Goal: Task Accomplishment & Management: Manage account settings

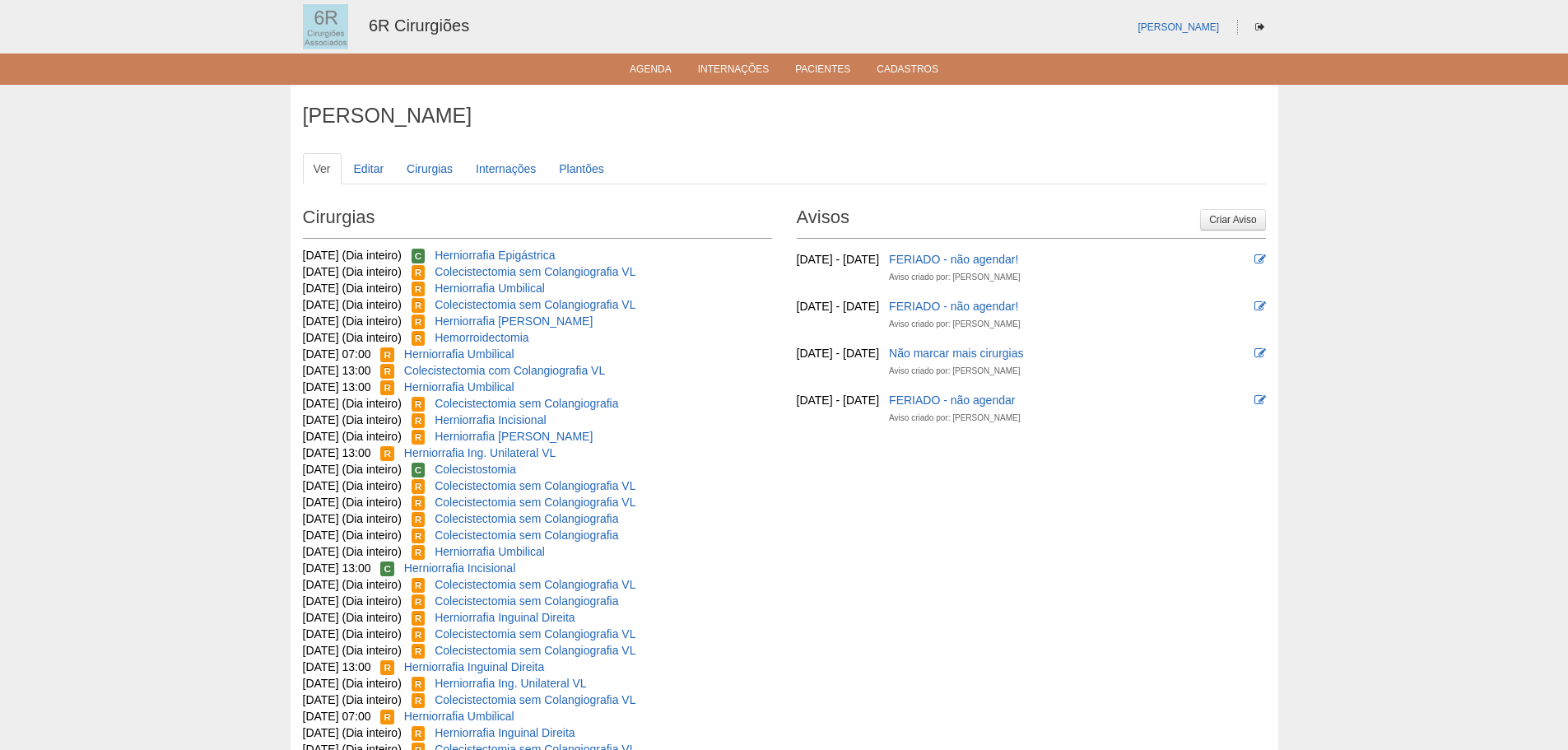
click at [668, 60] on ul "Agenda Internações Pacientes Cadastros" at bounding box center [784, 69] width 1568 height 32
drag, startPoint x: 668, startPoint y: 60, endPoint x: 658, endPoint y: 65, distance: 11.2
click at [663, 62] on ul "Agenda Internações Pacientes Cadastros" at bounding box center [784, 69] width 1568 height 32
click at [658, 66] on link "Agenda" at bounding box center [650, 70] width 42 height 14
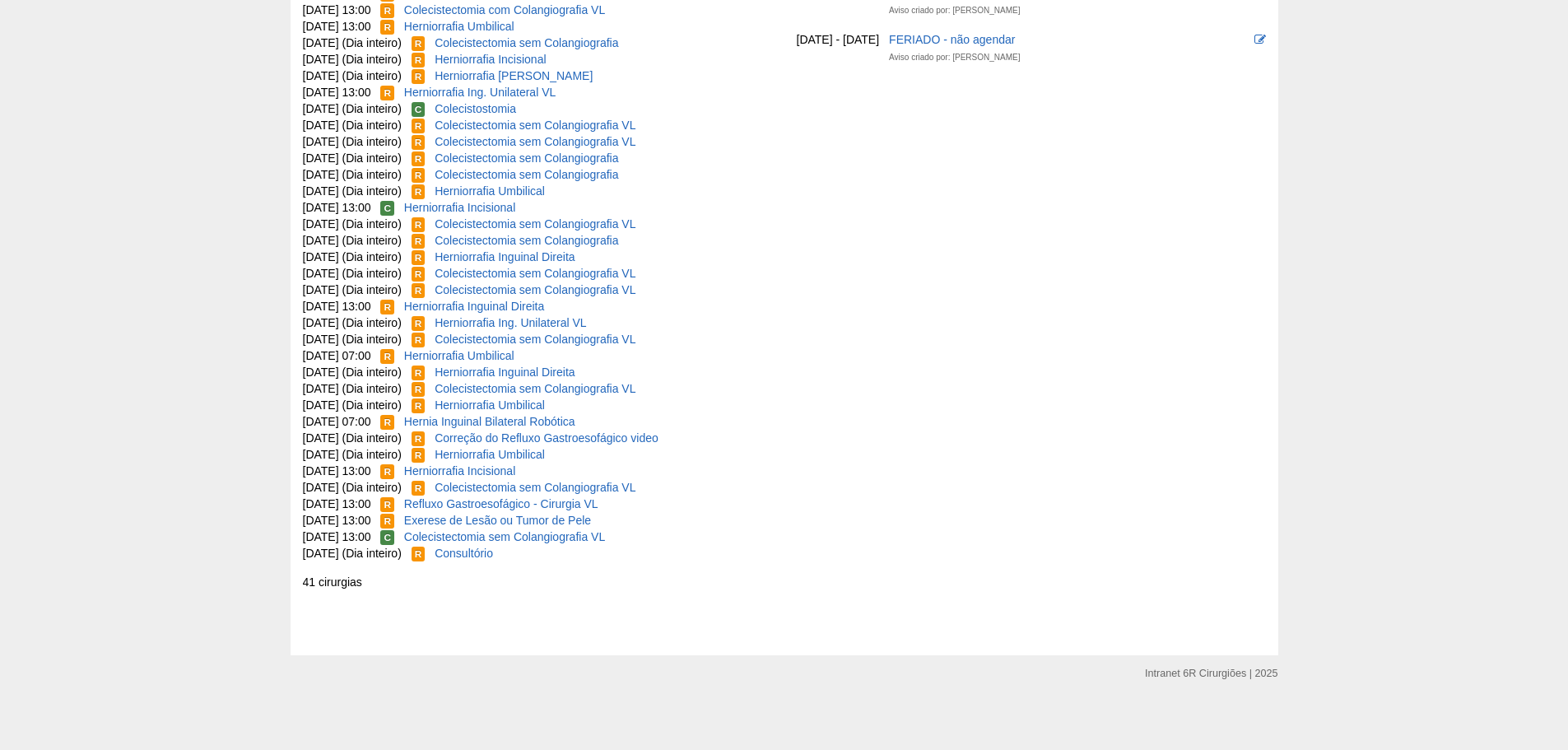
scroll to position [366, 0]
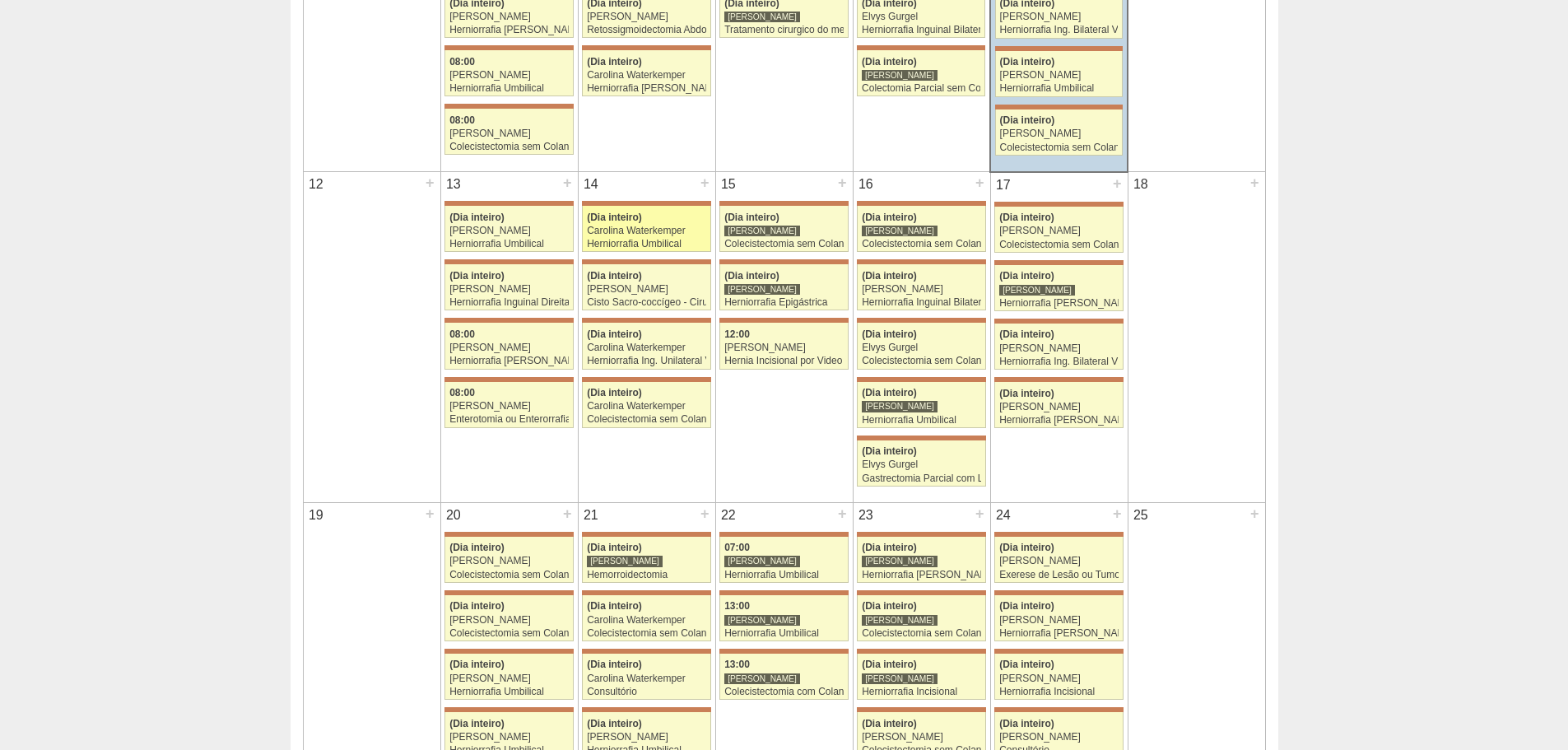
scroll to position [576, 0]
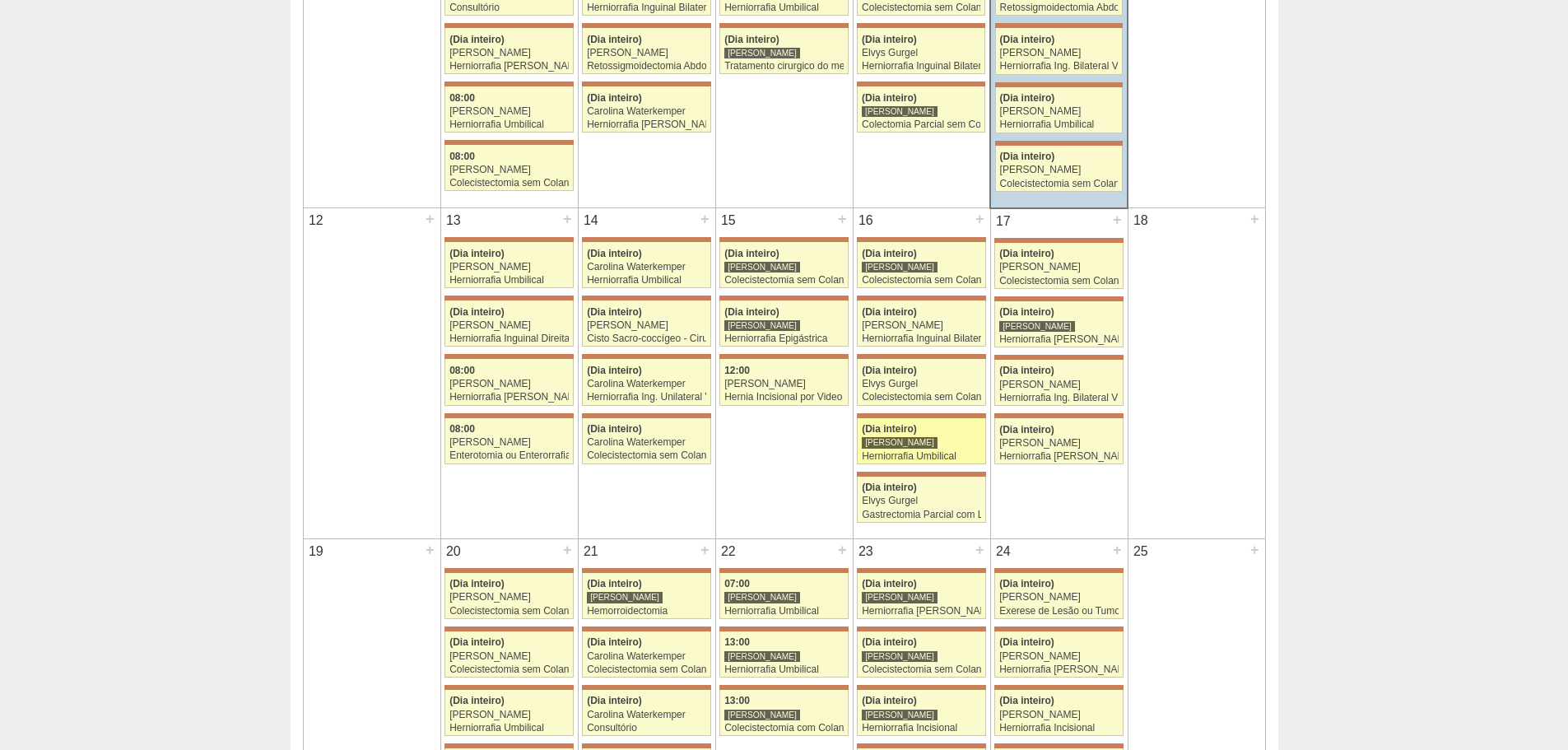
click at [965, 457] on div "Herniorrafia Umbilical" at bounding box center [921, 456] width 119 height 10
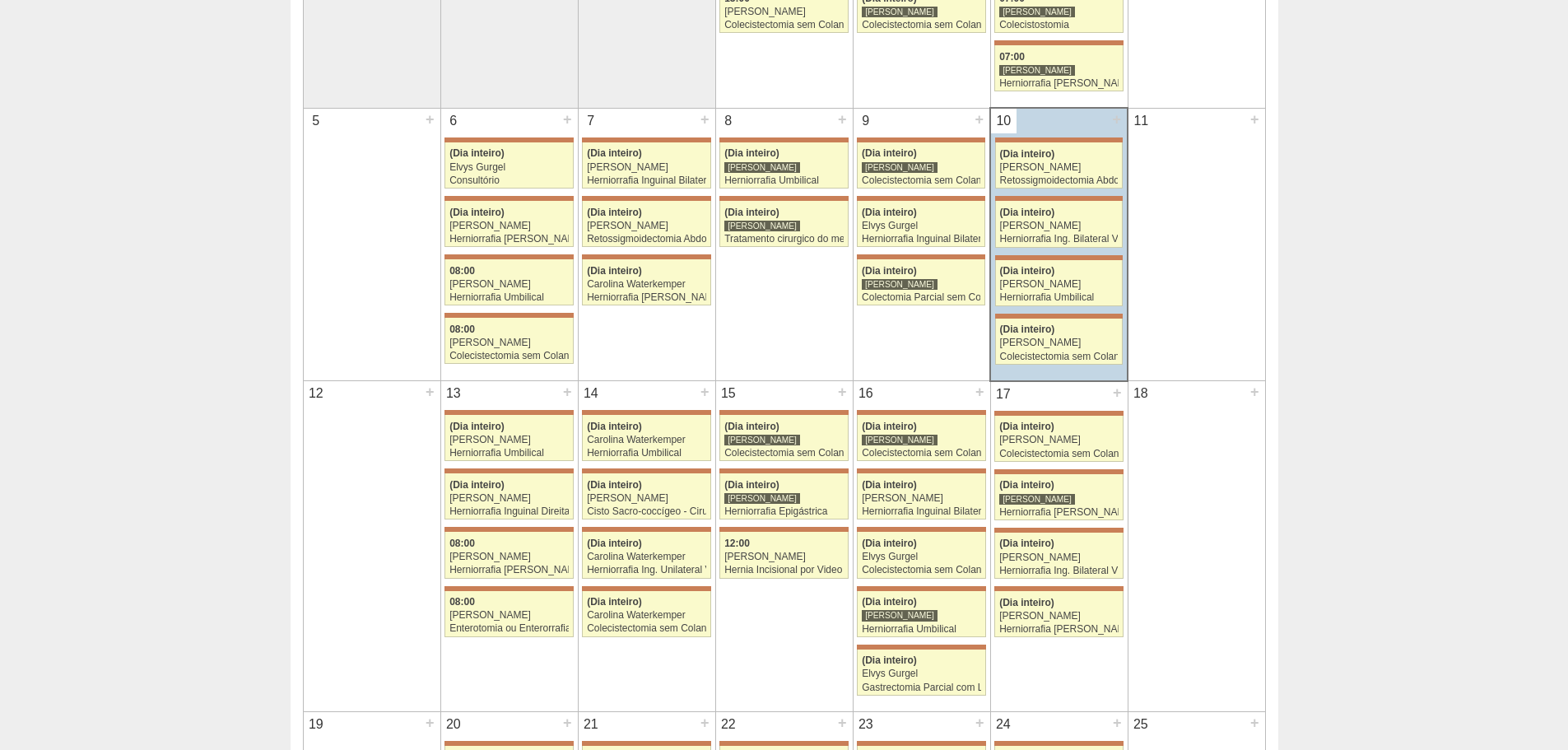
scroll to position [411, 0]
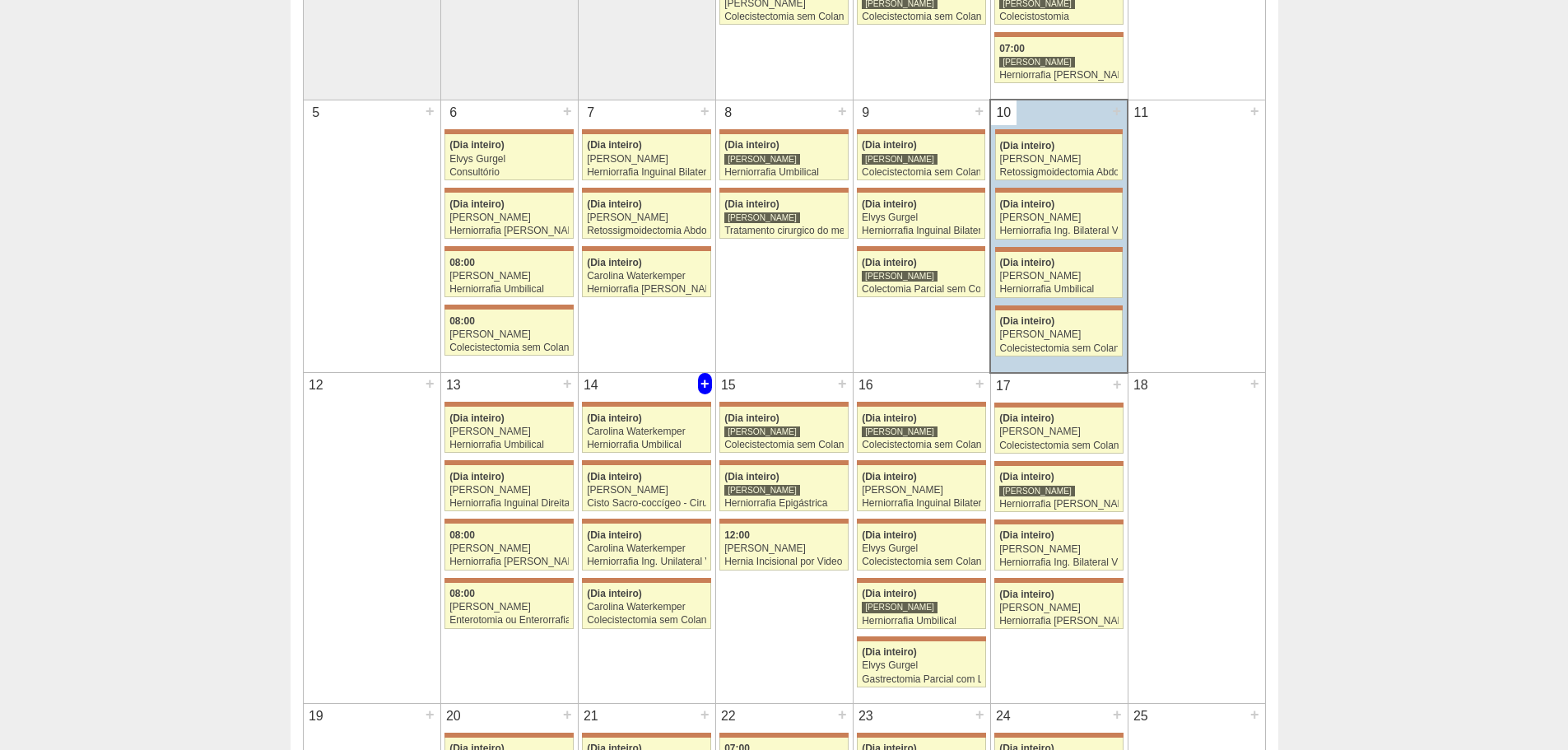
click at [708, 382] on div "+" at bounding box center [704, 383] width 14 height 21
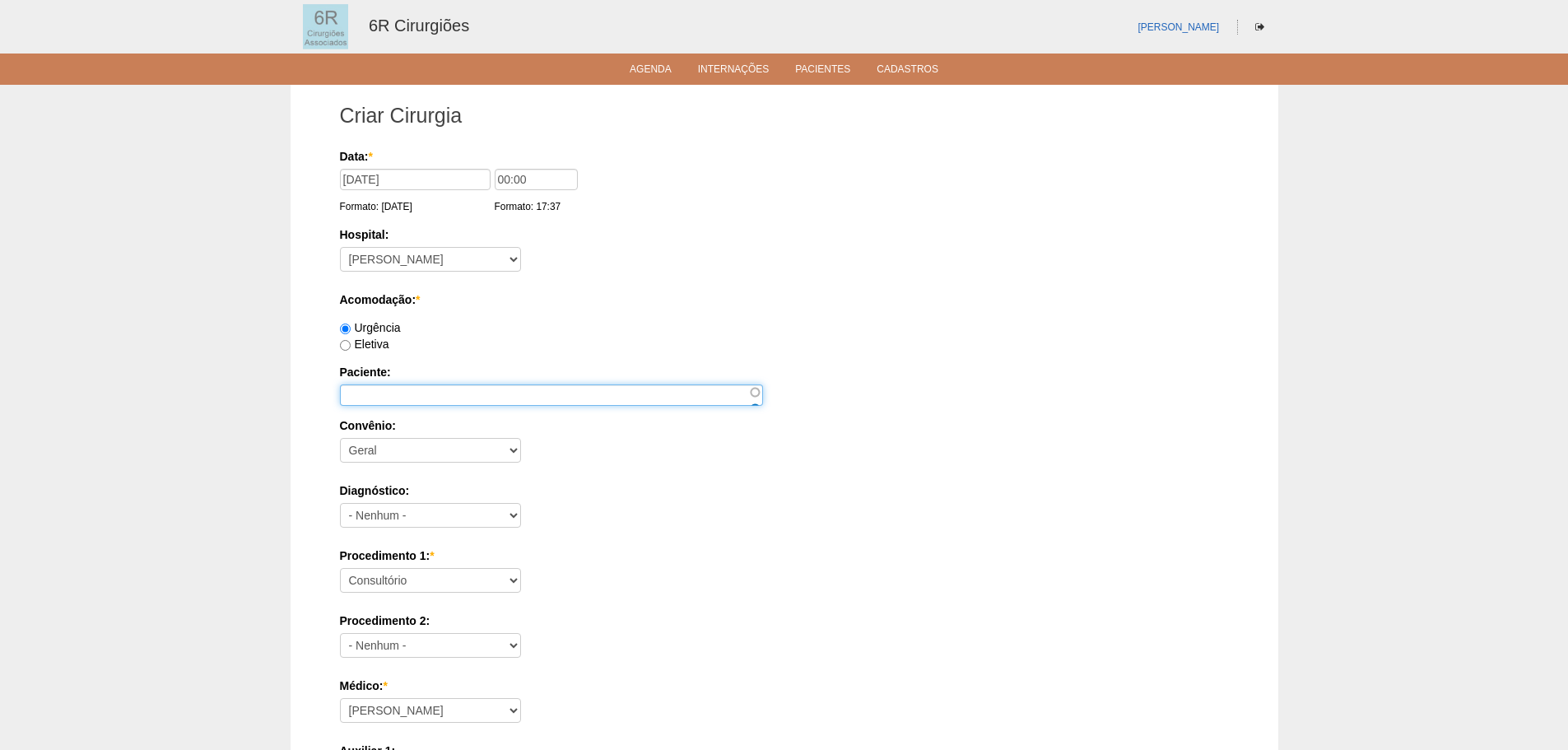
click at [446, 392] on input "Paciente:" at bounding box center [551, 395] width 423 height 21
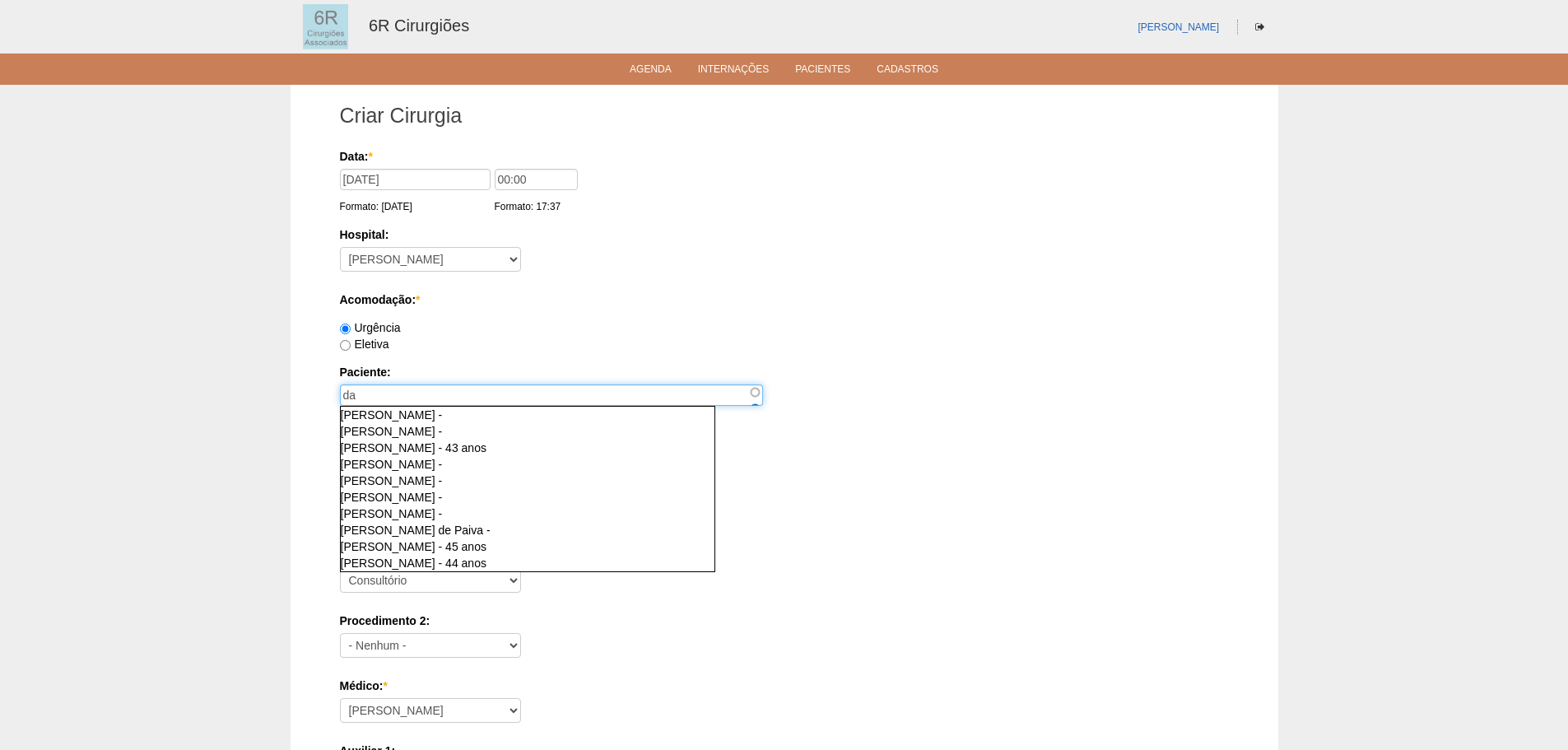
type input "d"
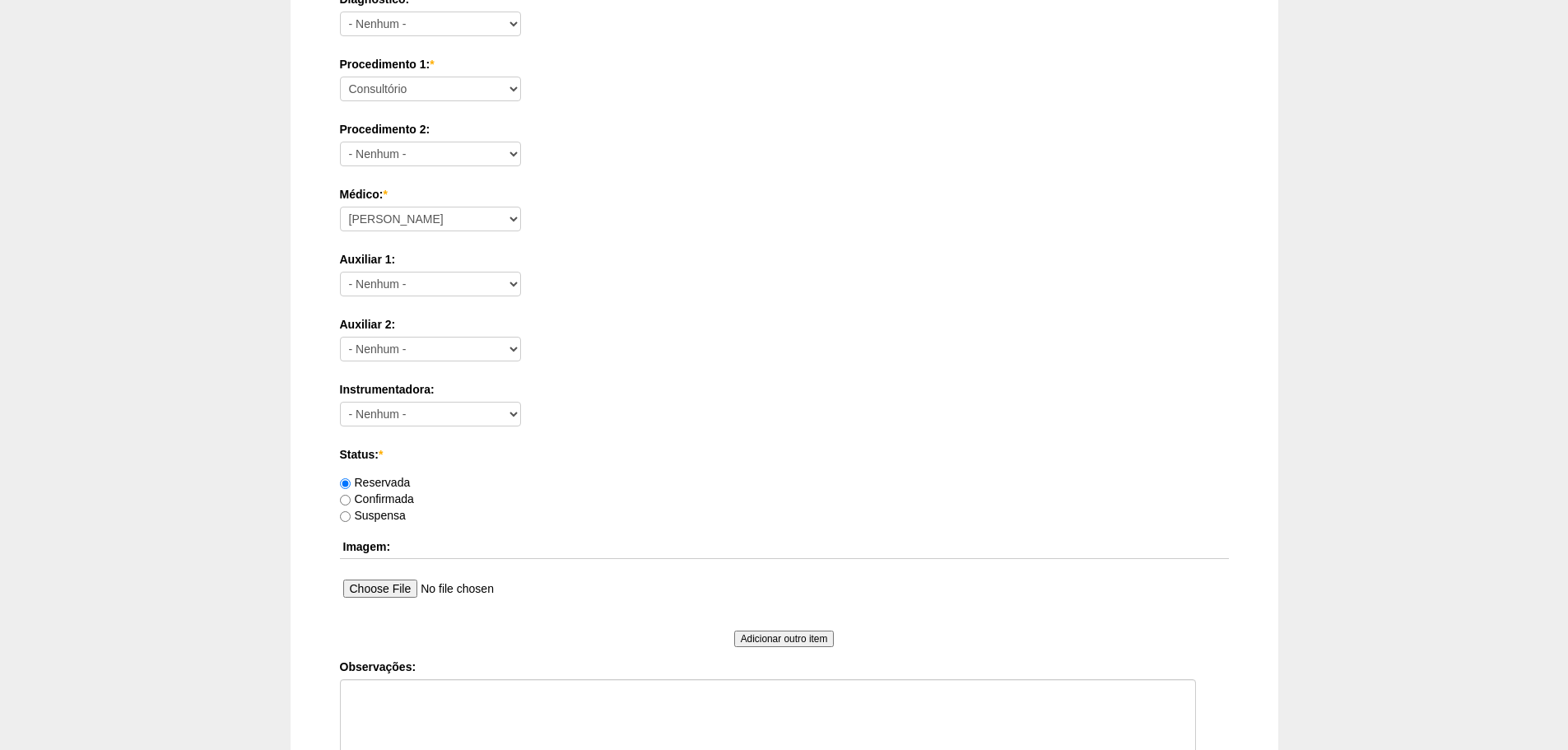
scroll to position [494, 0]
type input "[PERSON_NAME]"
click at [437, 204] on select "Aline Zanon Bariatricas Bruno Bulisani Bruno Oliveira Carolina Waterkemper Elvy…" at bounding box center [430, 216] width 181 height 25
select select "72"
click at [340, 204] on select "Aline Zanon Bariatricas Bruno Bulisani Bruno Oliveira Carolina Waterkemper Elvy…" at bounding box center [430, 216] width 181 height 25
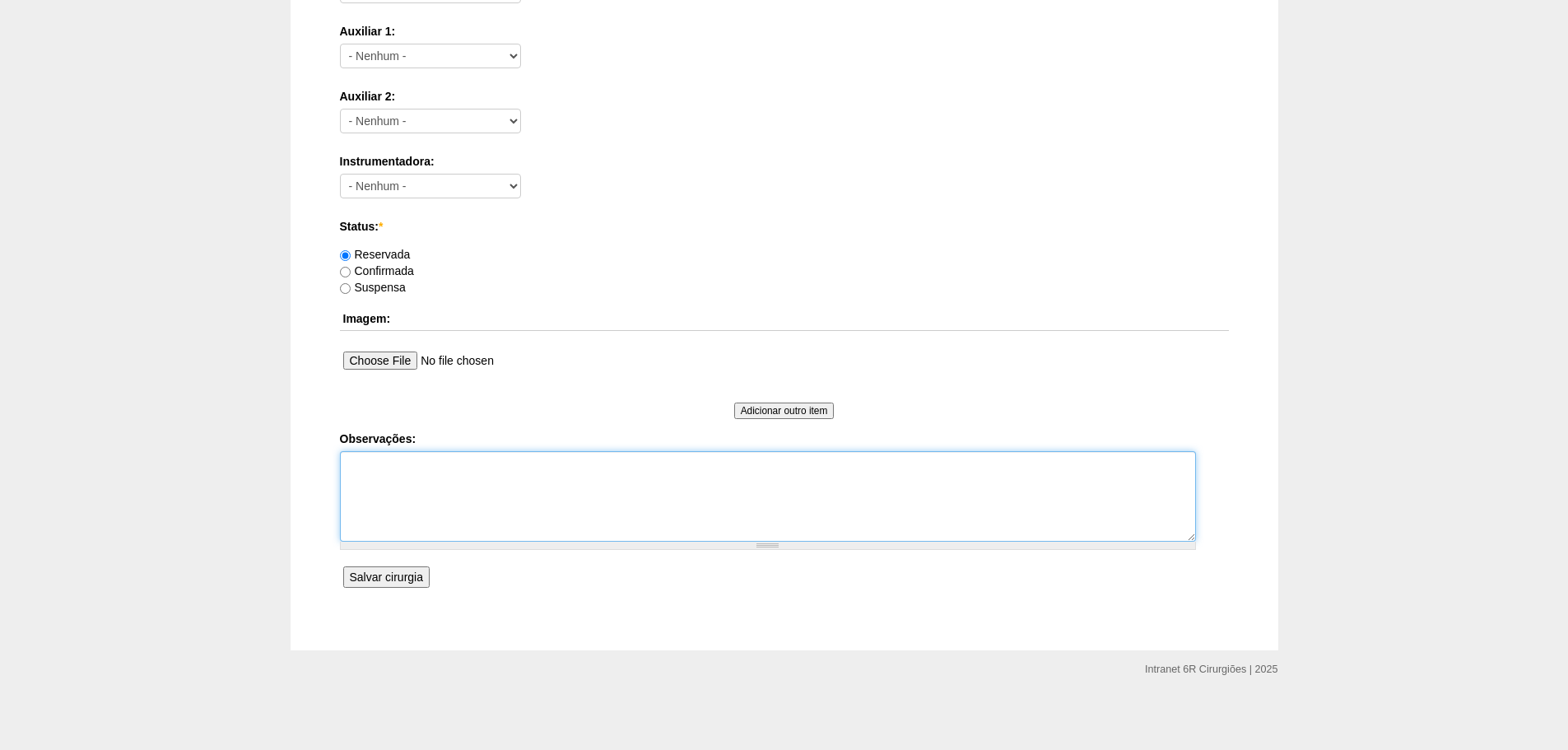
click at [496, 496] on textarea "Observações:" at bounding box center [768, 496] width 856 height 90
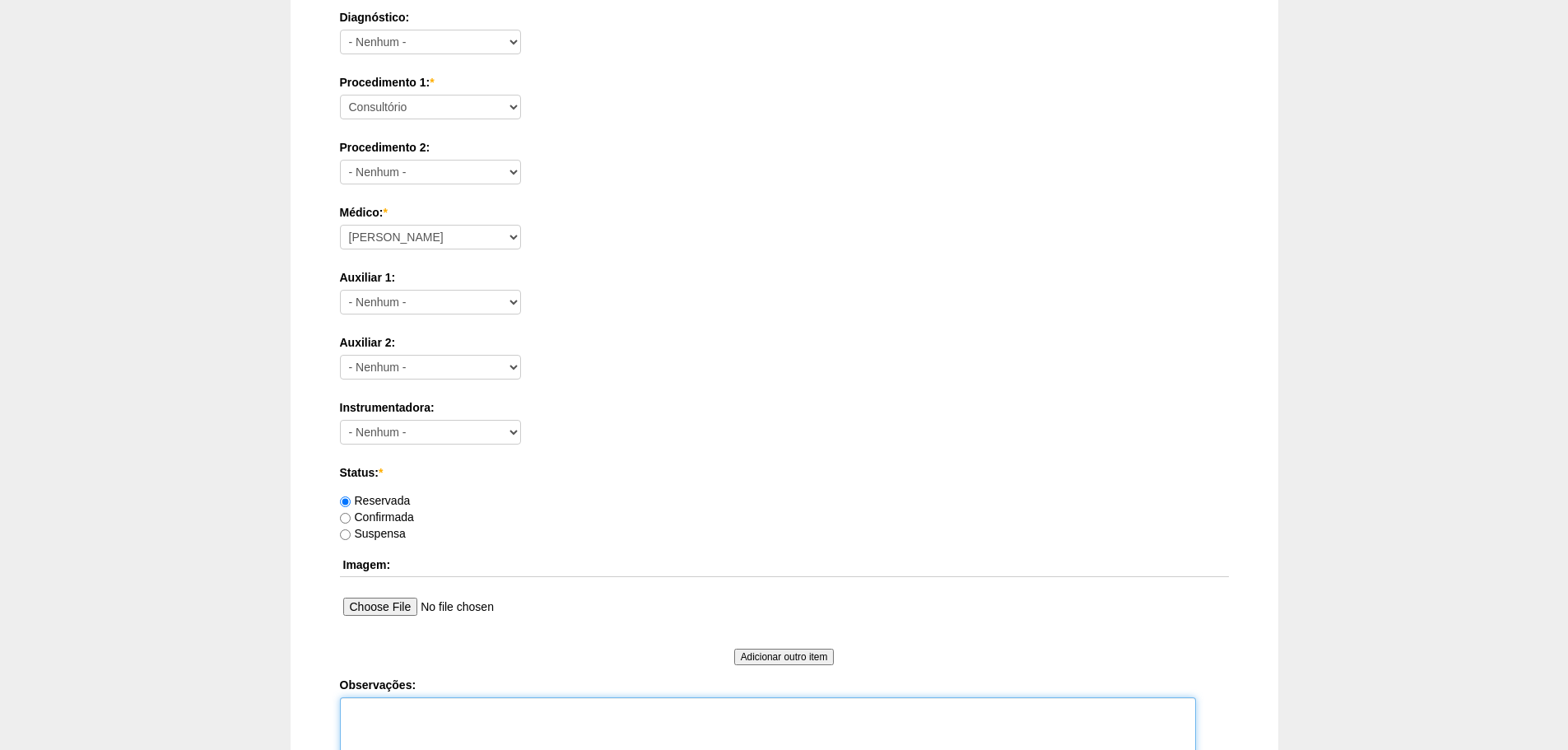
scroll to position [473, 0]
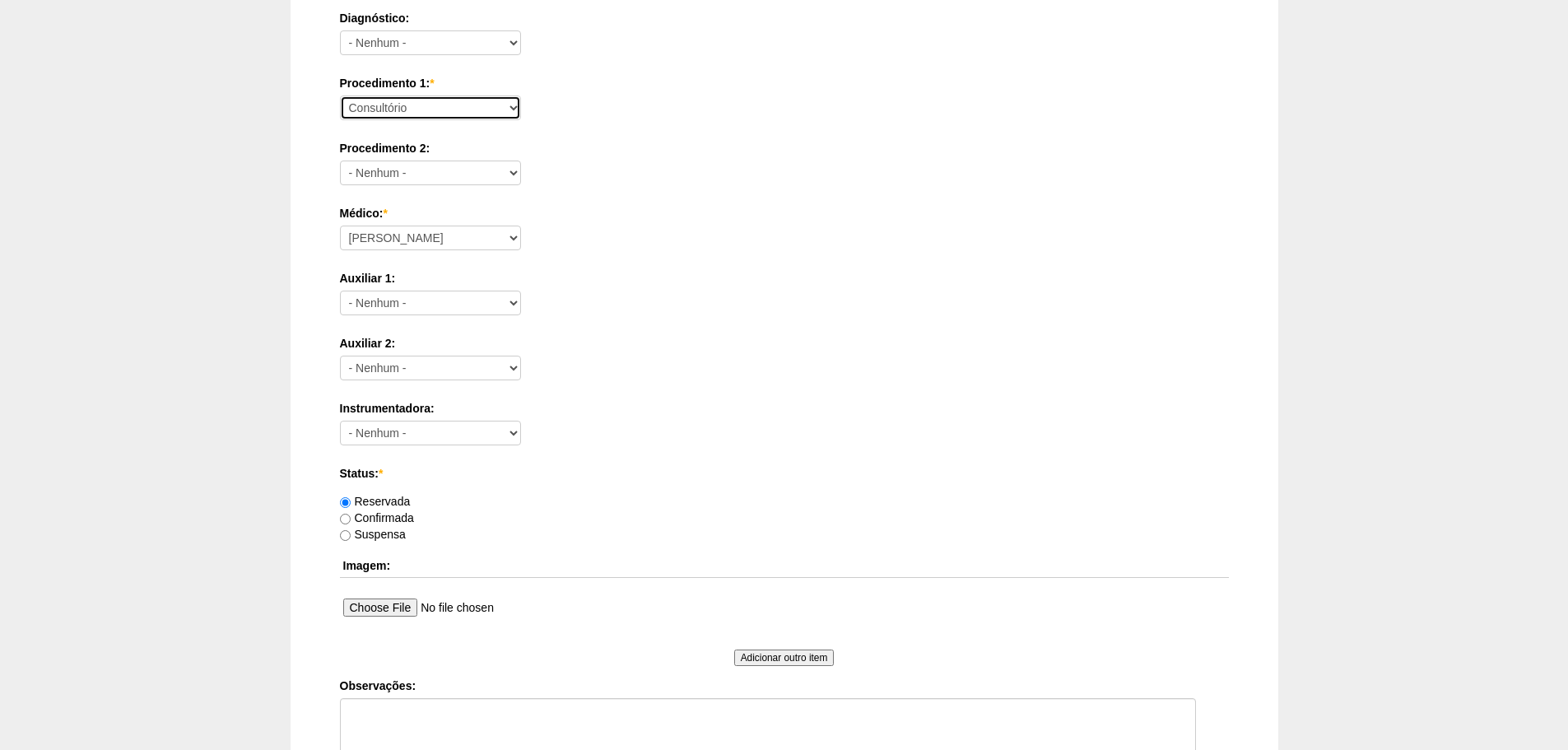
click at [430, 106] on select "Consultório Abscesso Hepático - Drenagem Abscesso perianal Amputação Abdômino P…" at bounding box center [430, 108] width 181 height 25
select select "66605"
click at [340, 96] on select "Consultório Abscesso Hepático - Drenagem Abscesso perianal Amputação Abdômino P…" at bounding box center [430, 108] width 181 height 25
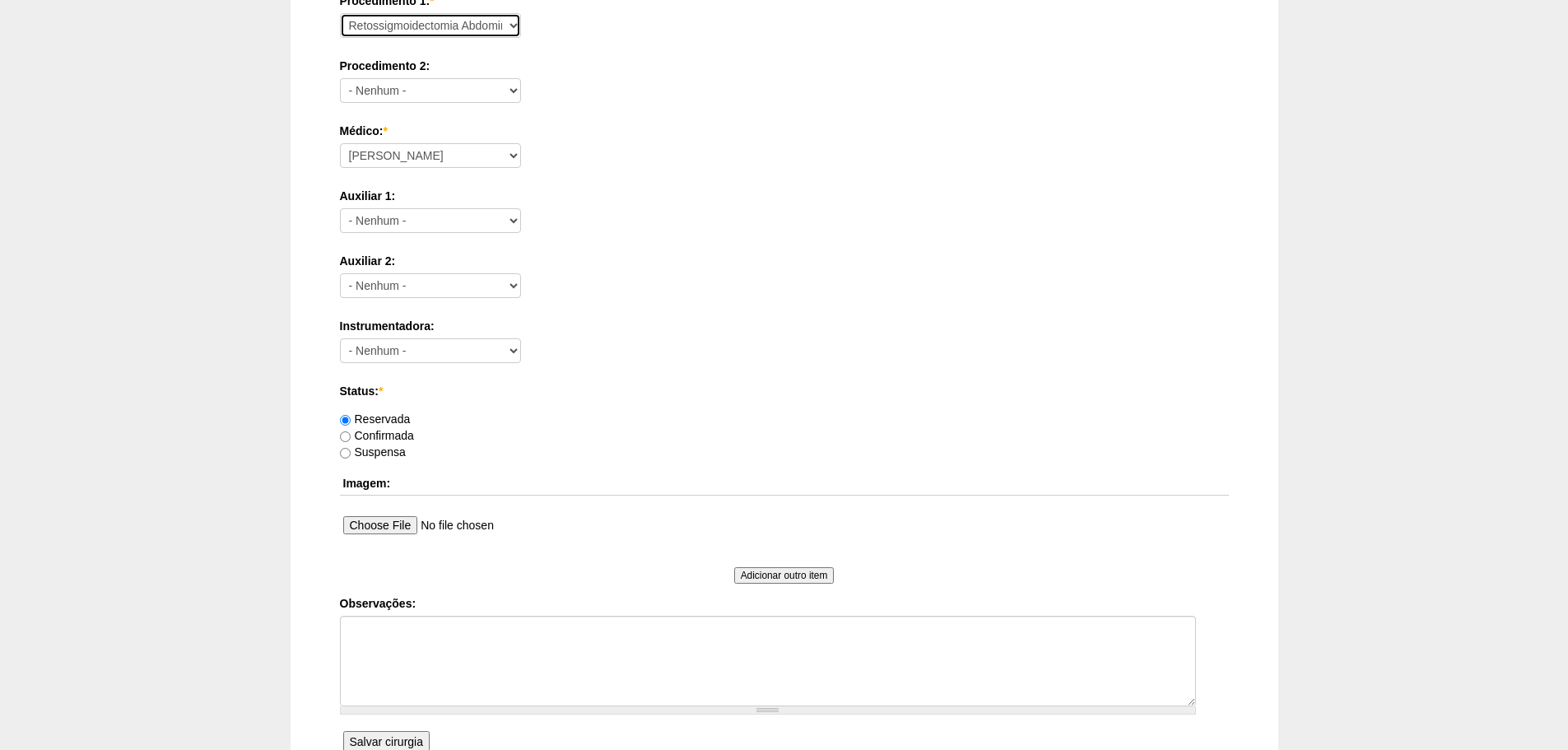
scroll to position [719, 0]
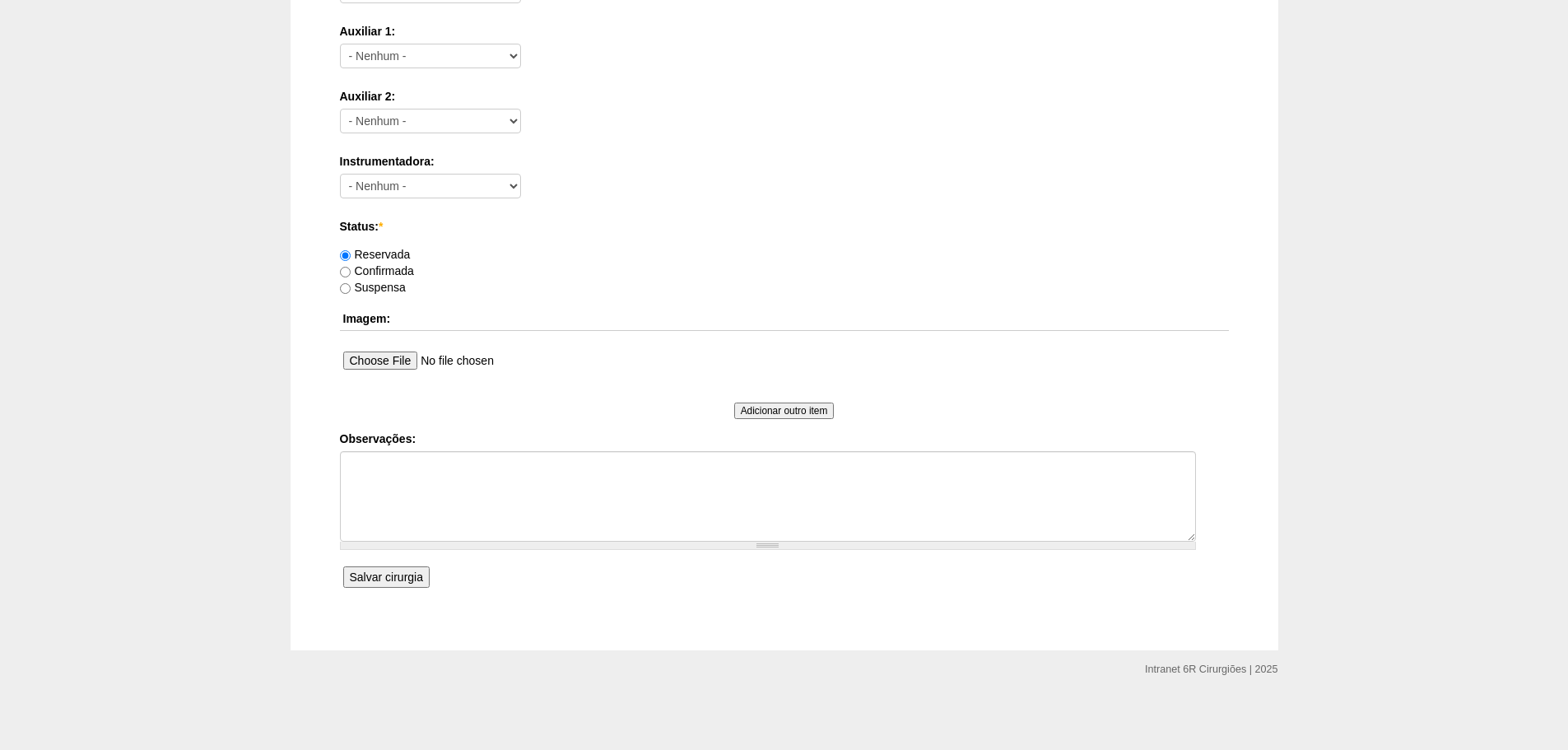
click at [388, 569] on input "Salvar cirurgia" at bounding box center [386, 576] width 87 height 21
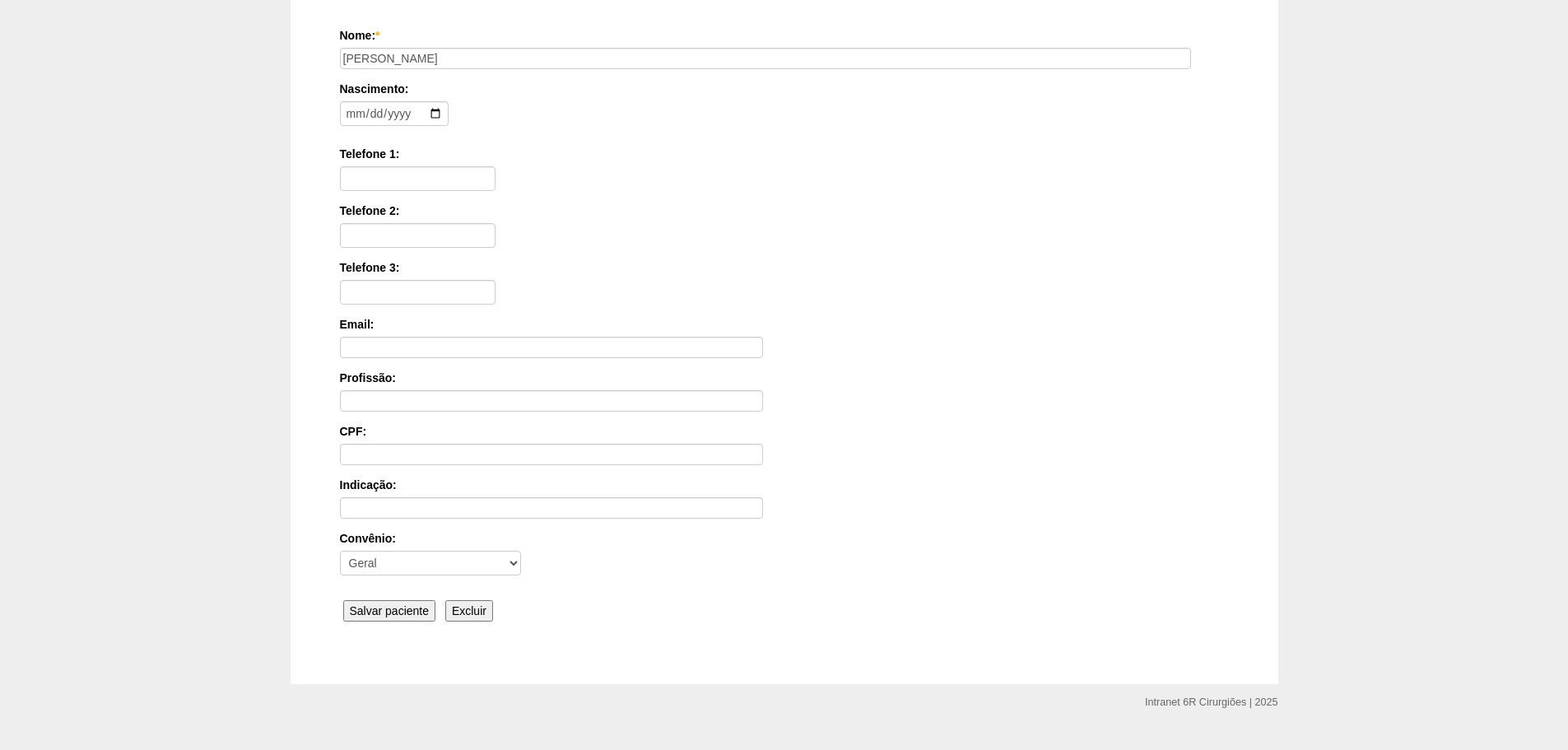
scroll to position [255, 0]
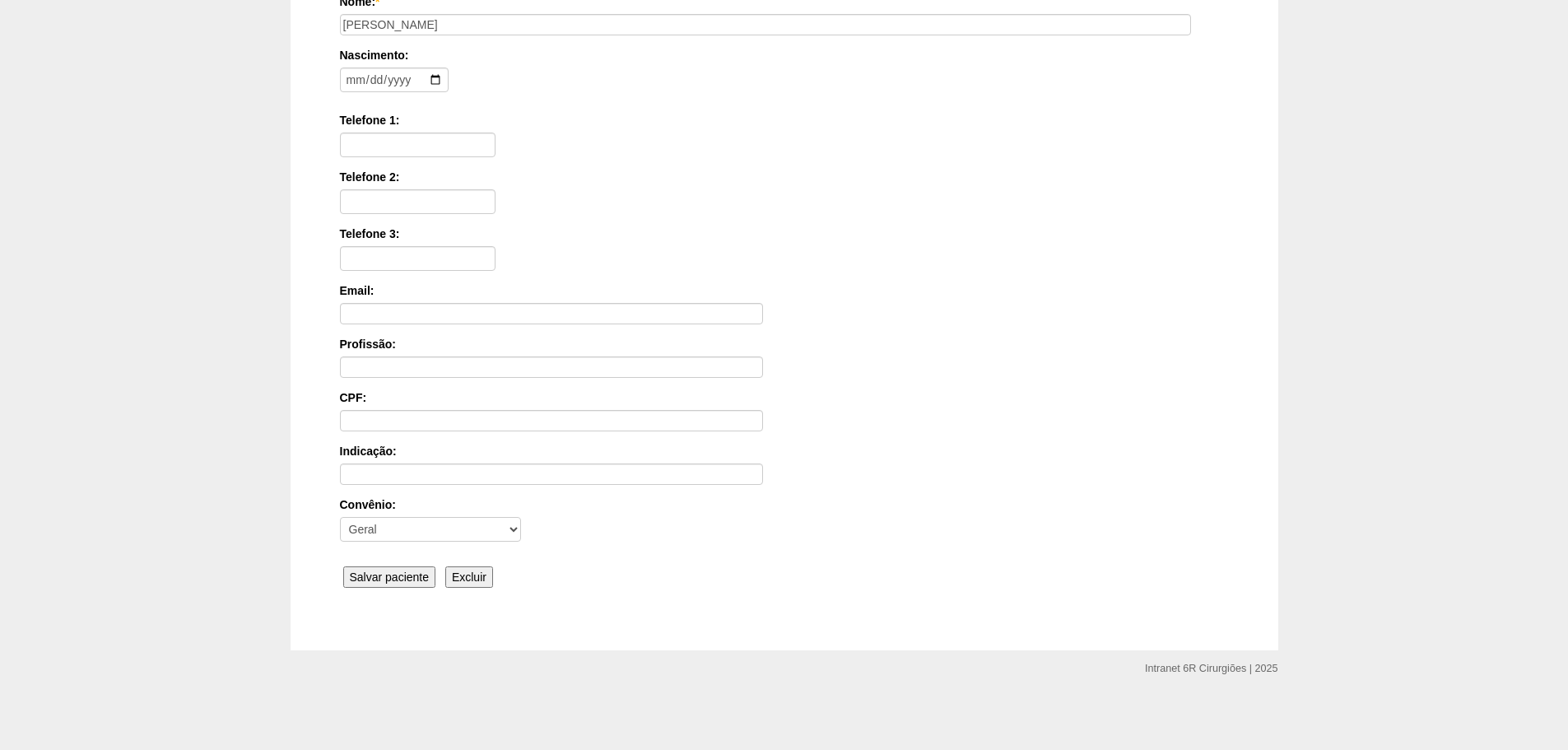
click at [374, 576] on input "Salvar paciente" at bounding box center [390, 576] width 93 height 21
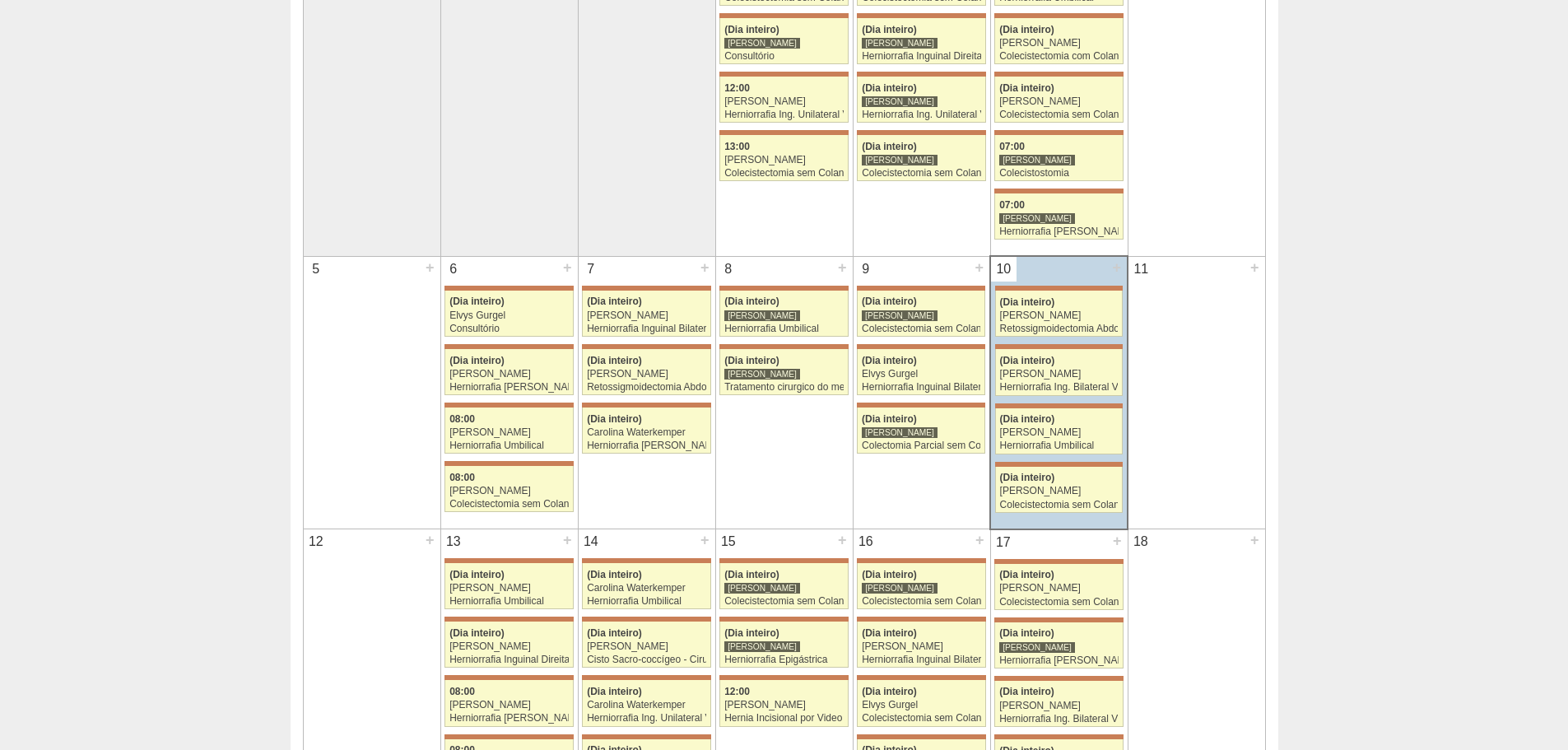
scroll to position [285, 0]
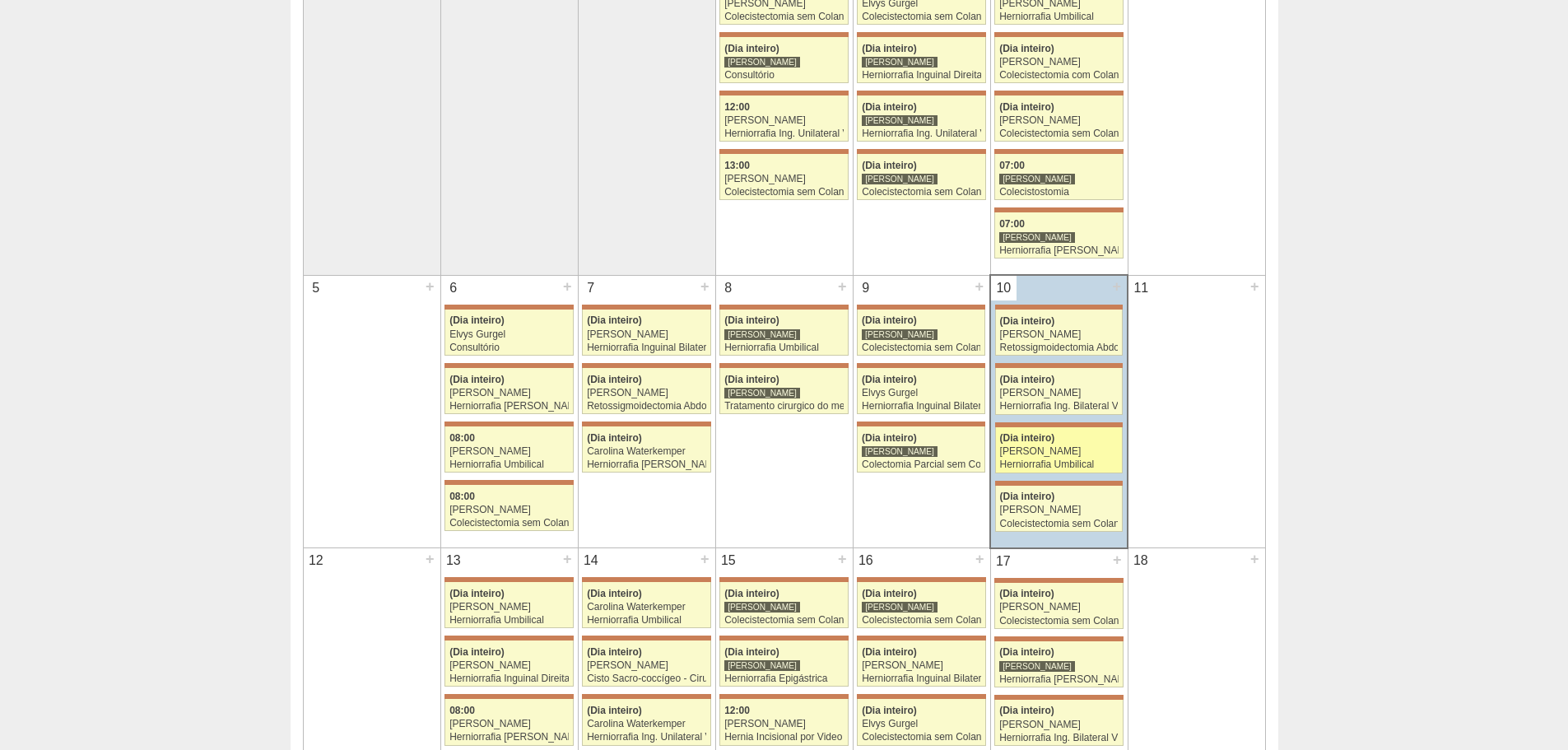
click at [1063, 466] on div "Herniorrafia Umbilical" at bounding box center [1058, 463] width 118 height 10
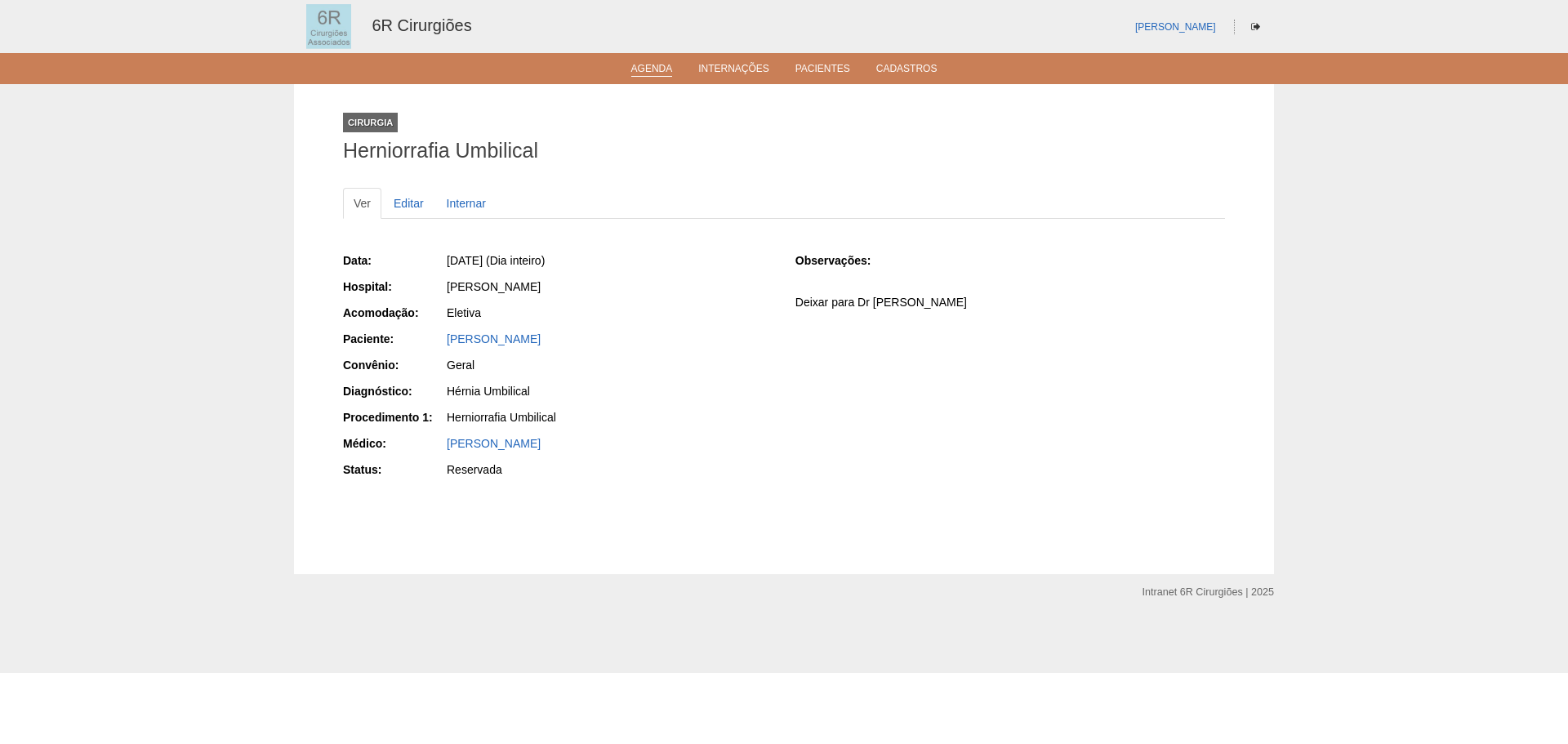
click at [666, 71] on link "Agenda" at bounding box center [652, 69] width 42 height 14
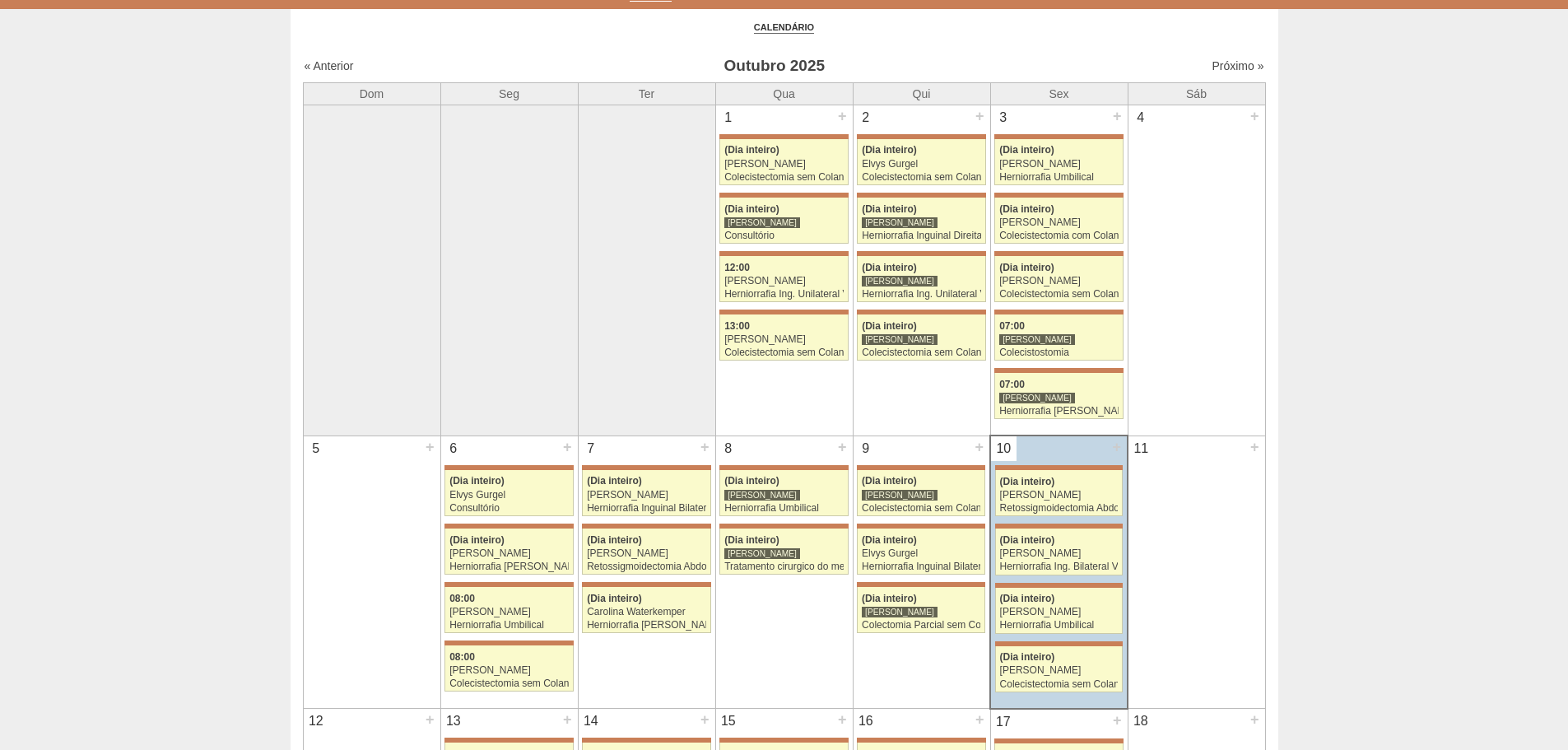
scroll to position [329, 0]
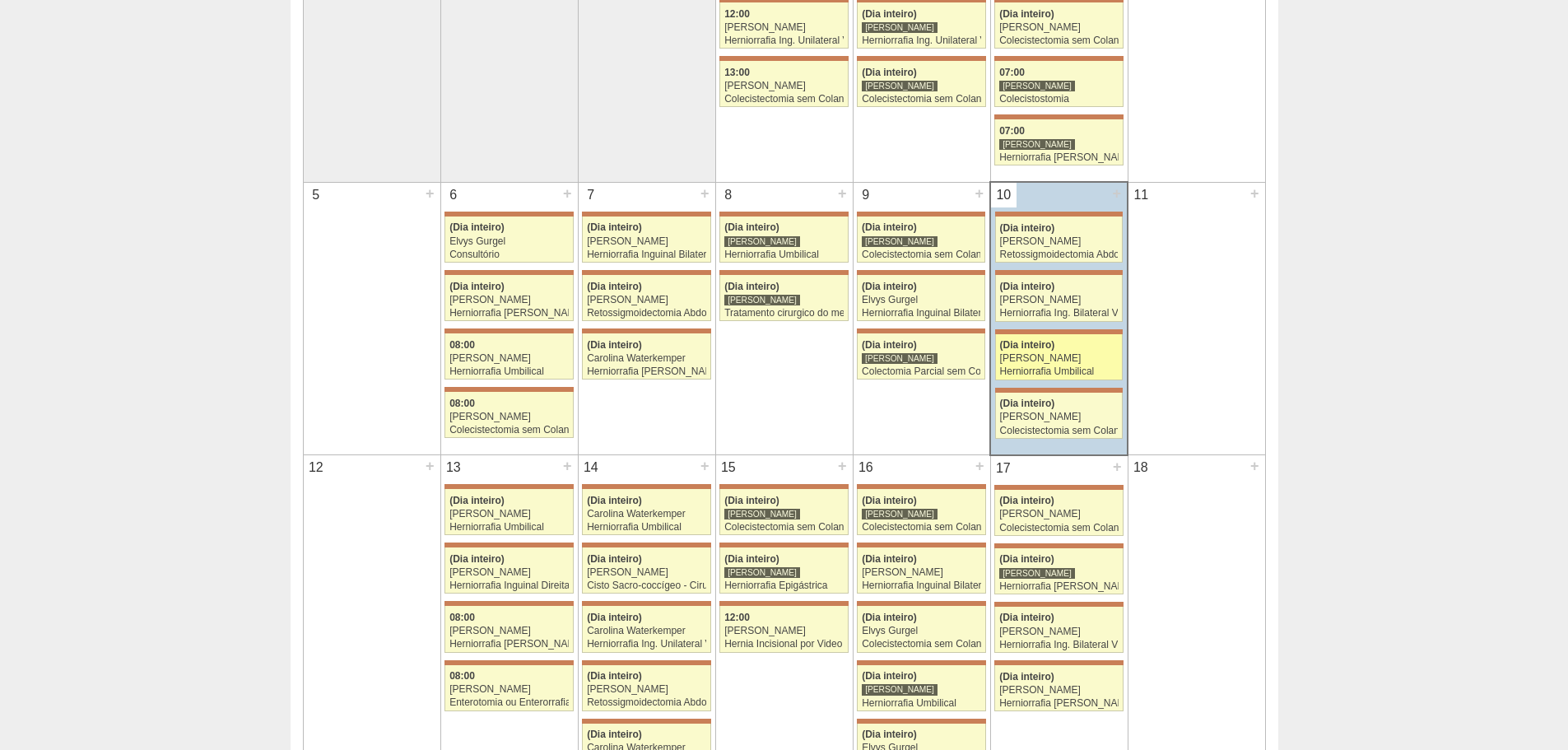
click at [1090, 367] on div "Herniorrafia Umbilical" at bounding box center [1058, 371] width 118 height 10
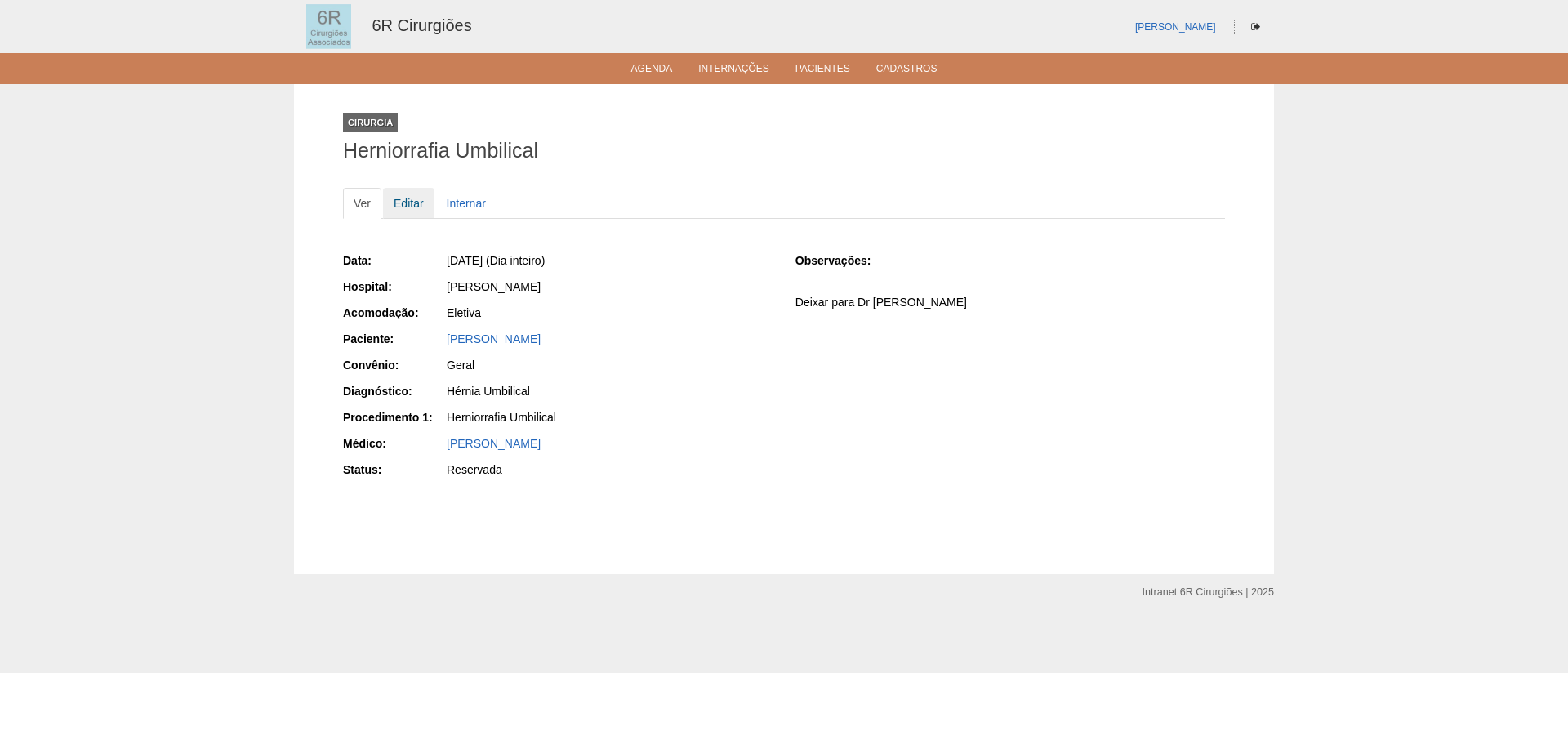
click at [408, 203] on link "Editar" at bounding box center [409, 203] width 52 height 31
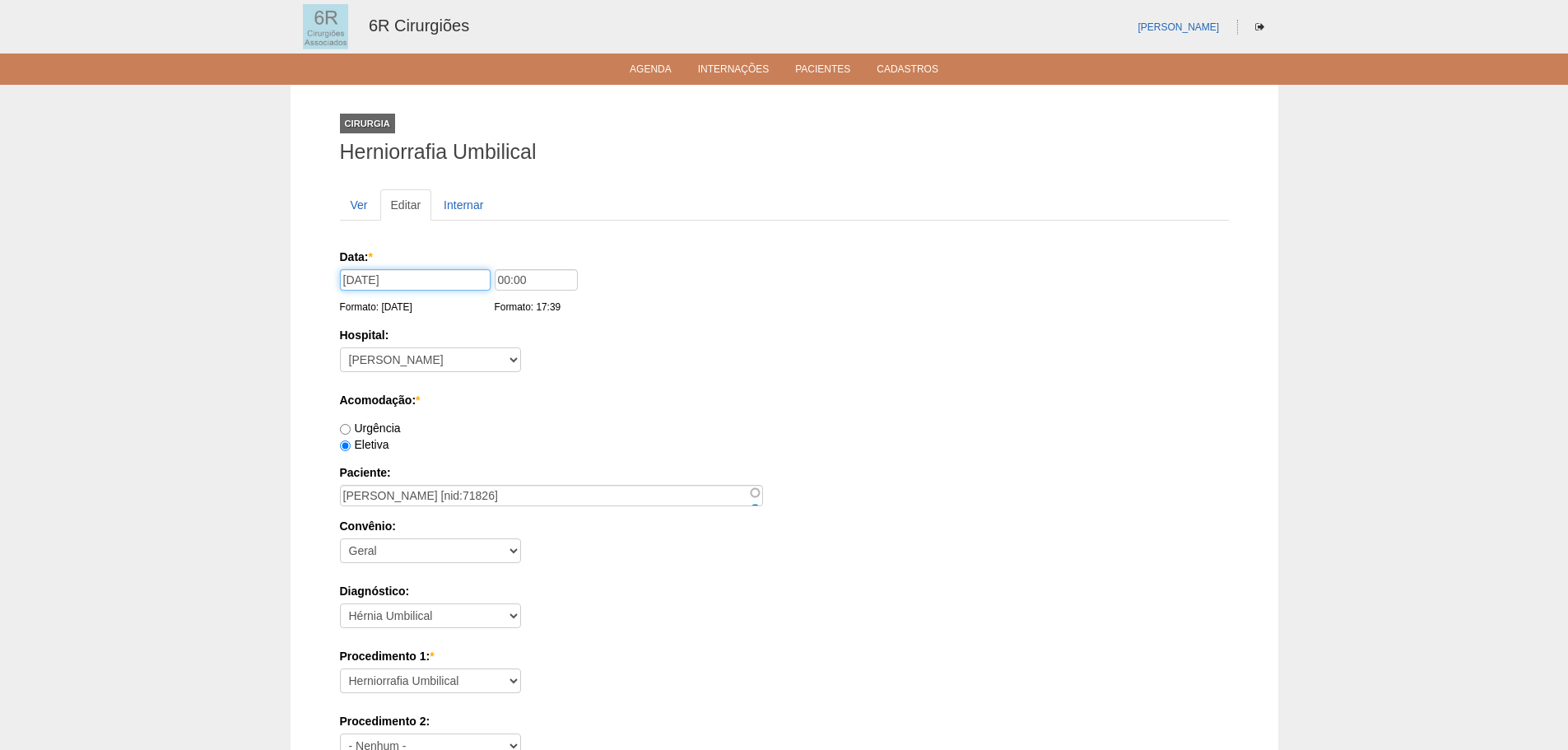
click at [401, 279] on input "10/10/2025" at bounding box center [415, 279] width 151 height 21
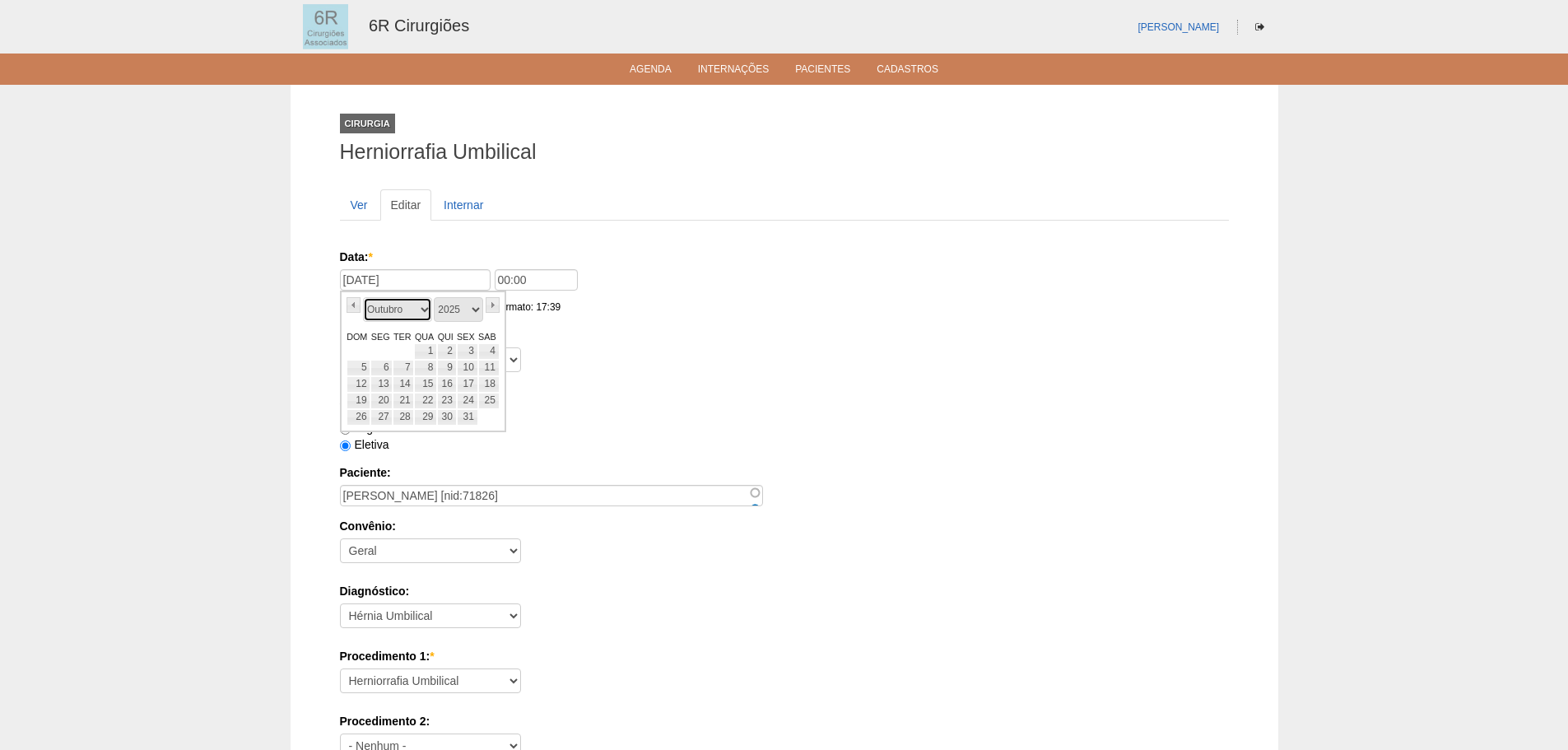
click at [421, 306] on select "Janeiro Fevereiro Março Abril Maio Junho Julho Agosto Setembro Outubro Novembro…" at bounding box center [397, 309] width 69 height 25
click at [473, 353] on link "5" at bounding box center [467, 352] width 21 height 17
type input "05/12/2025"
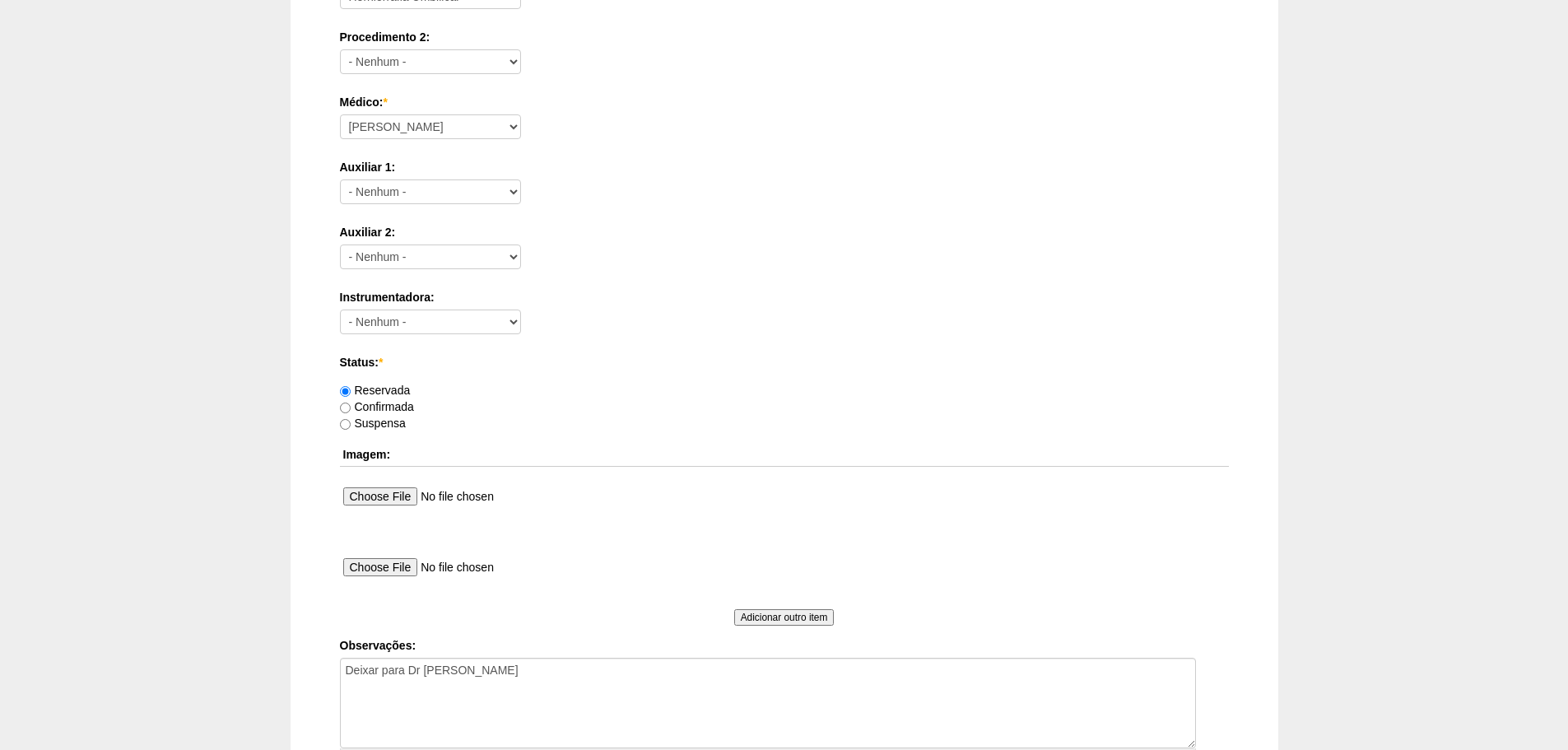
scroll to position [891, 0]
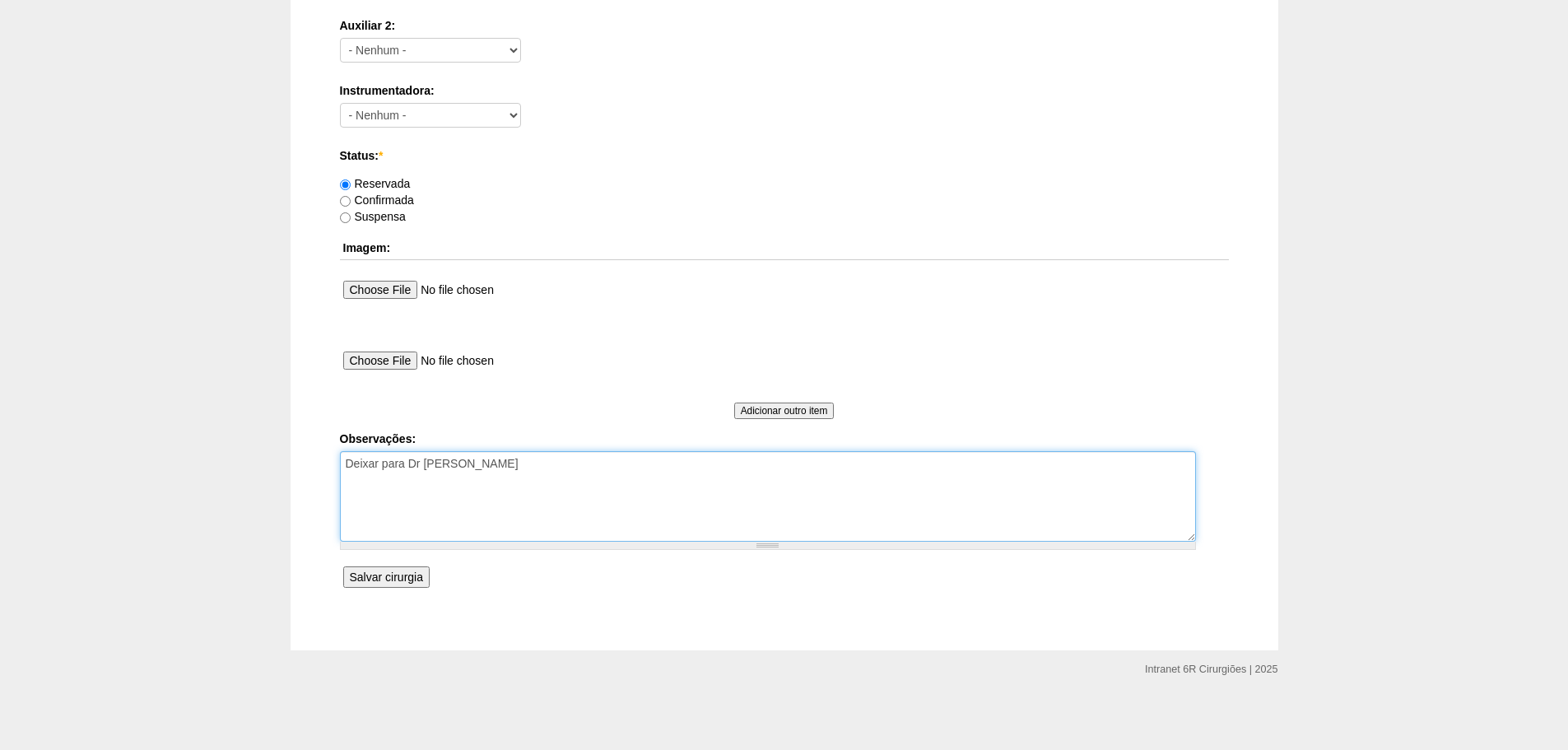
click at [540, 502] on textarea "Deixar para Dr gabriel" at bounding box center [768, 496] width 856 height 90
type textarea "Deixar para Dr gabriel REMARCADO DO DIA 10/10/25"
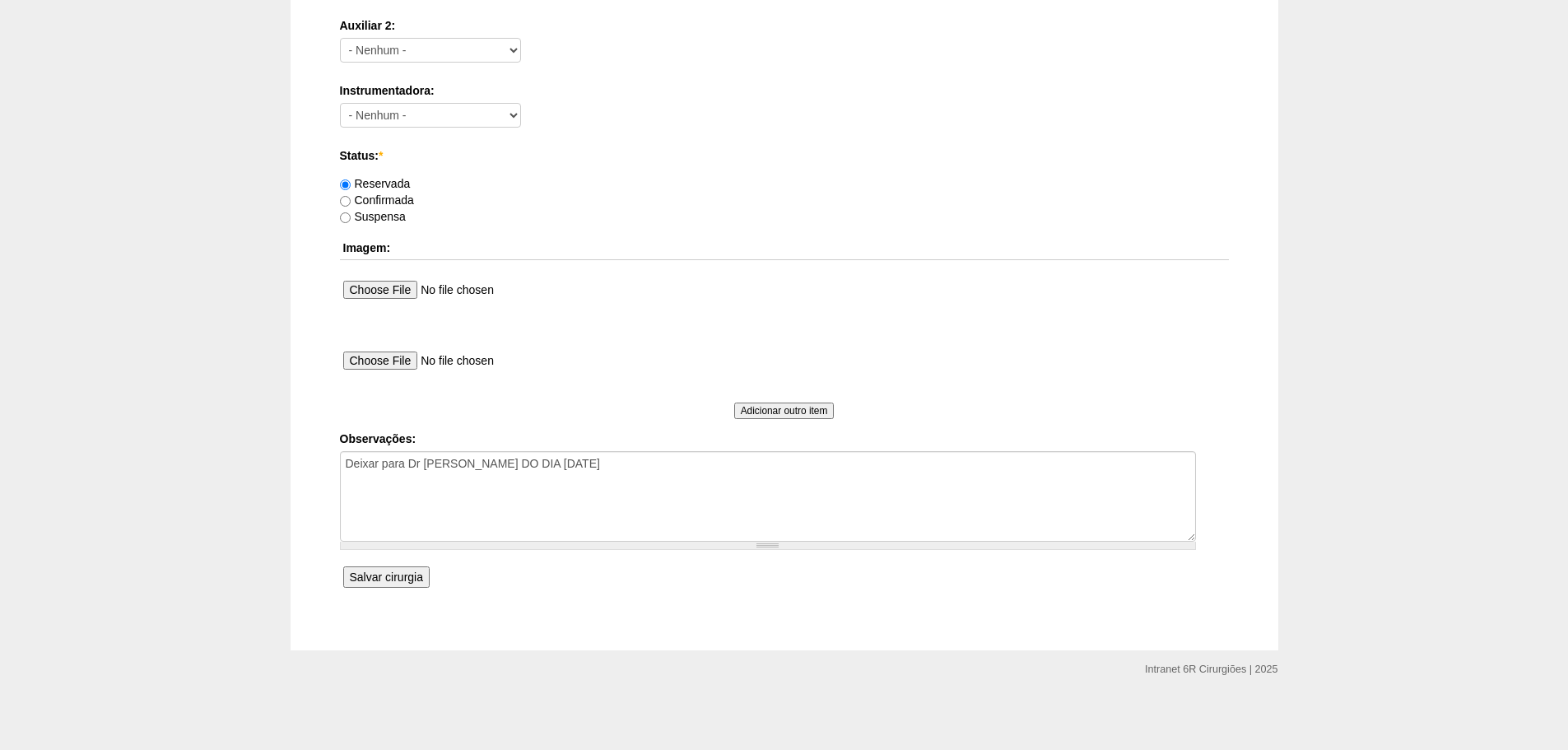
click at [352, 578] on input "Salvar cirurgia" at bounding box center [386, 576] width 87 height 21
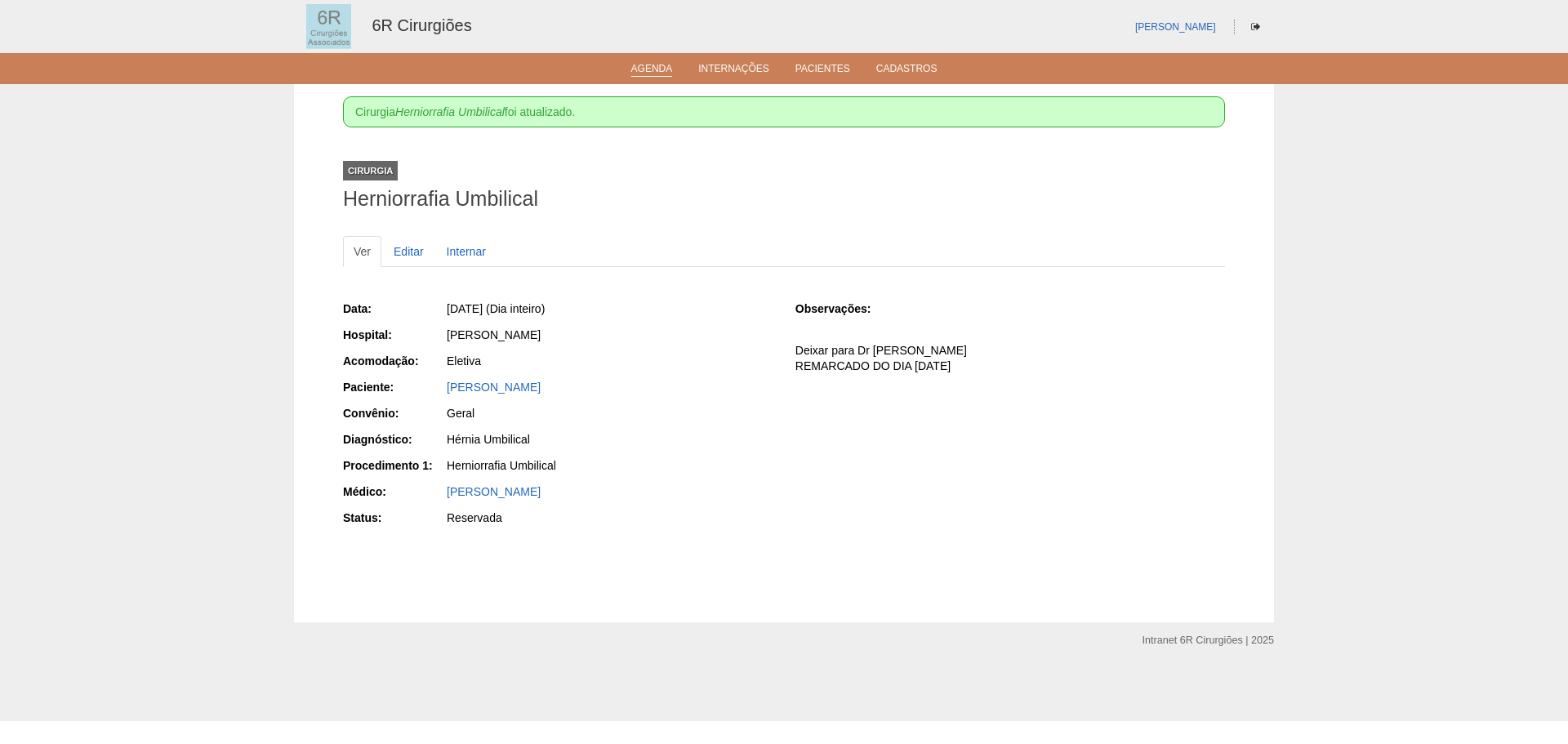
click at [642, 76] on link "Agenda" at bounding box center [652, 69] width 42 height 14
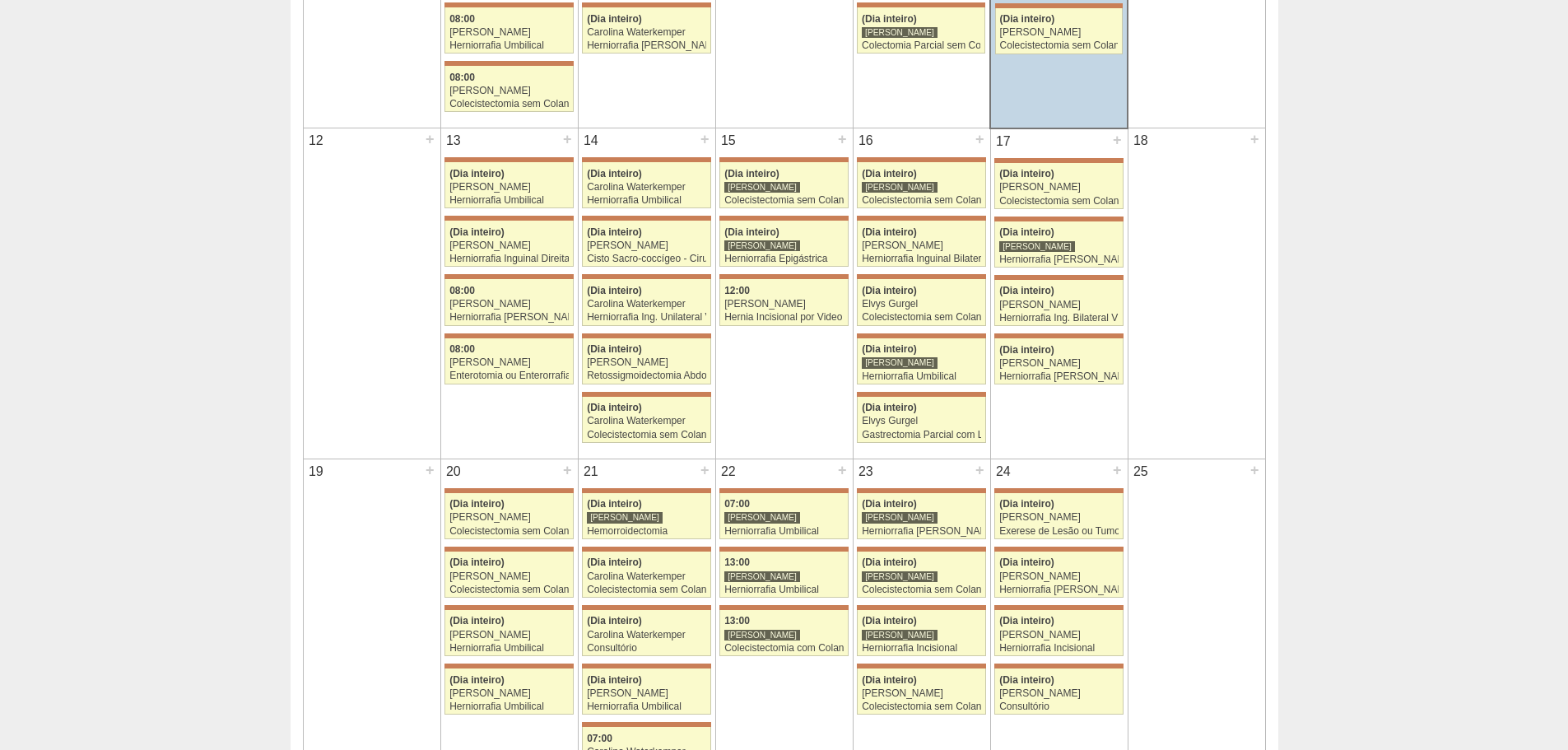
scroll to position [658, 0]
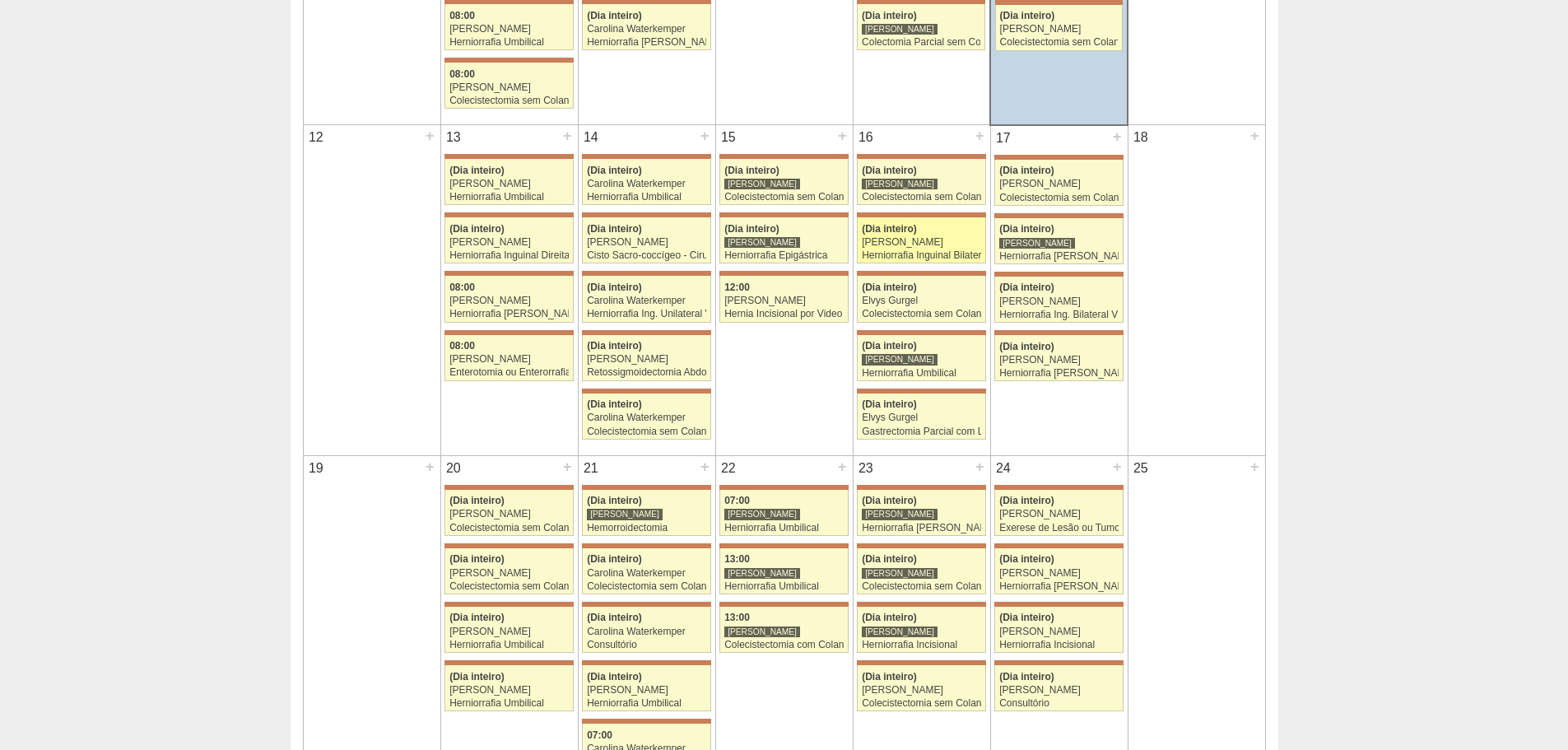
click at [935, 250] on div "Herniorrafia Inguinal Bilateral" at bounding box center [921, 255] width 119 height 10
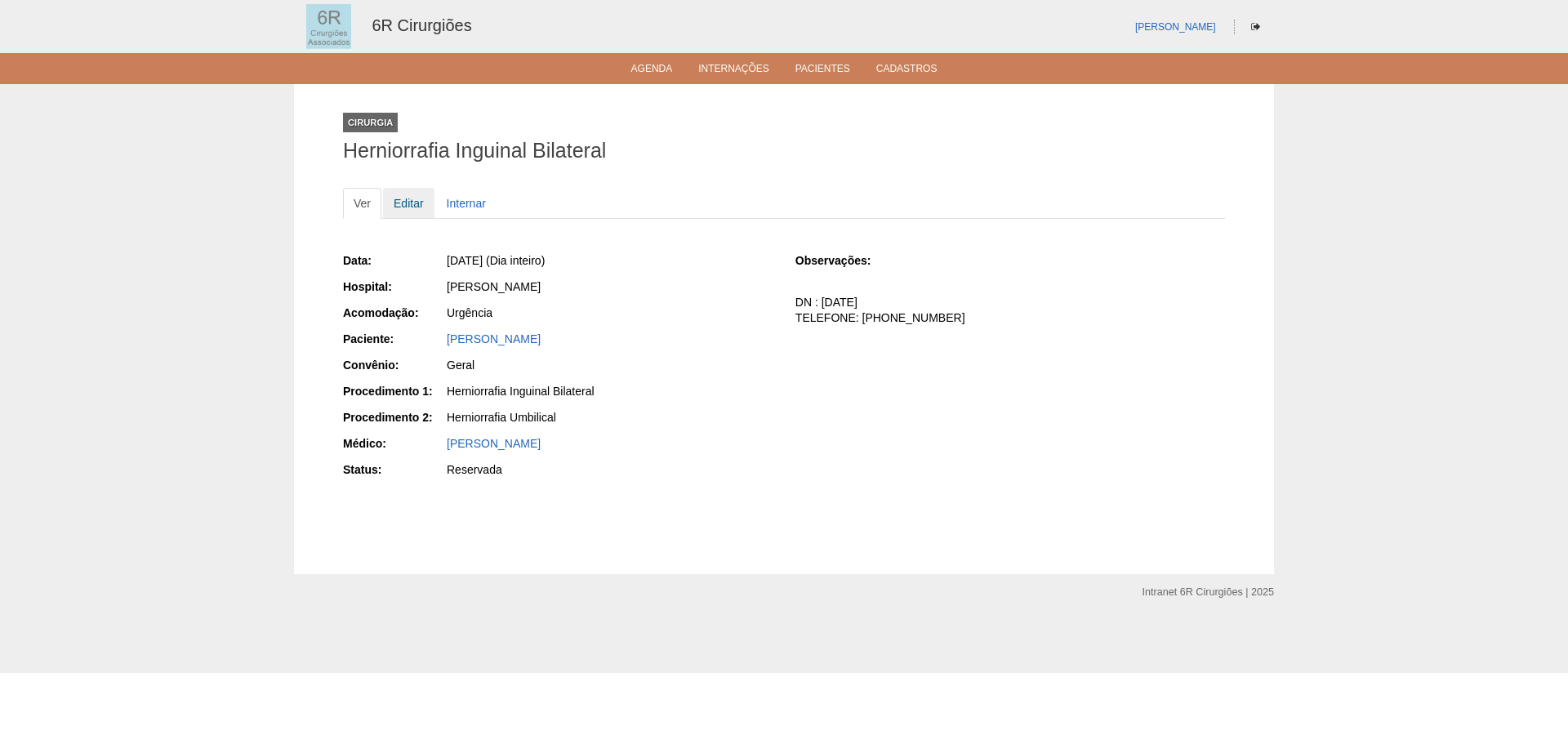
click at [413, 212] on link "Editar" at bounding box center [409, 203] width 52 height 31
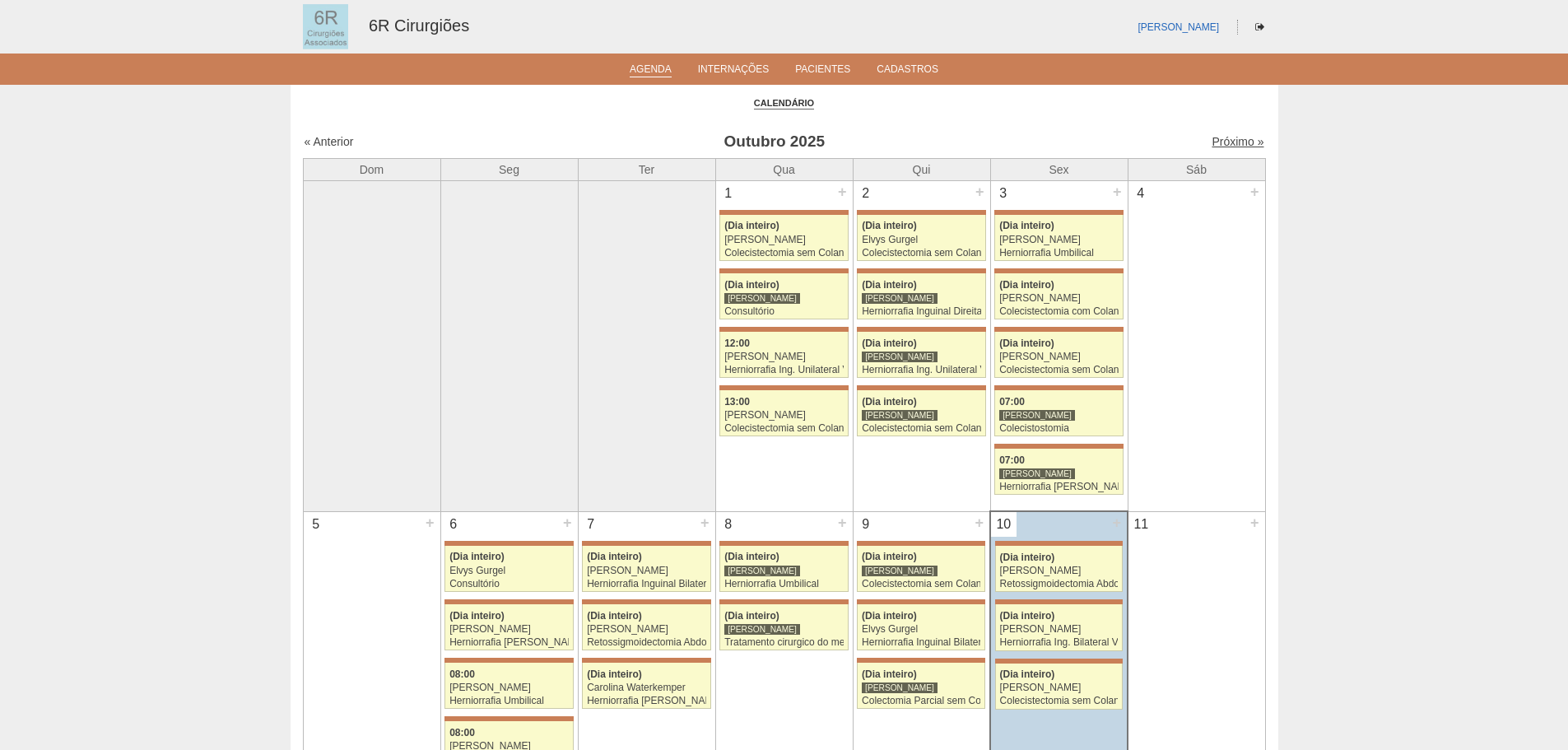
click at [1221, 137] on link "Próximo »" at bounding box center [1238, 141] width 52 height 13
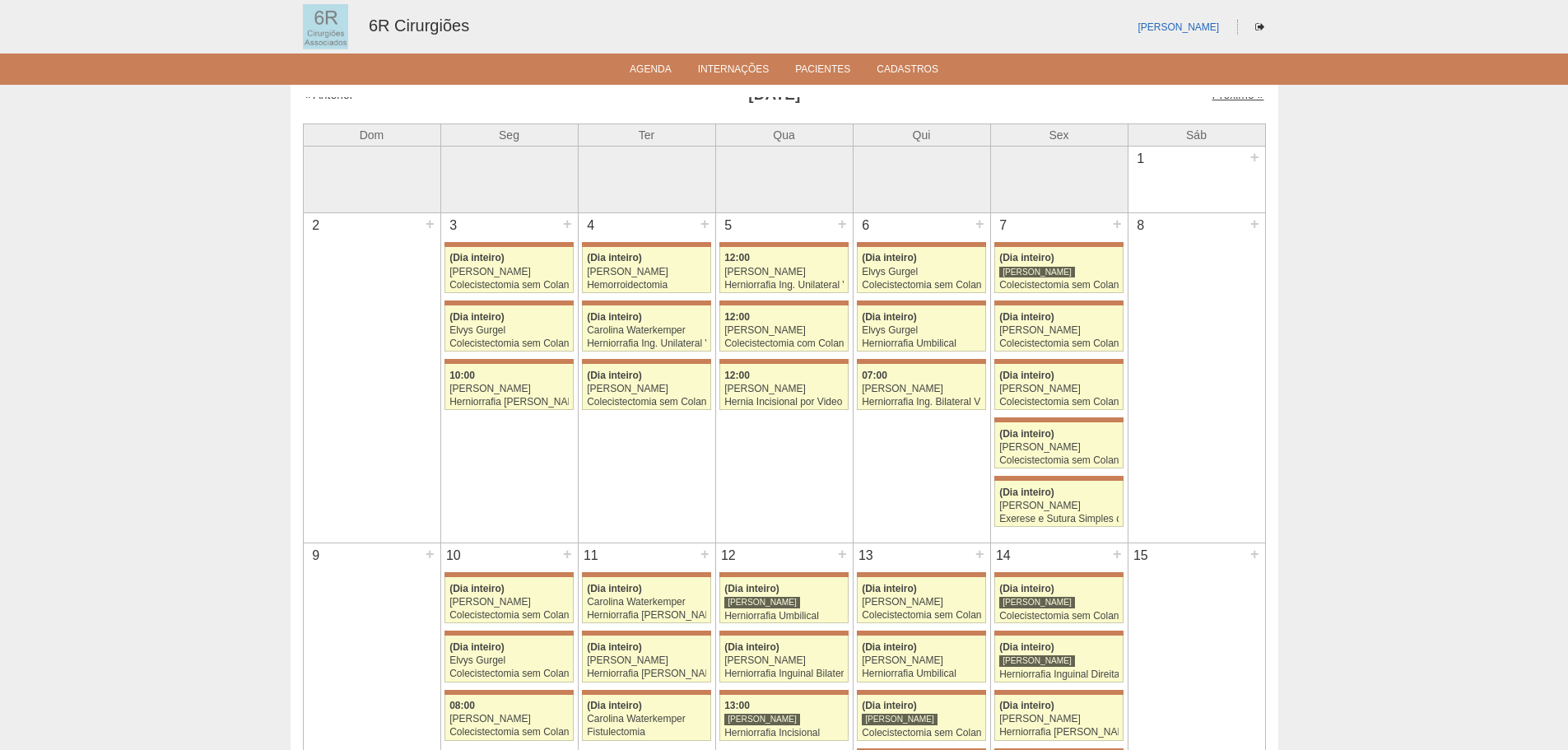
click at [1213, 99] on link "Próximo »" at bounding box center [1238, 95] width 52 height 13
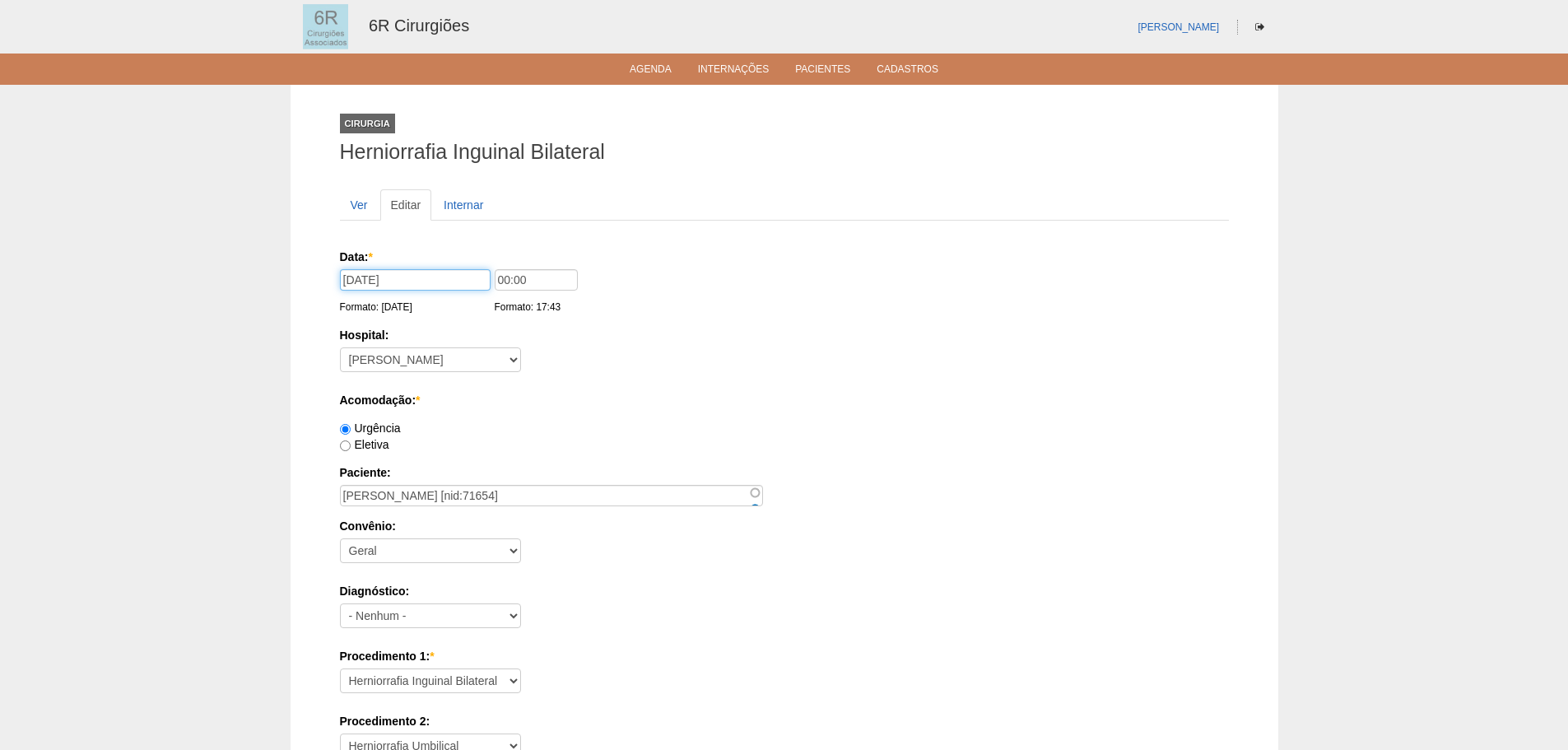
click at [409, 278] on input "16/10/2025" at bounding box center [415, 279] width 151 height 21
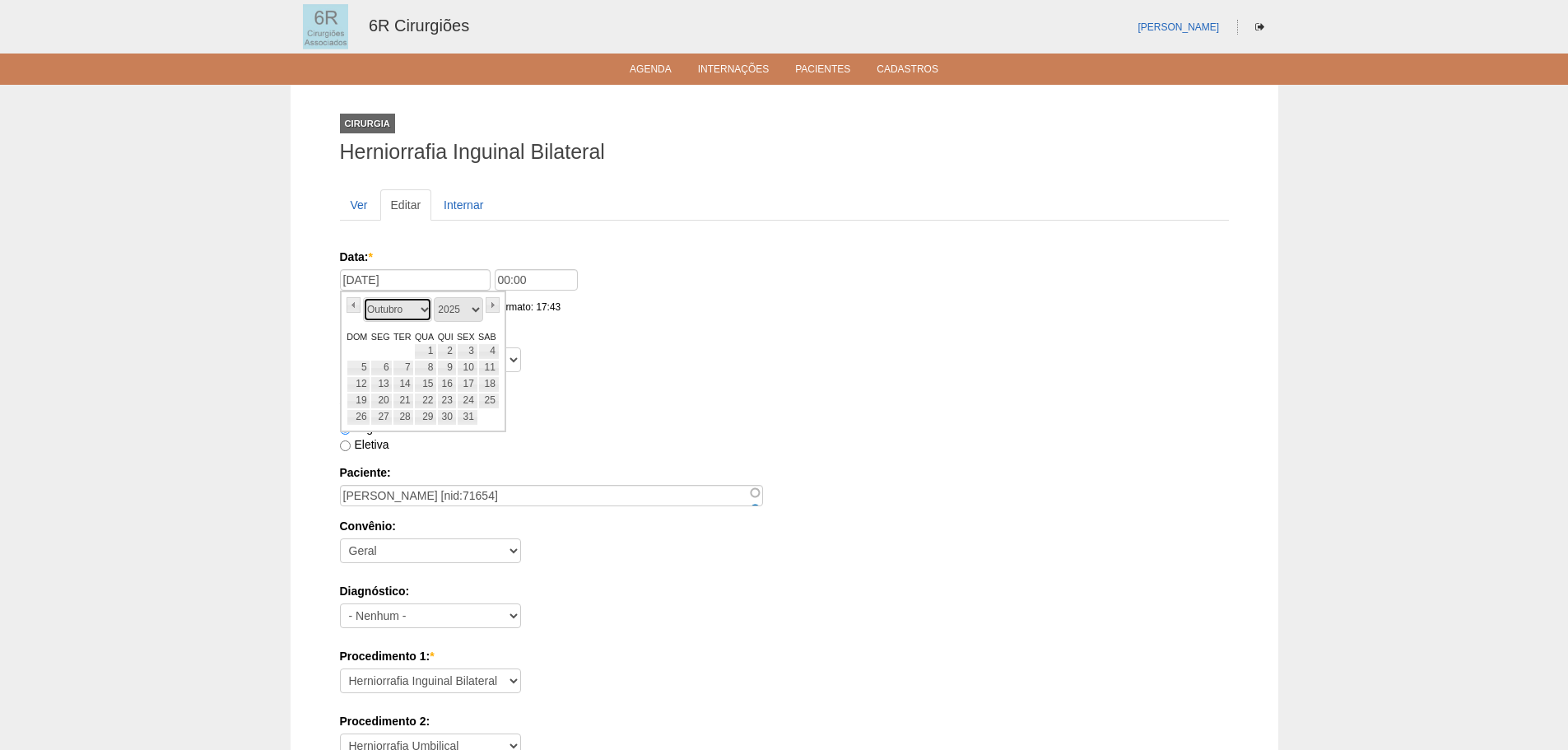
click at [424, 308] on select "Janeiro Fevereiro Março Abril Maio Junho Julho Agosto Setembro Outubro Novembro…" at bounding box center [397, 309] width 69 height 25
click at [448, 345] on link "4" at bounding box center [447, 352] width 19 height 17
type input "04/12/2025"
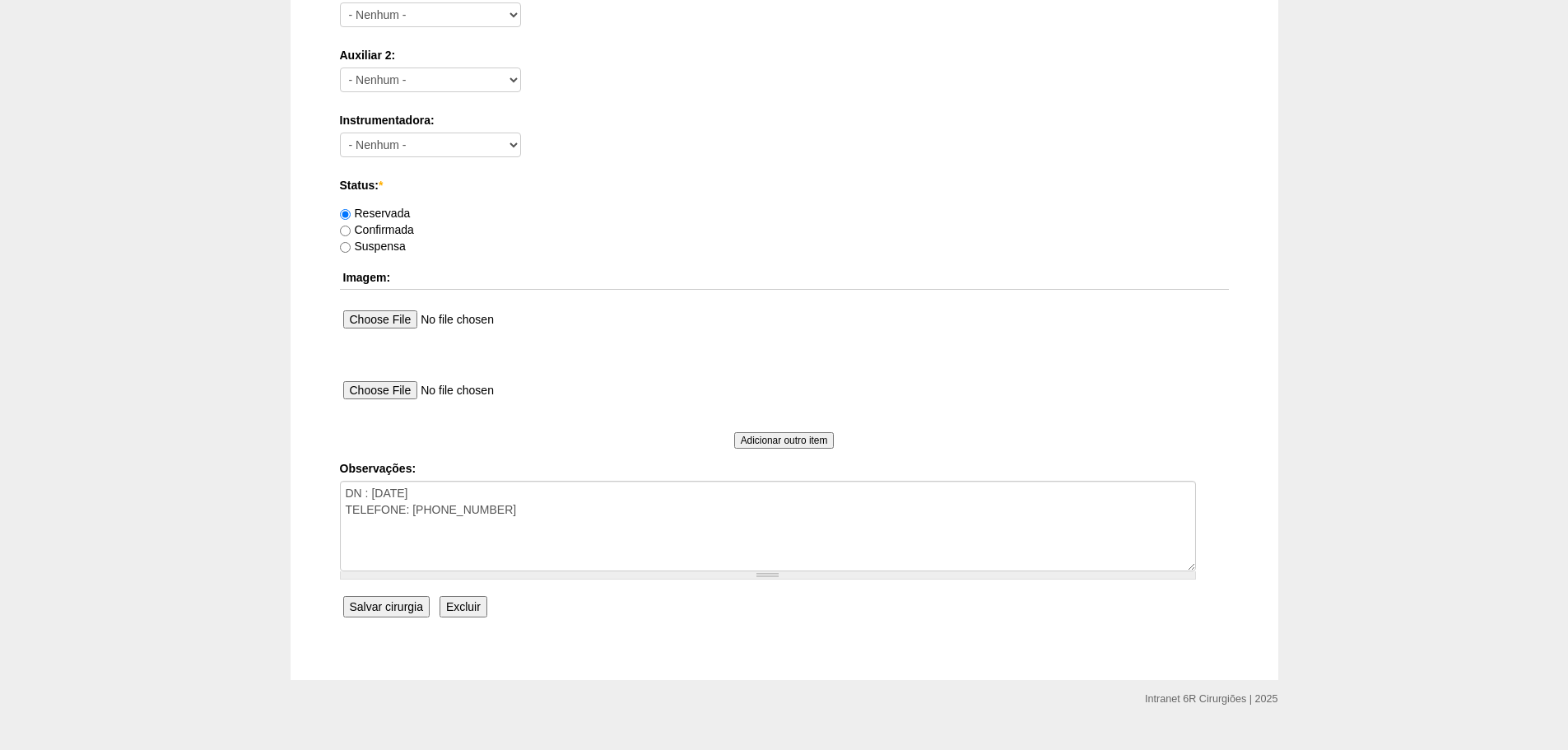
scroll to position [891, 0]
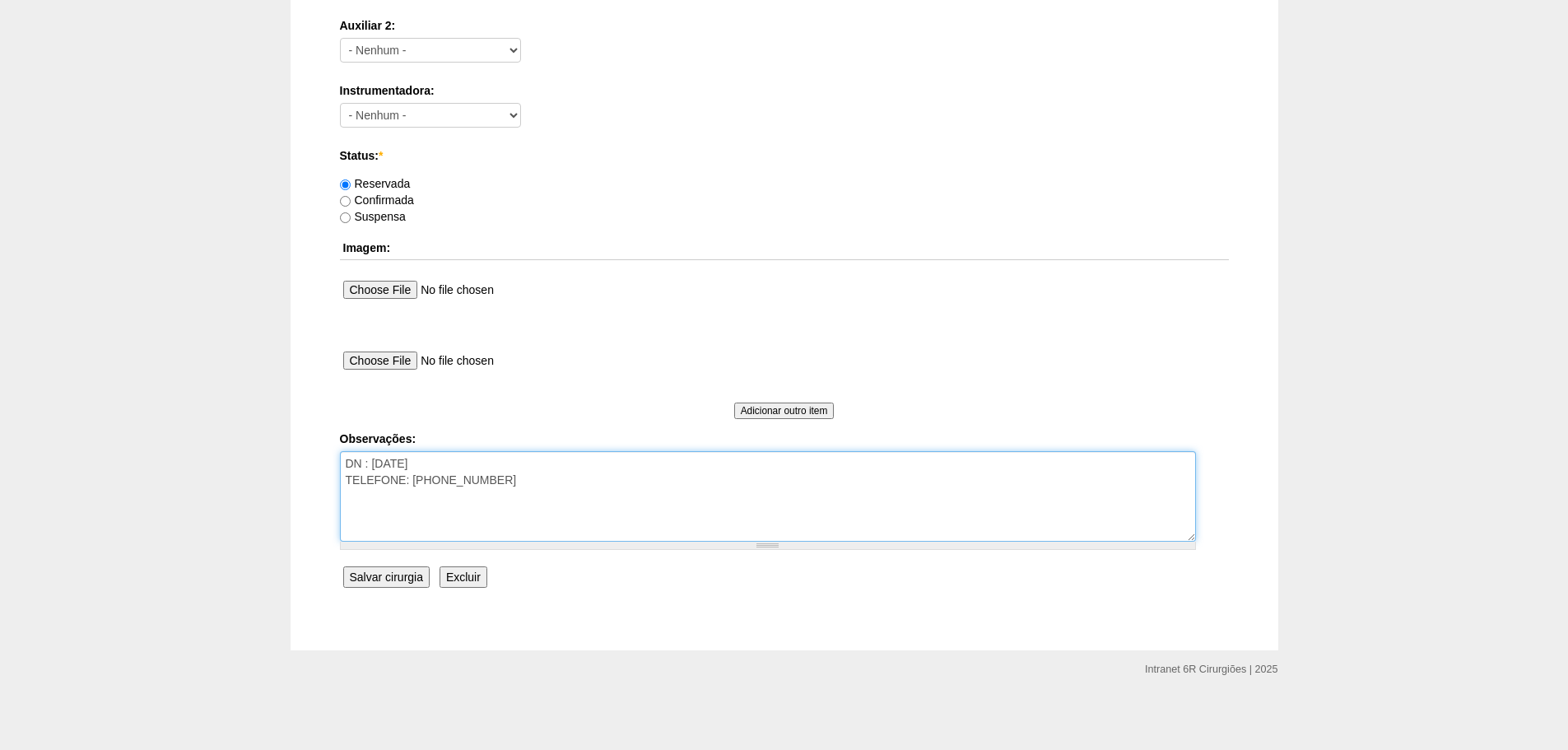
drag, startPoint x: 610, startPoint y: 517, endPoint x: 600, endPoint y: 519, distance: 10.2
click at [600, 519] on textarea "DN : 28/01/1967 TELEFONE: (11) 976557172" at bounding box center [768, 496] width 856 height 90
type textarea "DN : 28/01/1967 TELEFONE: (11) 976557172 REMARCADO DO DIA 16/10"
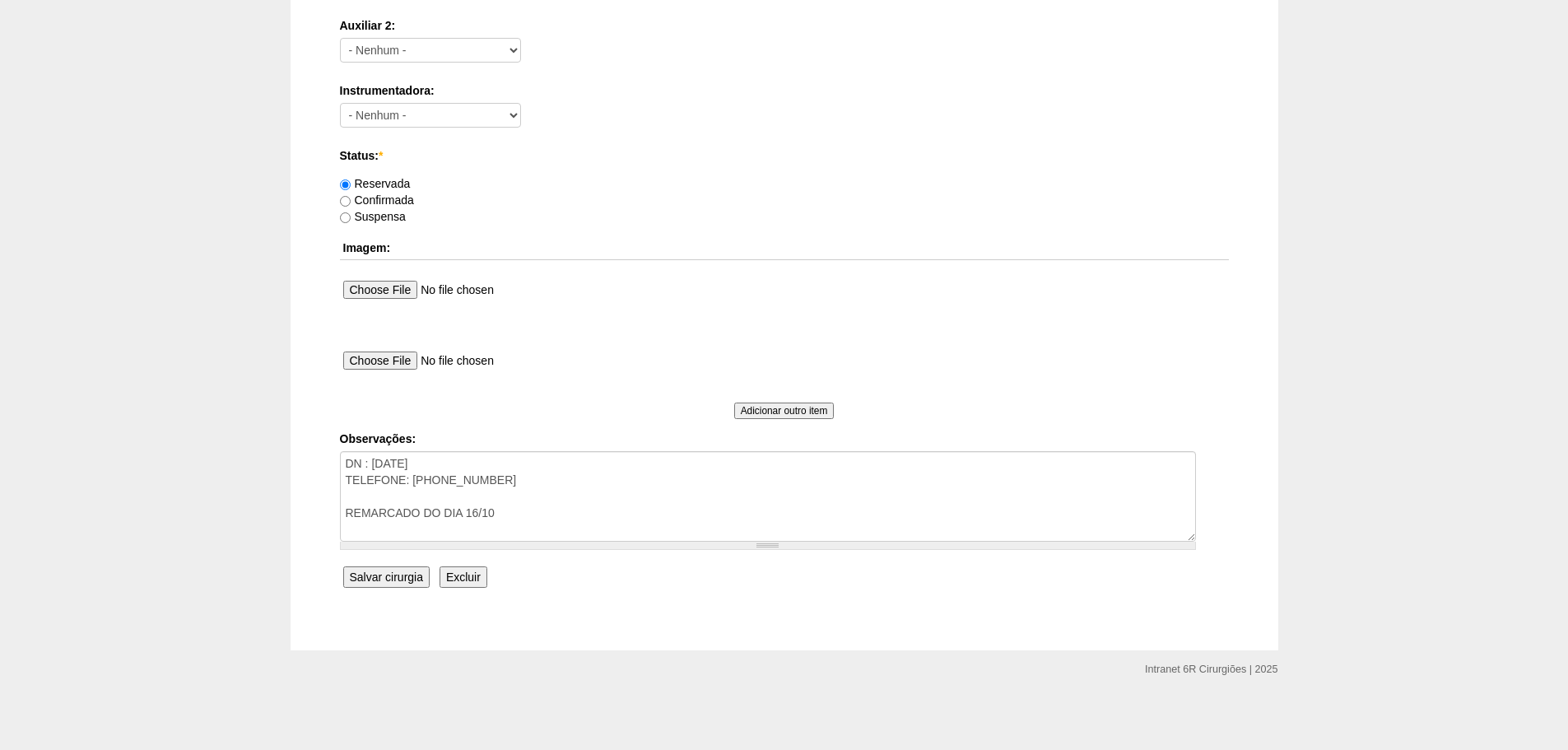
click at [395, 577] on input "Salvar cirurgia" at bounding box center [386, 576] width 87 height 21
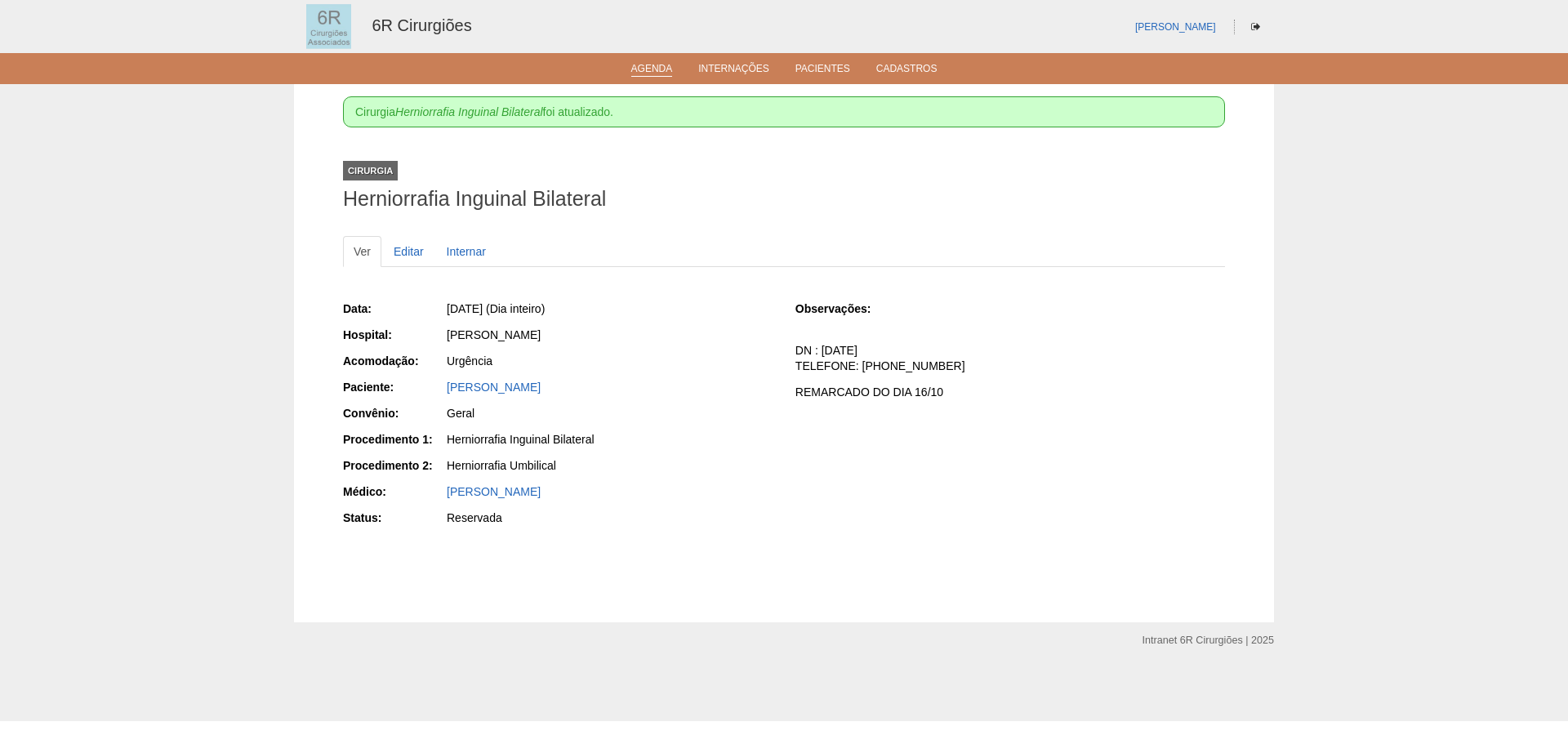
click at [637, 68] on link "Agenda" at bounding box center [652, 69] width 42 height 14
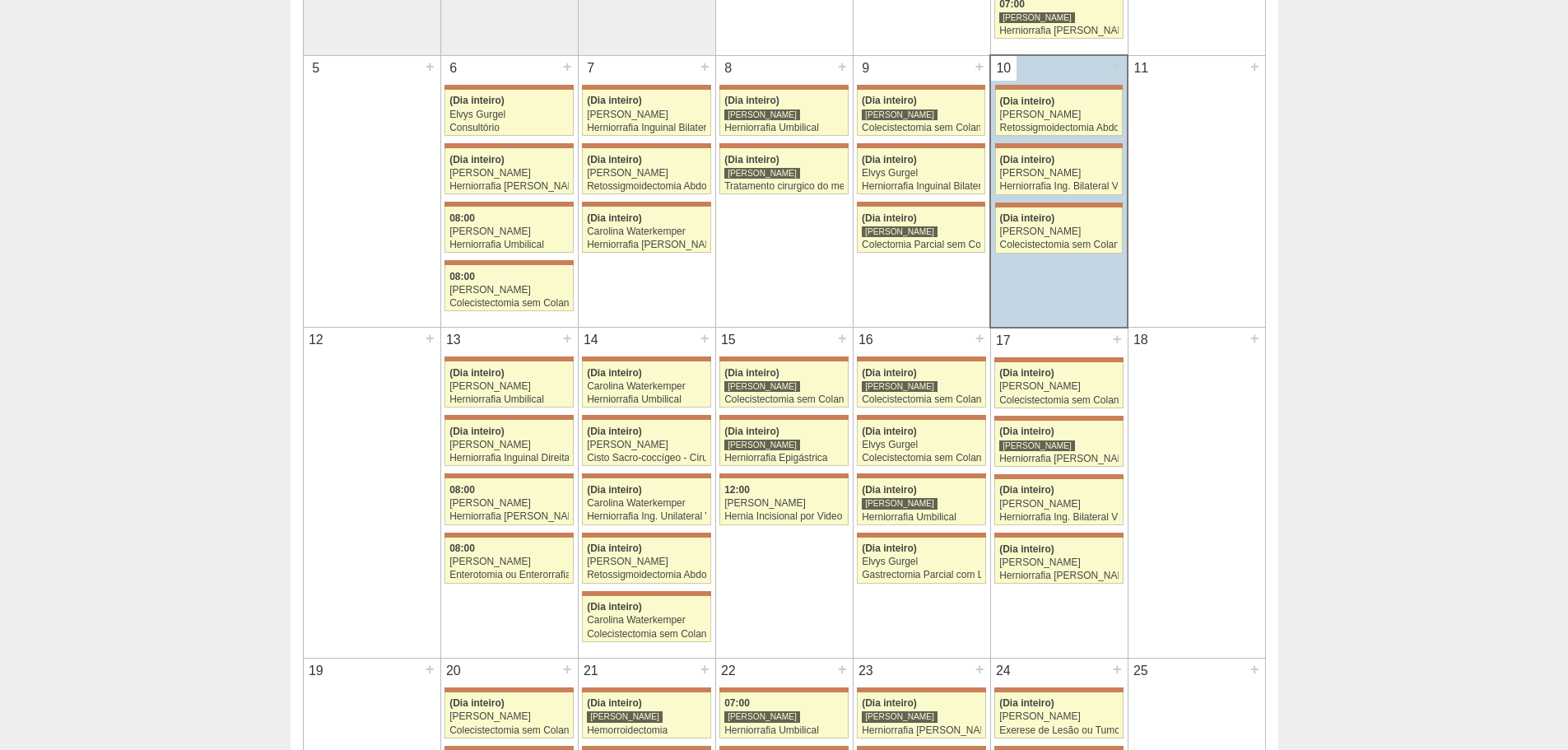
scroll to position [576, 0]
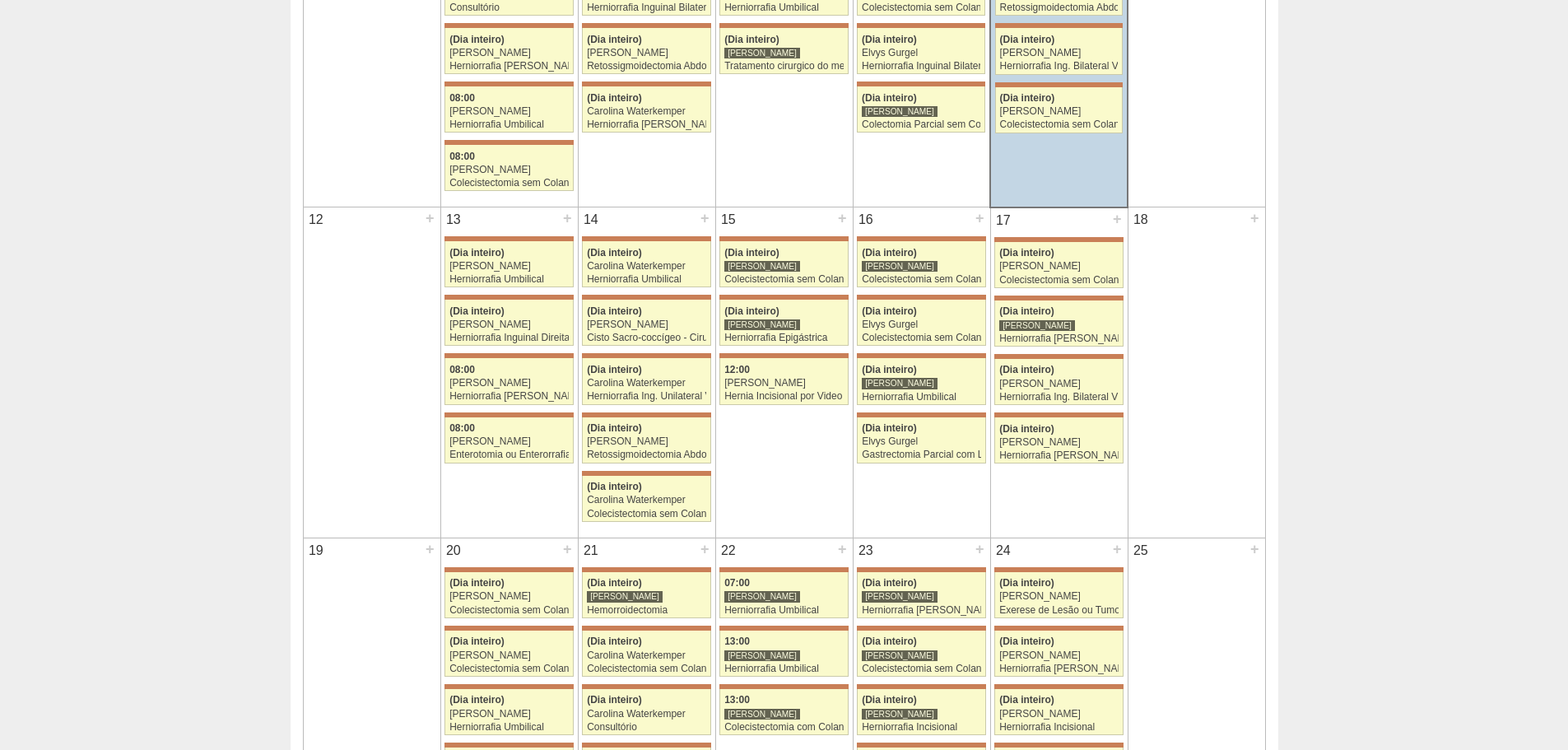
click at [915, 289] on div "16 + 71581 [PERSON_NAME] (Dia inteiro) [PERSON_NAME] Colecistectomia sem Colang…" at bounding box center [921, 335] width 137 height 255
click at [909, 279] on div "Colecistectomia sem Colangiografia VL" at bounding box center [921, 278] width 119 height 10
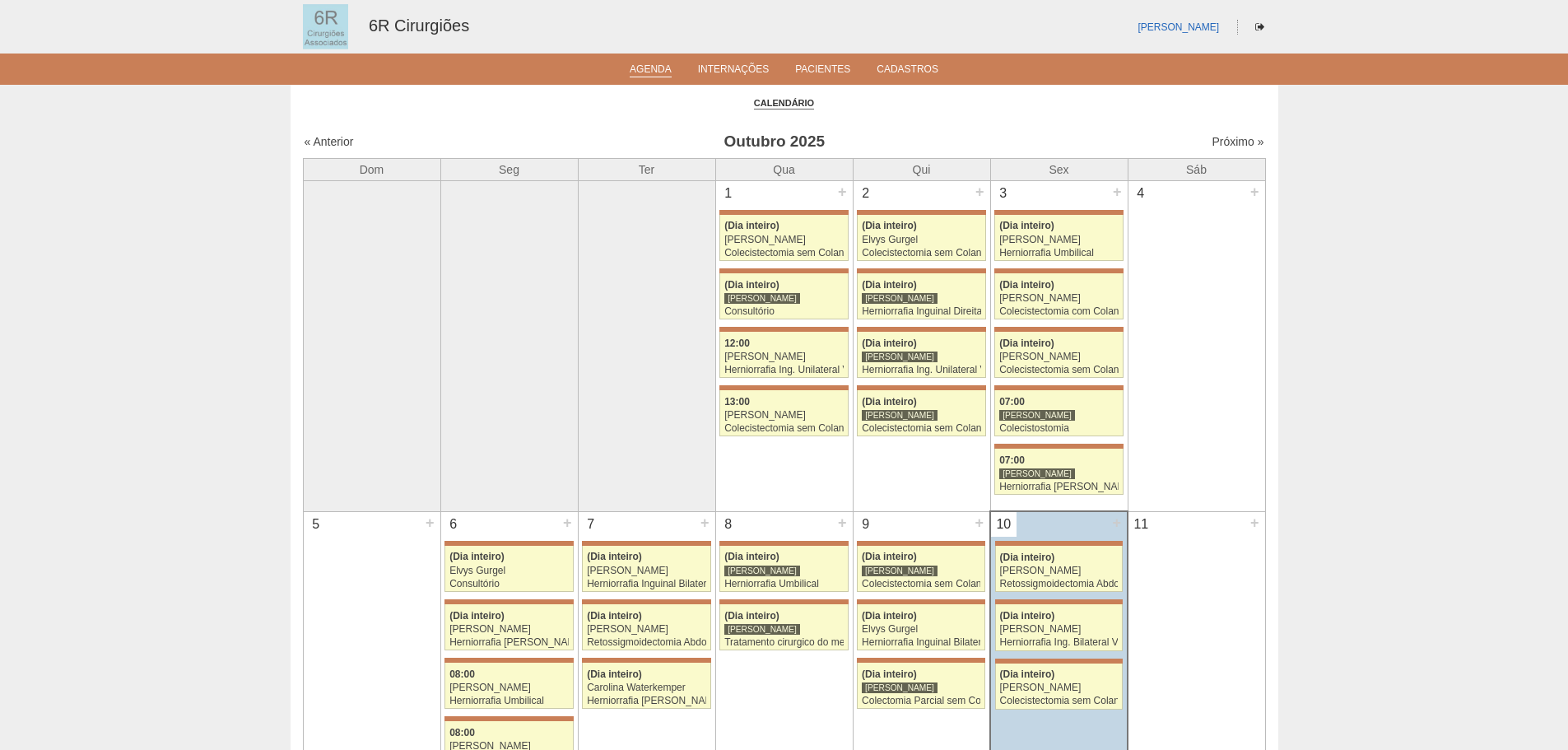
scroll to position [576, 0]
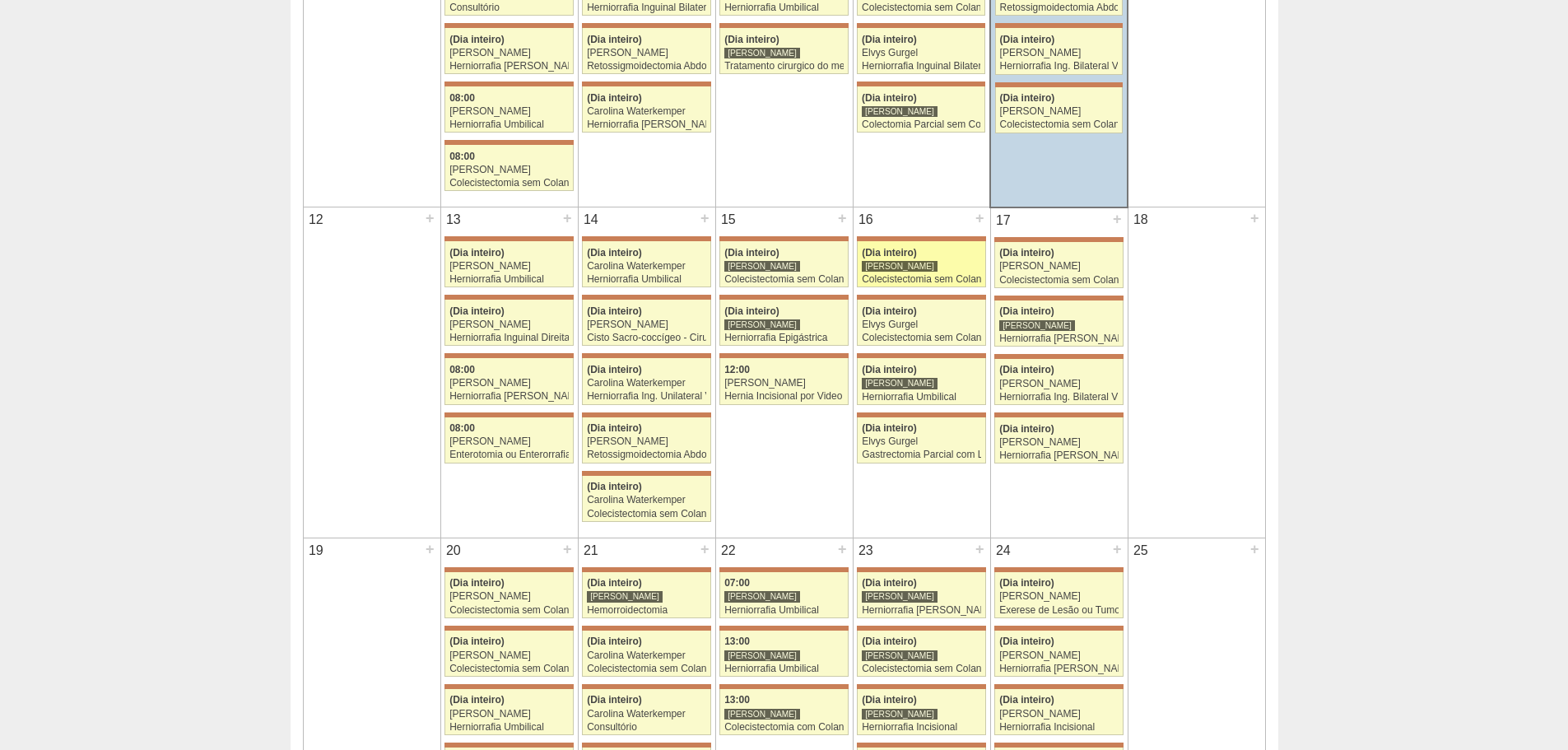
click at [935, 277] on div "Colecistectomia sem Colangiografia VL" at bounding box center [921, 278] width 119 height 10
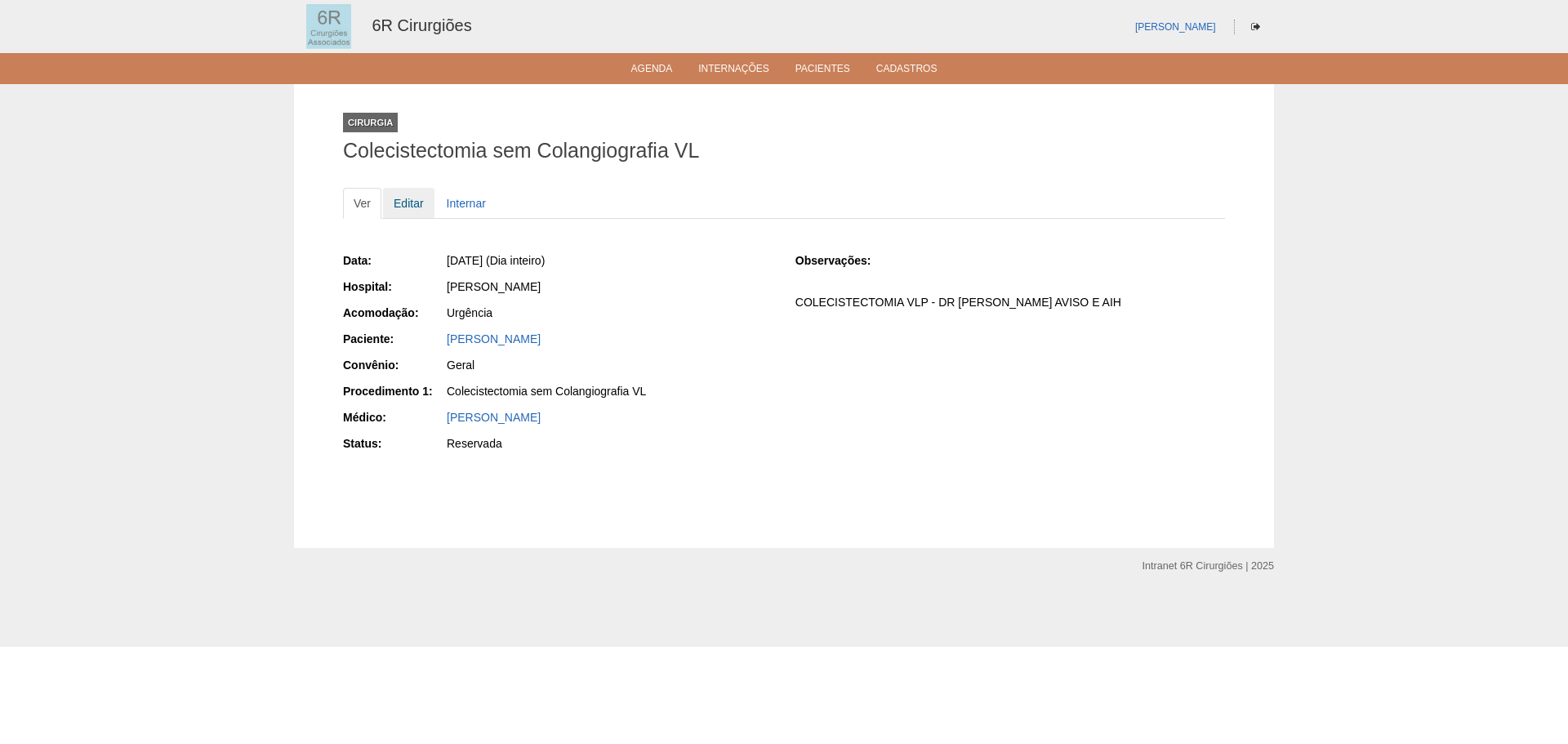
click at [421, 207] on link "Editar" at bounding box center [409, 203] width 52 height 31
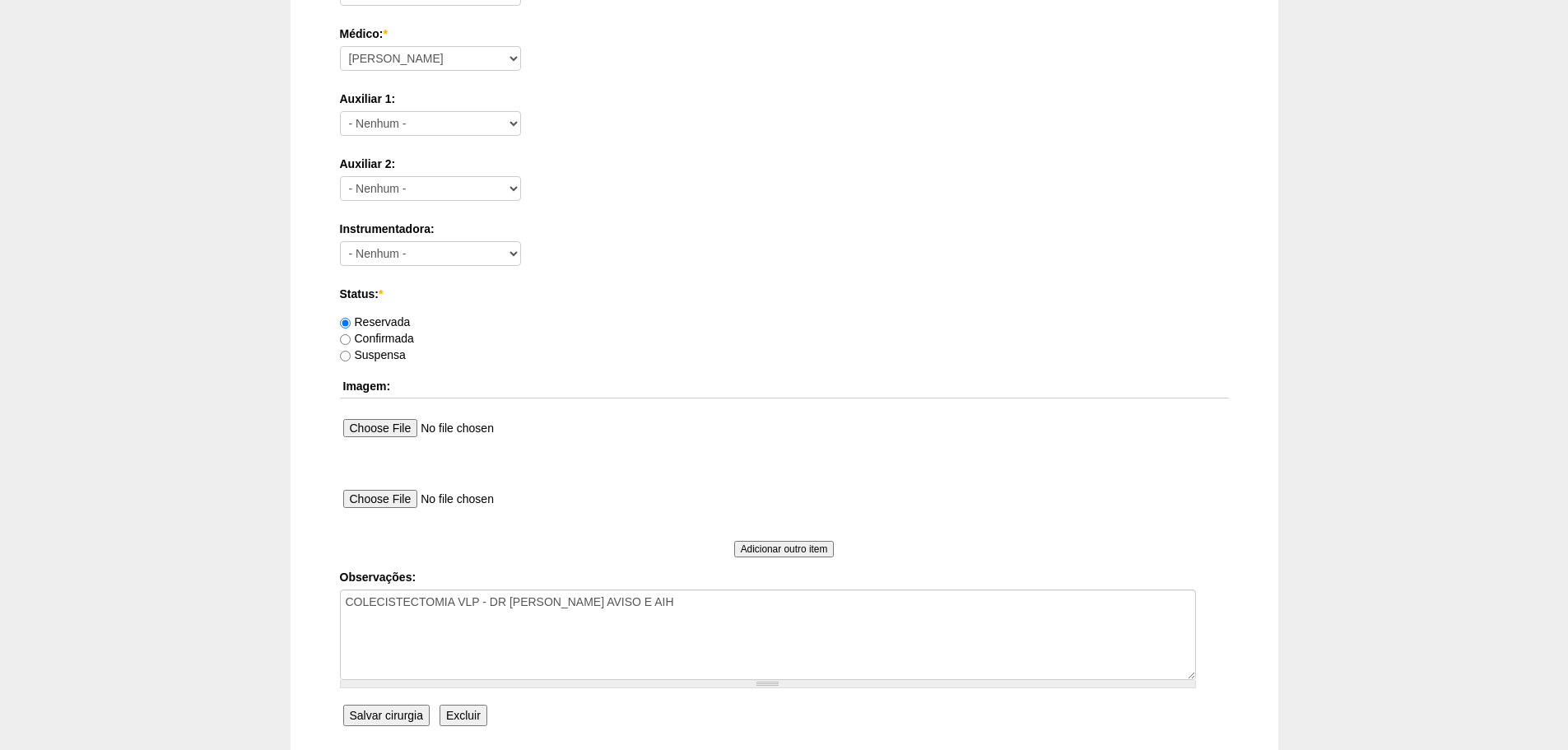
scroll to position [891, 0]
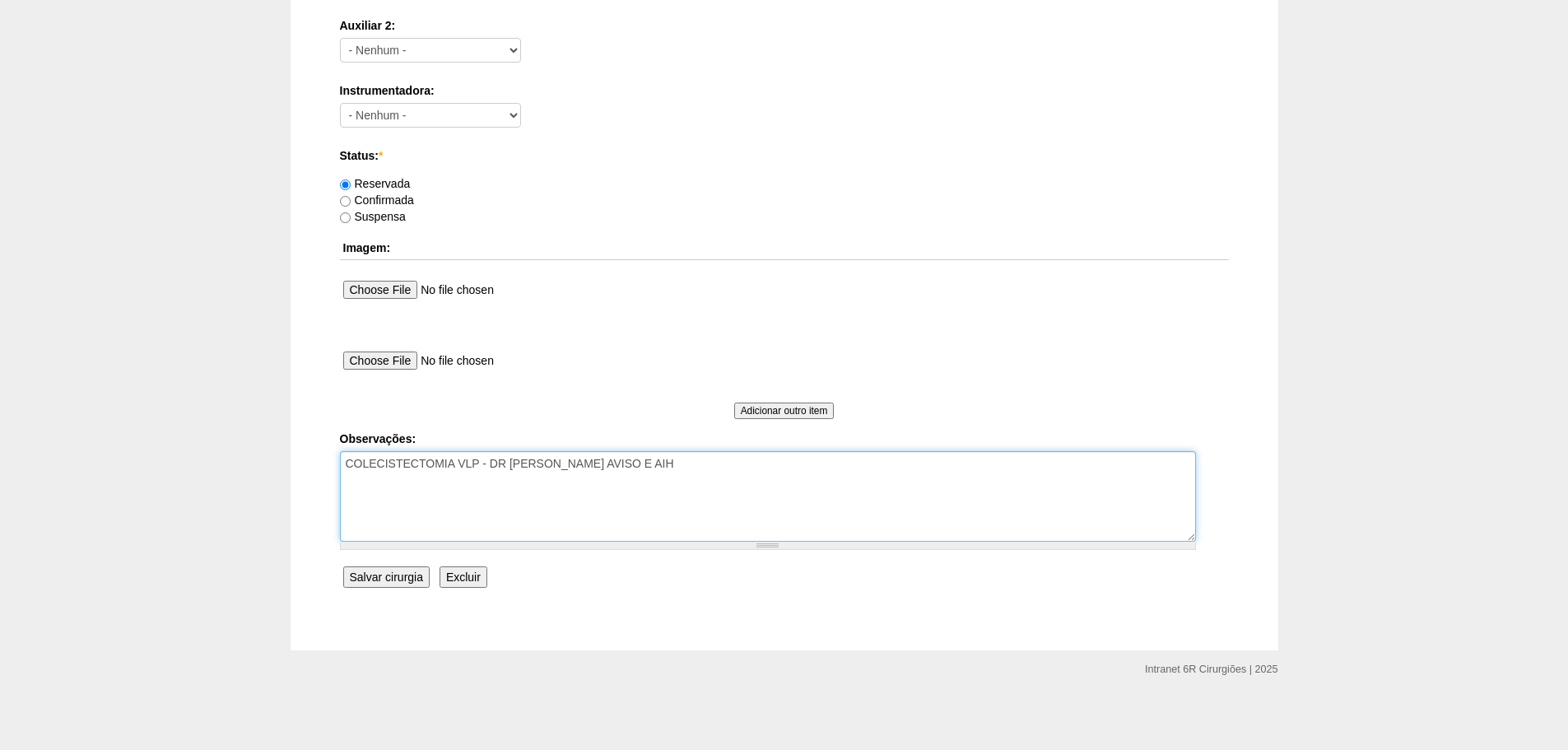
drag, startPoint x: 477, startPoint y: 459, endPoint x: 333, endPoint y: 462, distance: 144.0
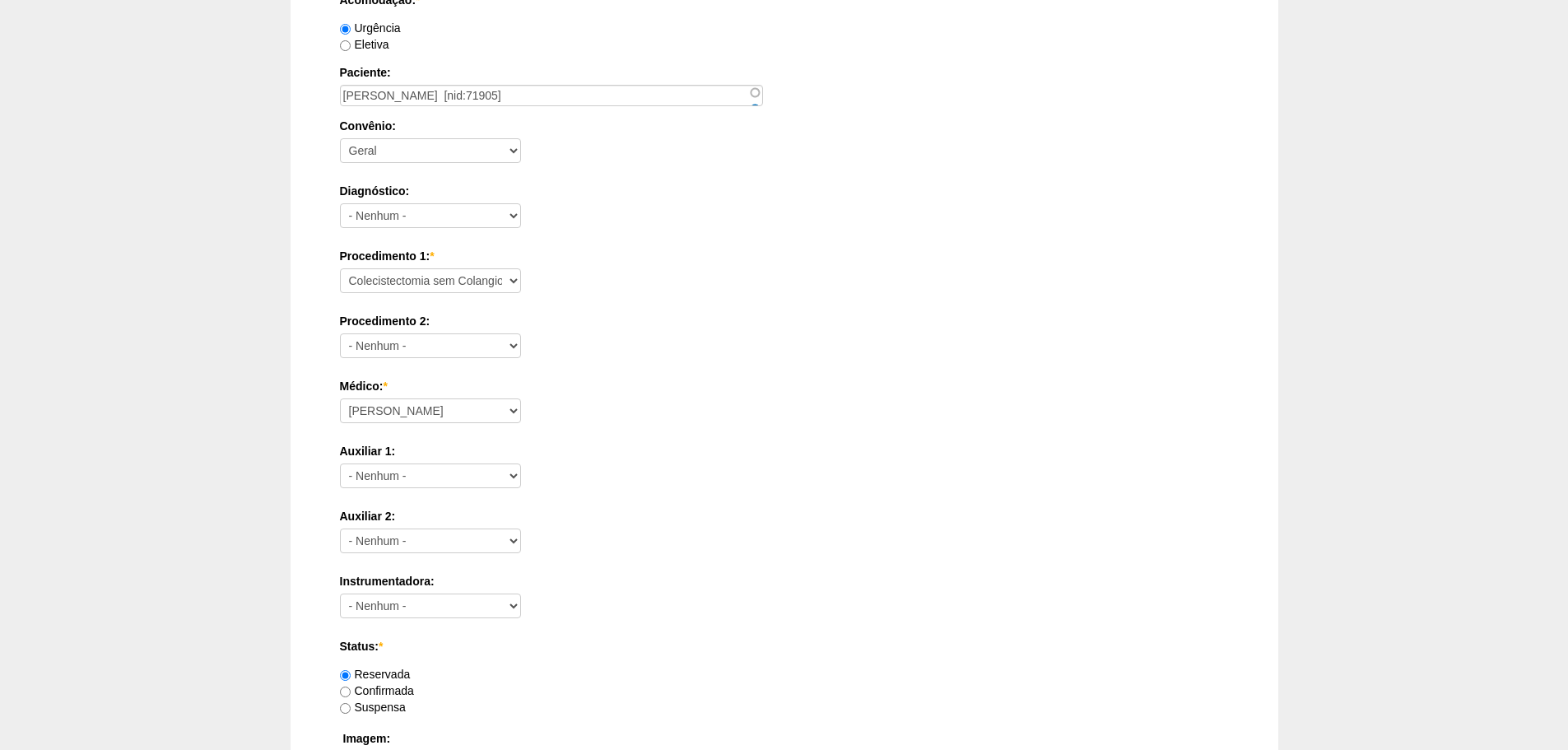
scroll to position [396, 0]
type textarea "H EPI + HU - DR [PERSON_NAME] AVISO E AIH"
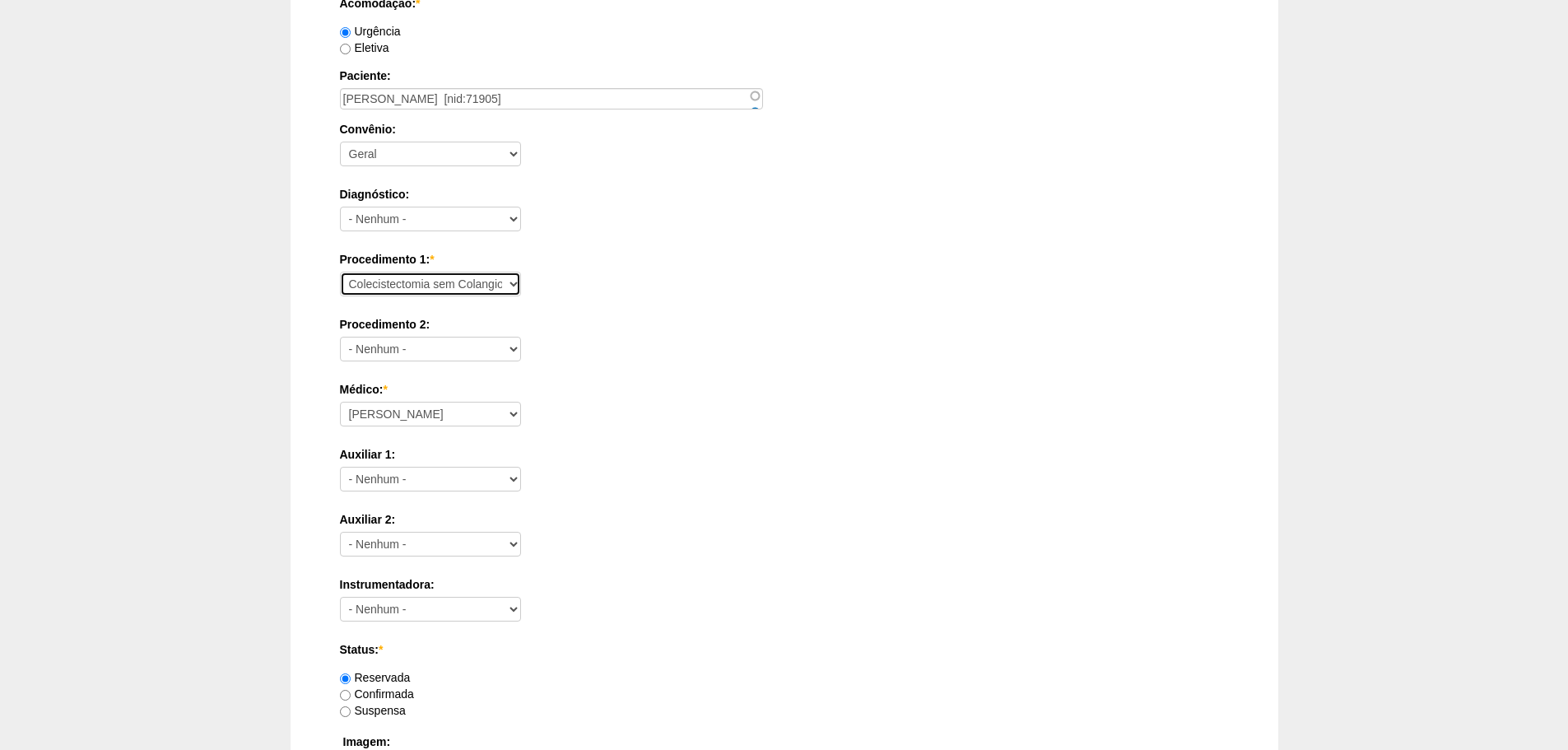
click at [436, 293] on select "Consultório Abscesso Hepático - Drenagem Abscesso perianal Amputação Abdômino P…" at bounding box center [430, 284] width 181 height 25
click at [340, 272] on select "Consultório Abscesso Hepático - Drenagem Abscesso perianal Amputação Abdômino P…" at bounding box center [430, 284] width 181 height 25
click at [436, 290] on select "Consultório Abscesso Hepático - Drenagem Abscesso perianal Amputação Abdômino P…" at bounding box center [430, 284] width 181 height 25
select select "66650"
click at [340, 272] on select "Consultório Abscesso Hepático - Drenagem Abscesso perianal Amputação Abdômino P…" at bounding box center [430, 284] width 181 height 25
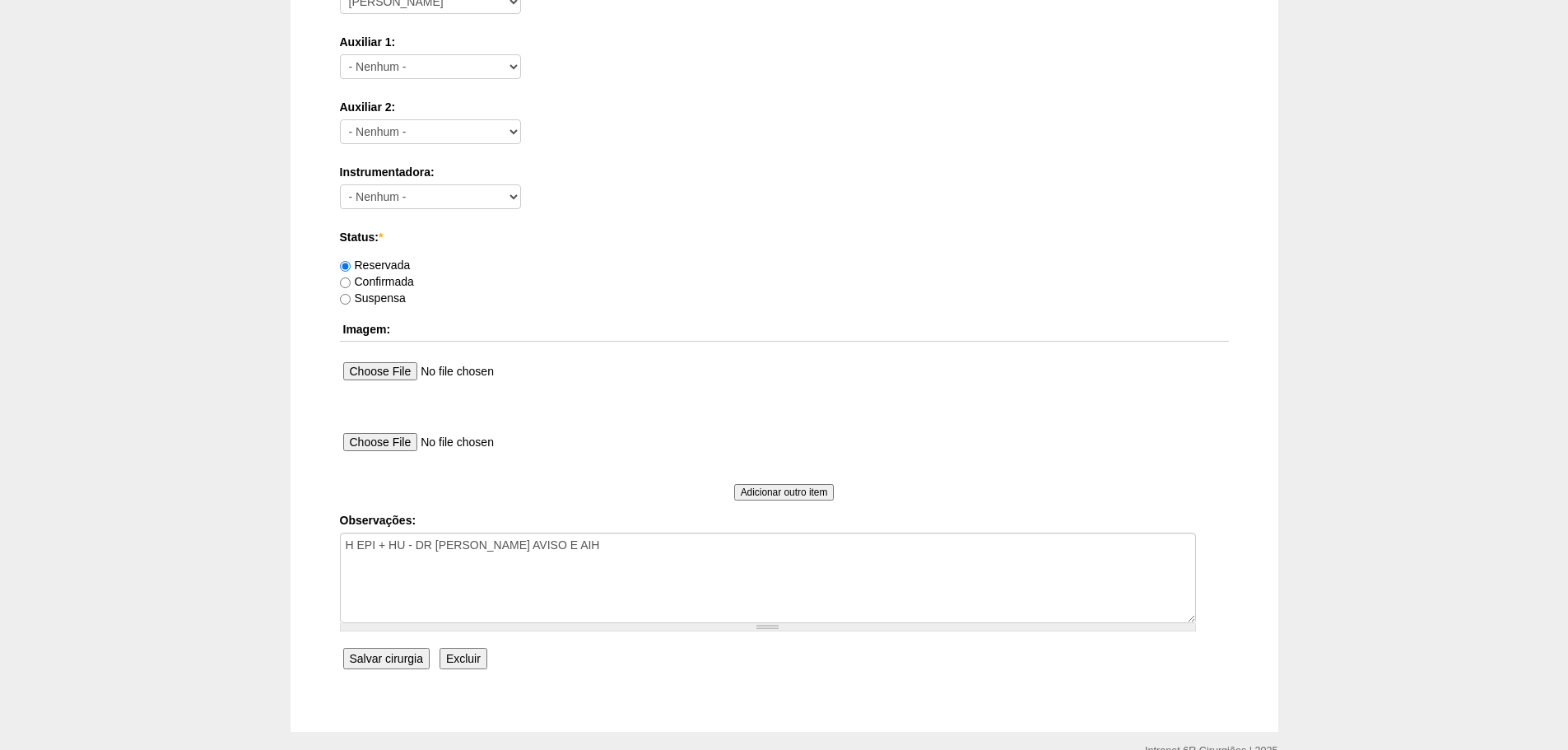
scroll to position [891, 0]
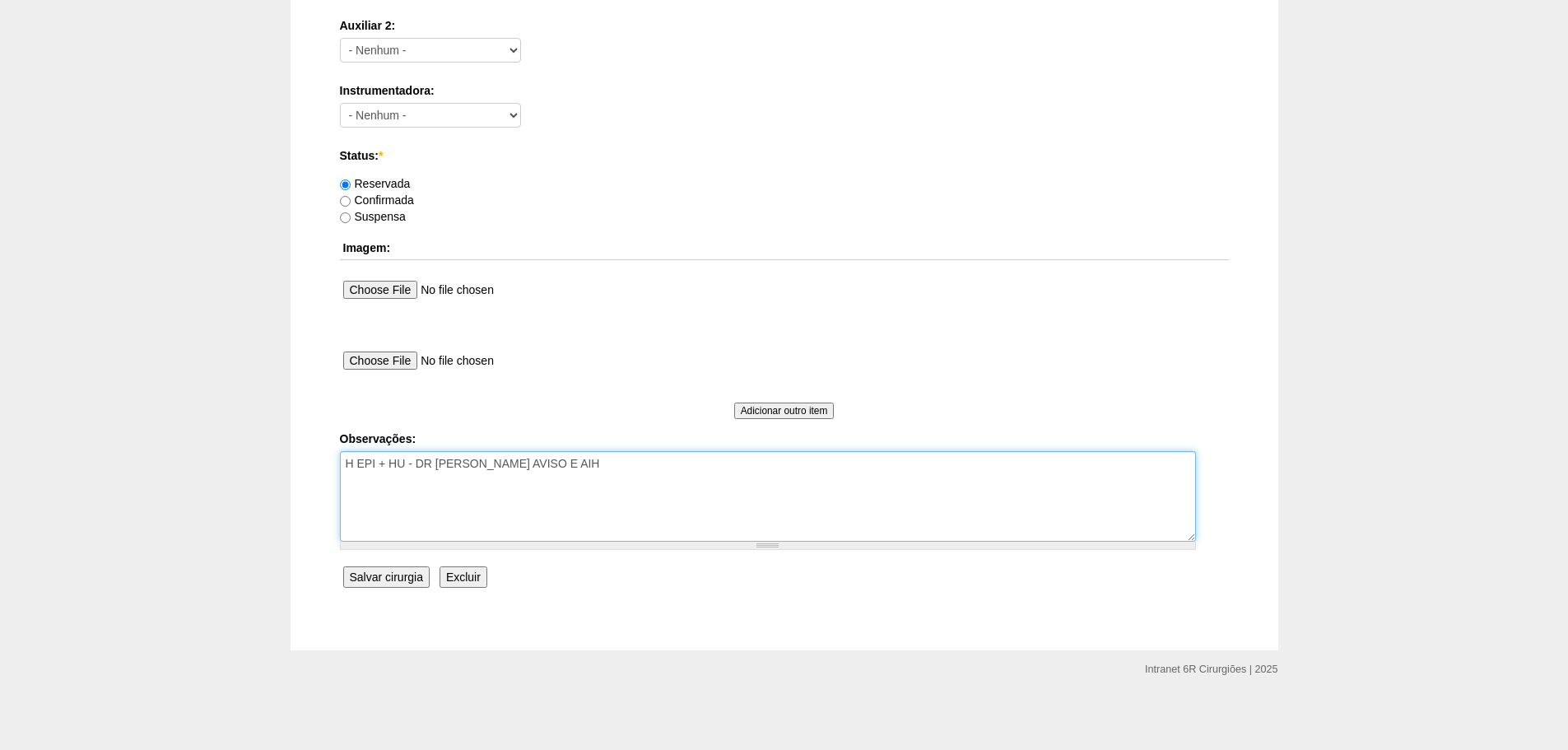
drag, startPoint x: 620, startPoint y: 480, endPoint x: 477, endPoint y: 479, distance: 143.0
click at [477, 479] on textarea "COLECISTECTOMIA VLP - DR [PERSON_NAME] AVISO E AIH" at bounding box center [768, 496] width 856 height 90
type textarea "H EPI + HU - DR [PERSON_NAME]"
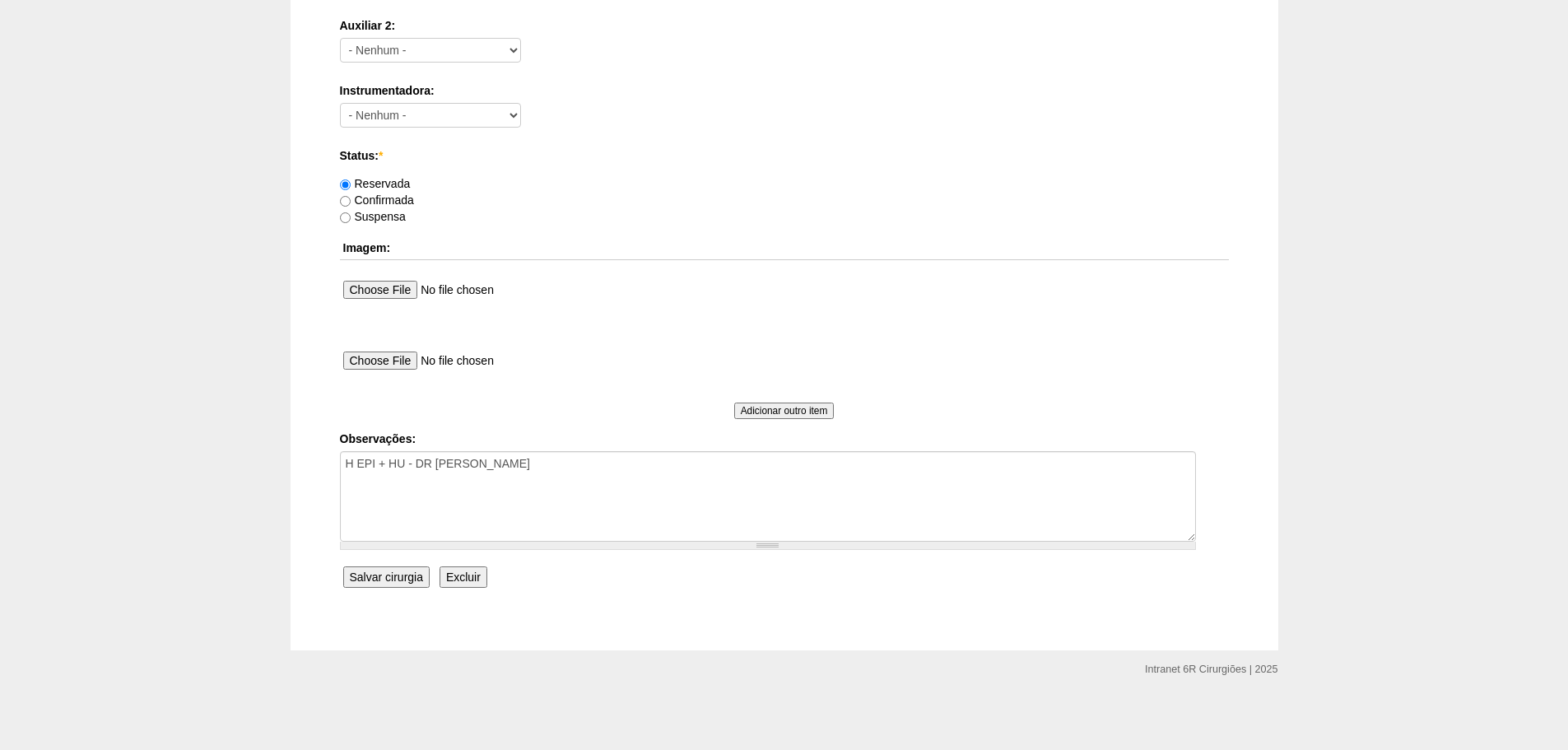
click at [391, 582] on input "Salvar cirurgia" at bounding box center [386, 576] width 87 height 21
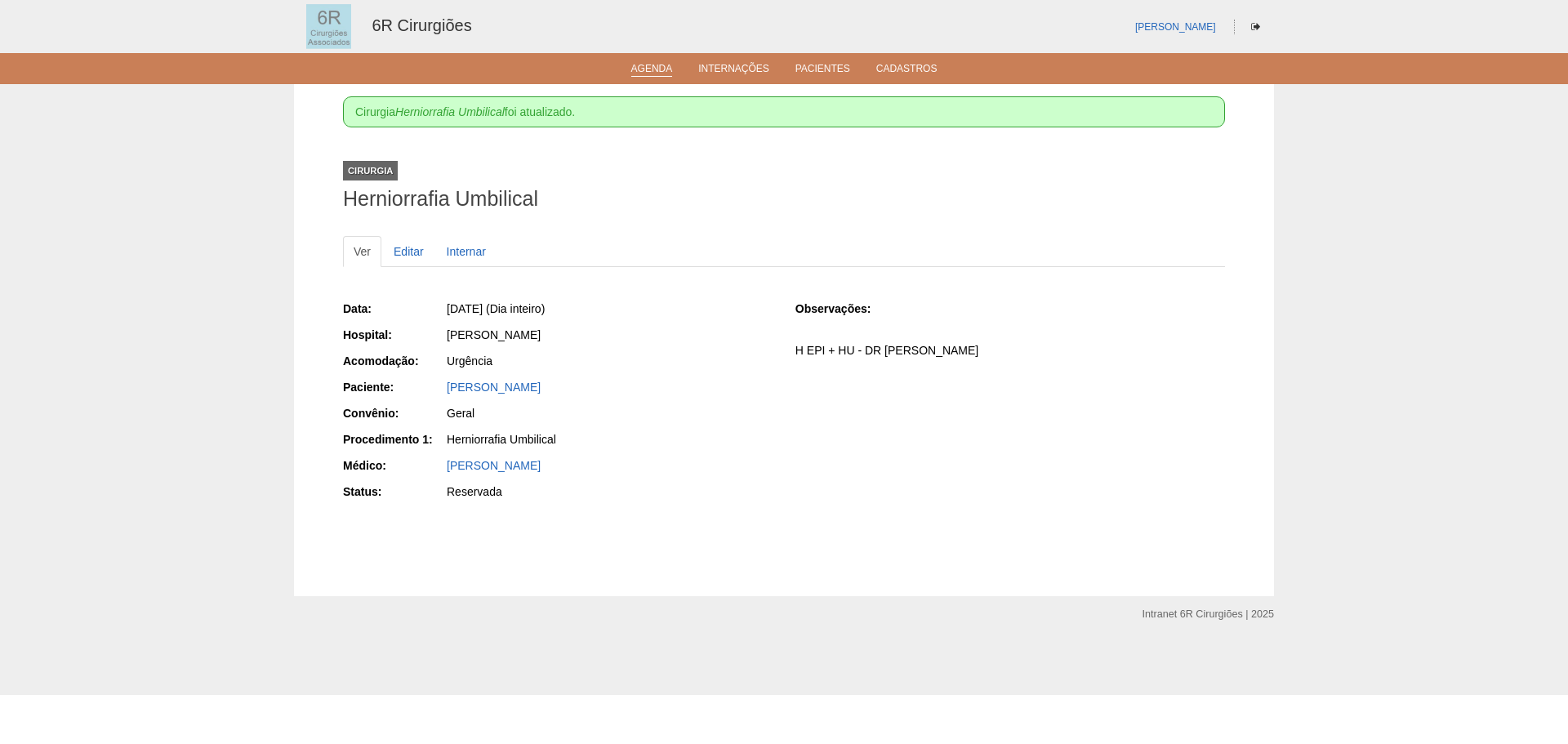
click at [639, 77] on ul "Agenda Internações Pacientes Cadastros" at bounding box center [784, 68] width 1568 height 31
click at [660, 76] on link "Agenda" at bounding box center [652, 69] width 42 height 14
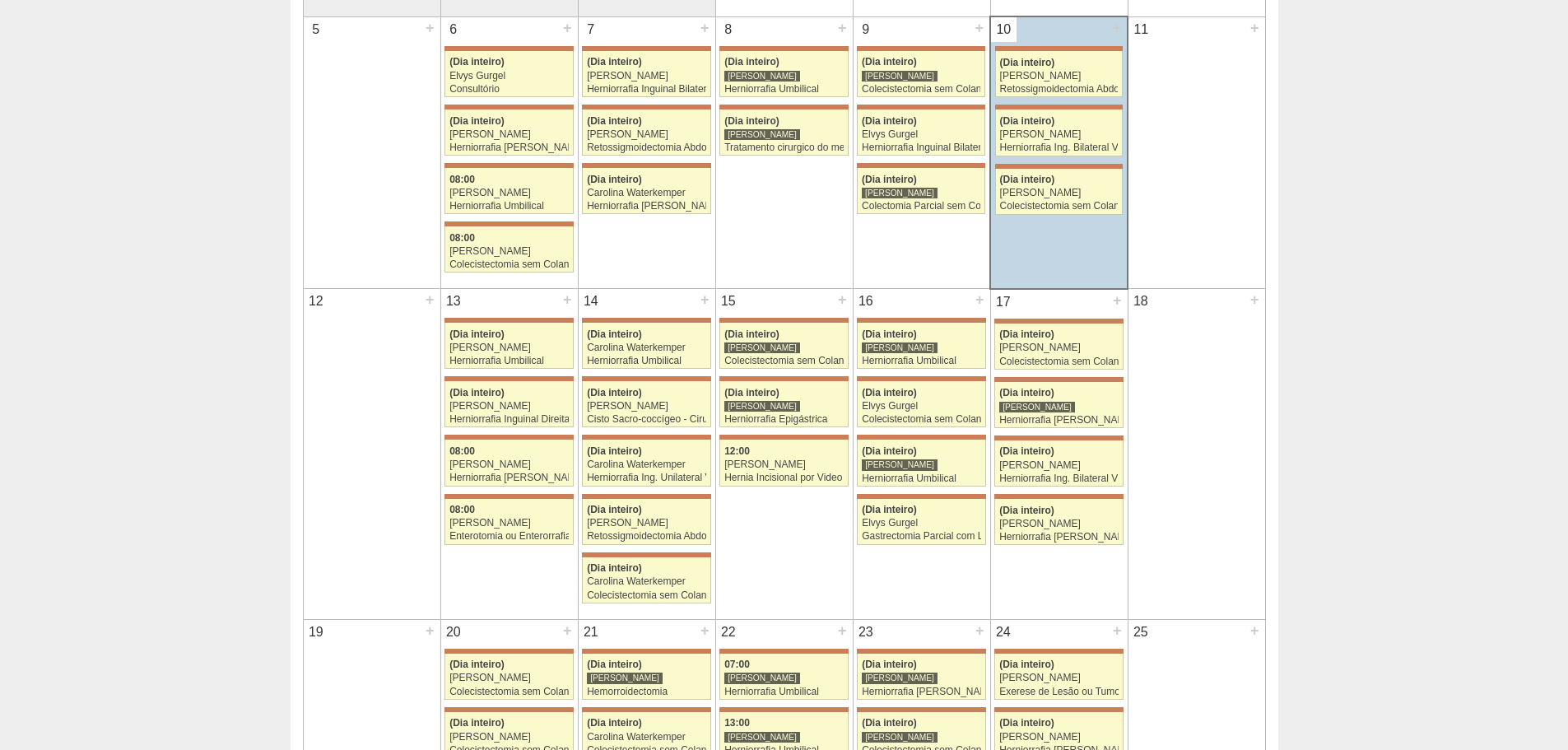
scroll to position [741, 0]
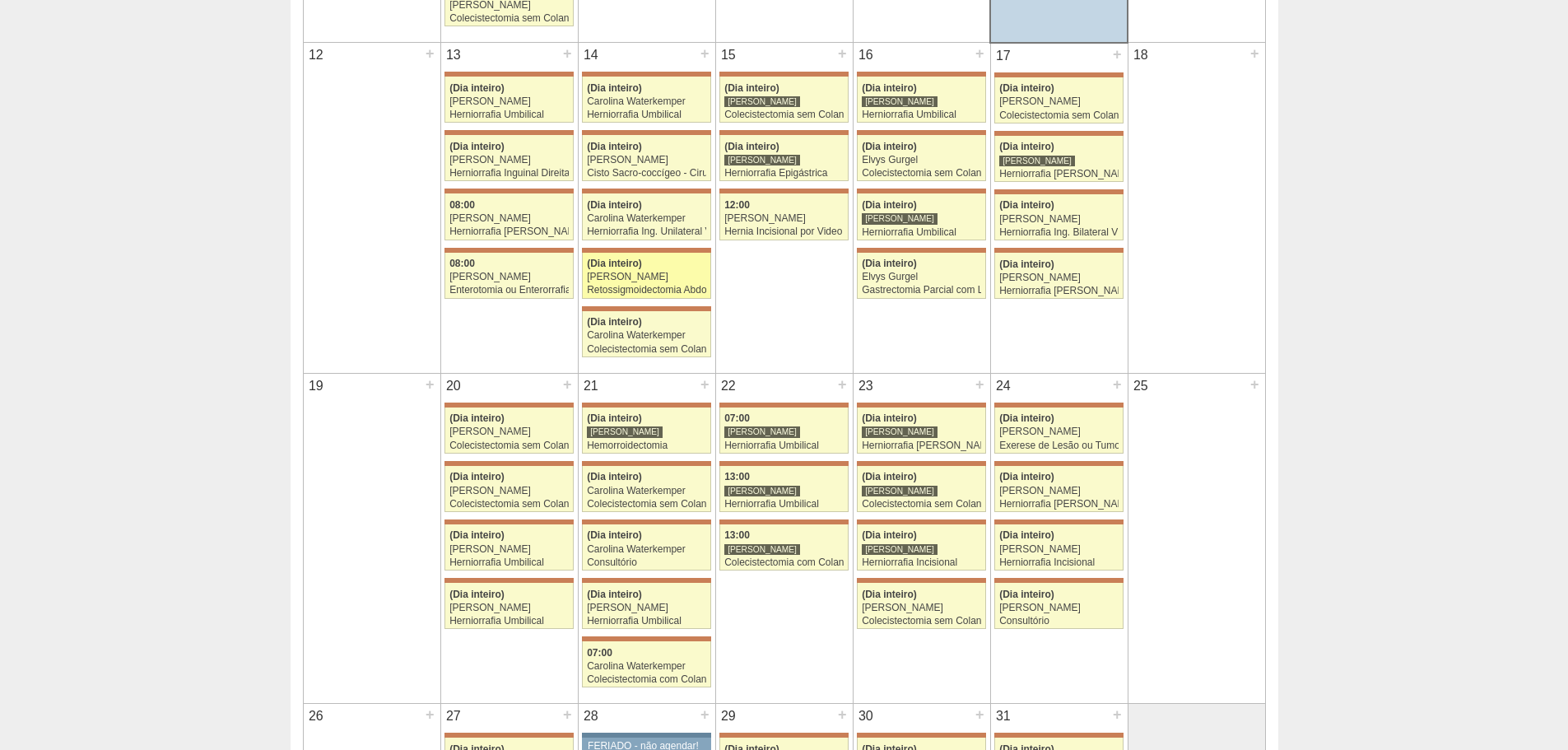
click at [655, 283] on link "71942 Bruno Bulisani (Dia inteiro) Iara Bessa Retossigmoidectomia Abdominal Hos…" at bounding box center [646, 275] width 128 height 47
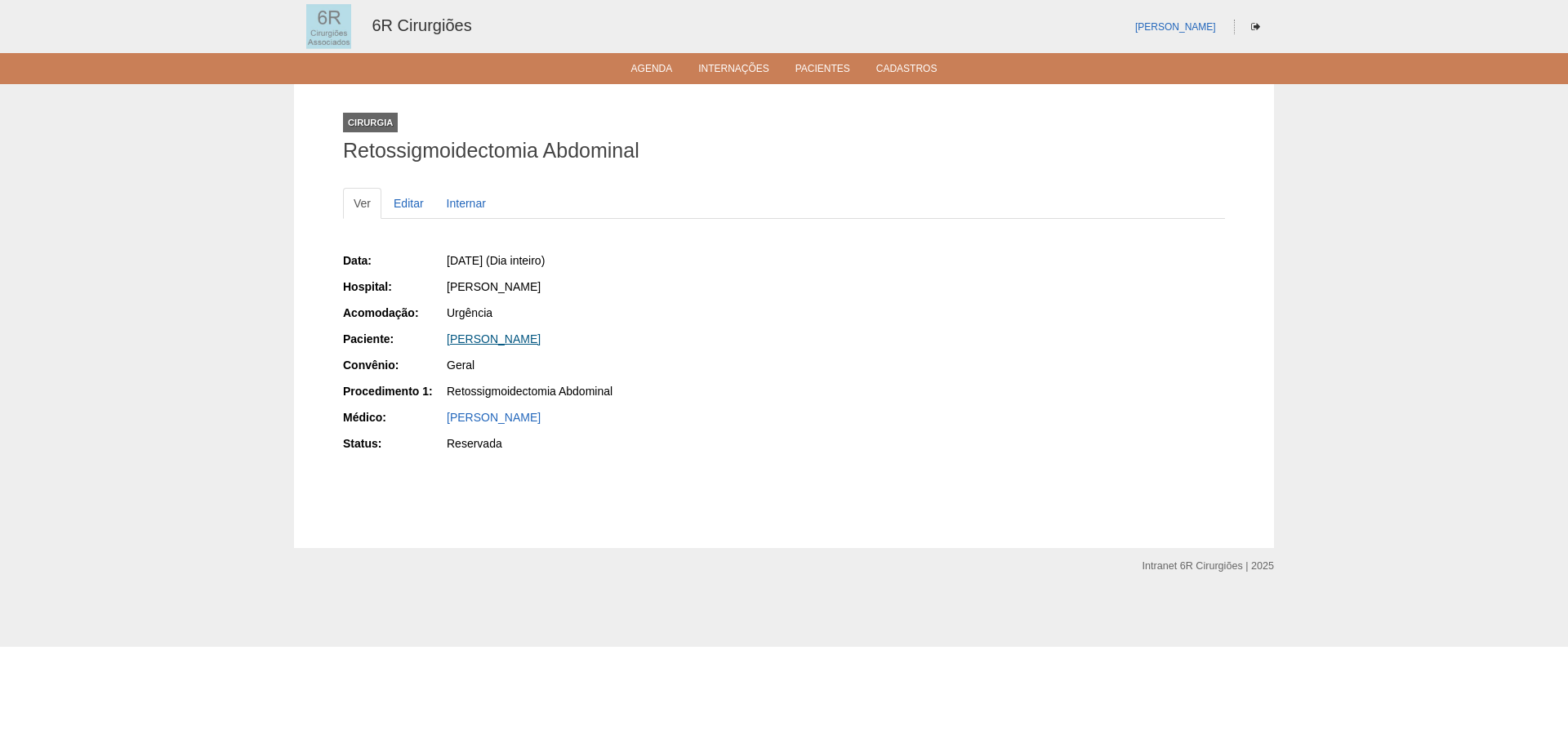
drag, startPoint x: 583, startPoint y: 347, endPoint x: 452, endPoint y: 342, distance: 131.1
click at [452, 342] on div "DANIELA RODRIGUES PEREIRA DE LIMA" at bounding box center [609, 339] width 326 height 17
click at [422, 212] on link "Editar" at bounding box center [409, 203] width 52 height 31
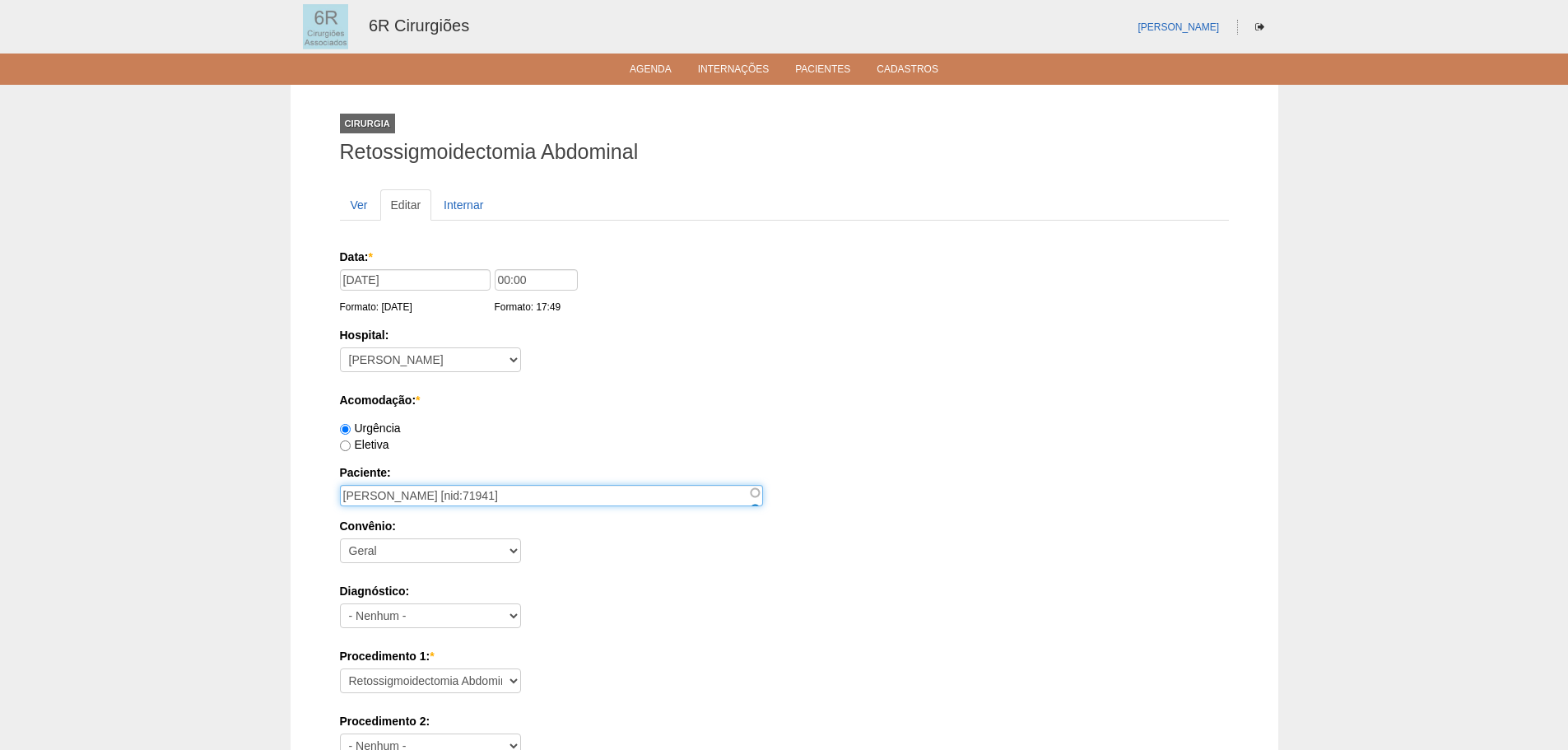
drag, startPoint x: 569, startPoint y: 491, endPoint x: 311, endPoint y: 504, distance: 258.3
click at [650, 69] on link "Agenda" at bounding box center [650, 70] width 42 height 14
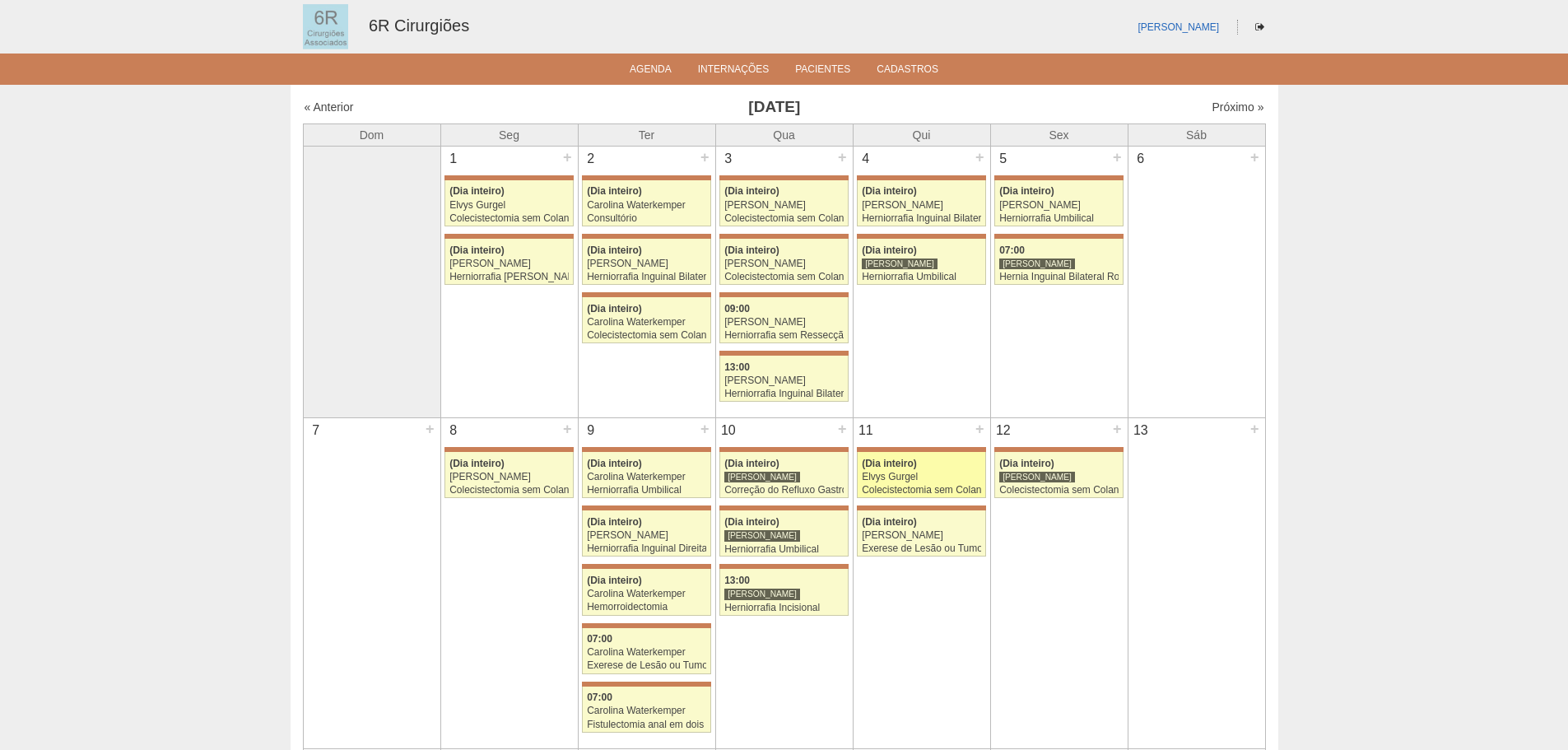
click at [957, 475] on div "Elvys Gurgel" at bounding box center [921, 476] width 119 height 10
click at [885, 534] on div "[PERSON_NAME]" at bounding box center [921, 534] width 119 height 10
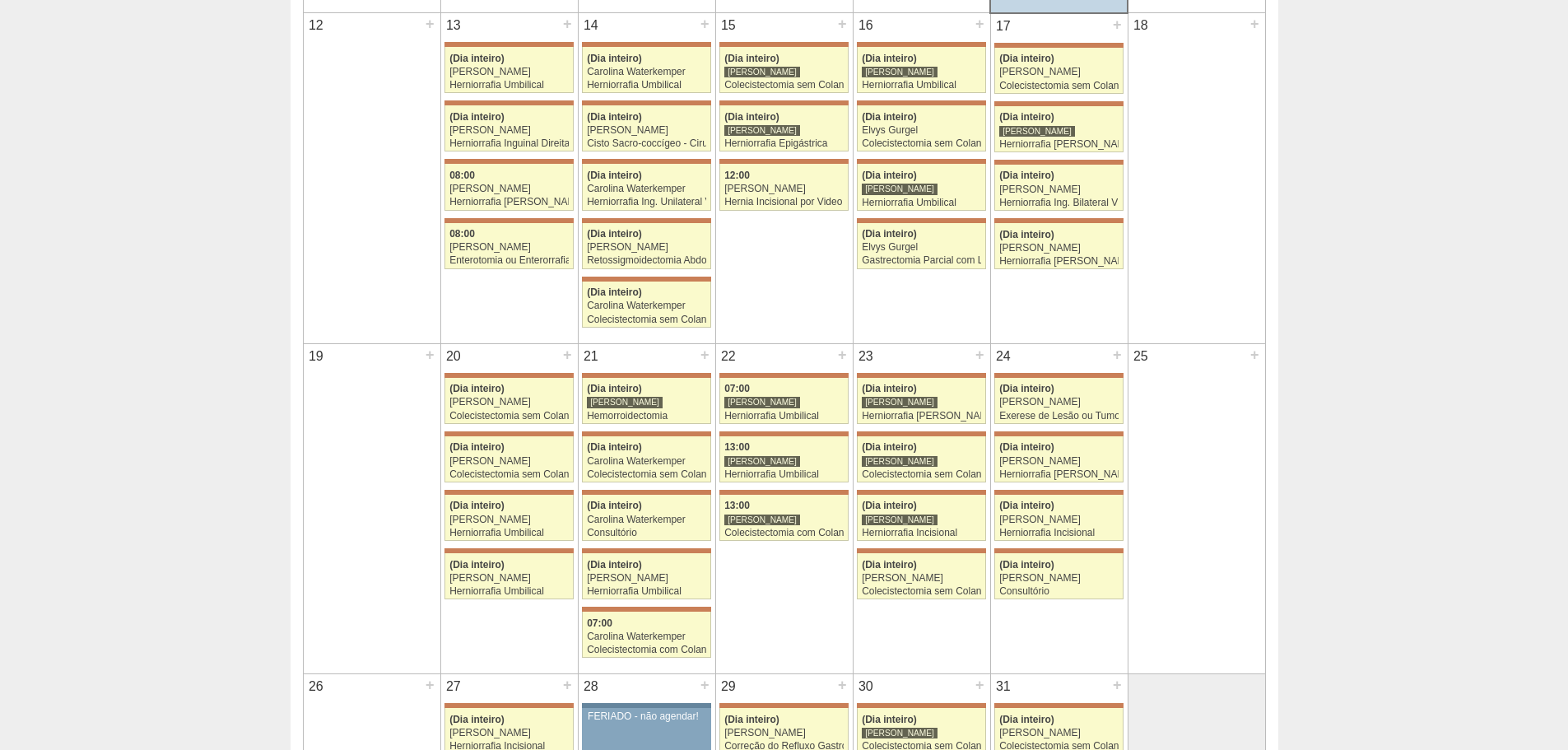
scroll to position [1070, 0]
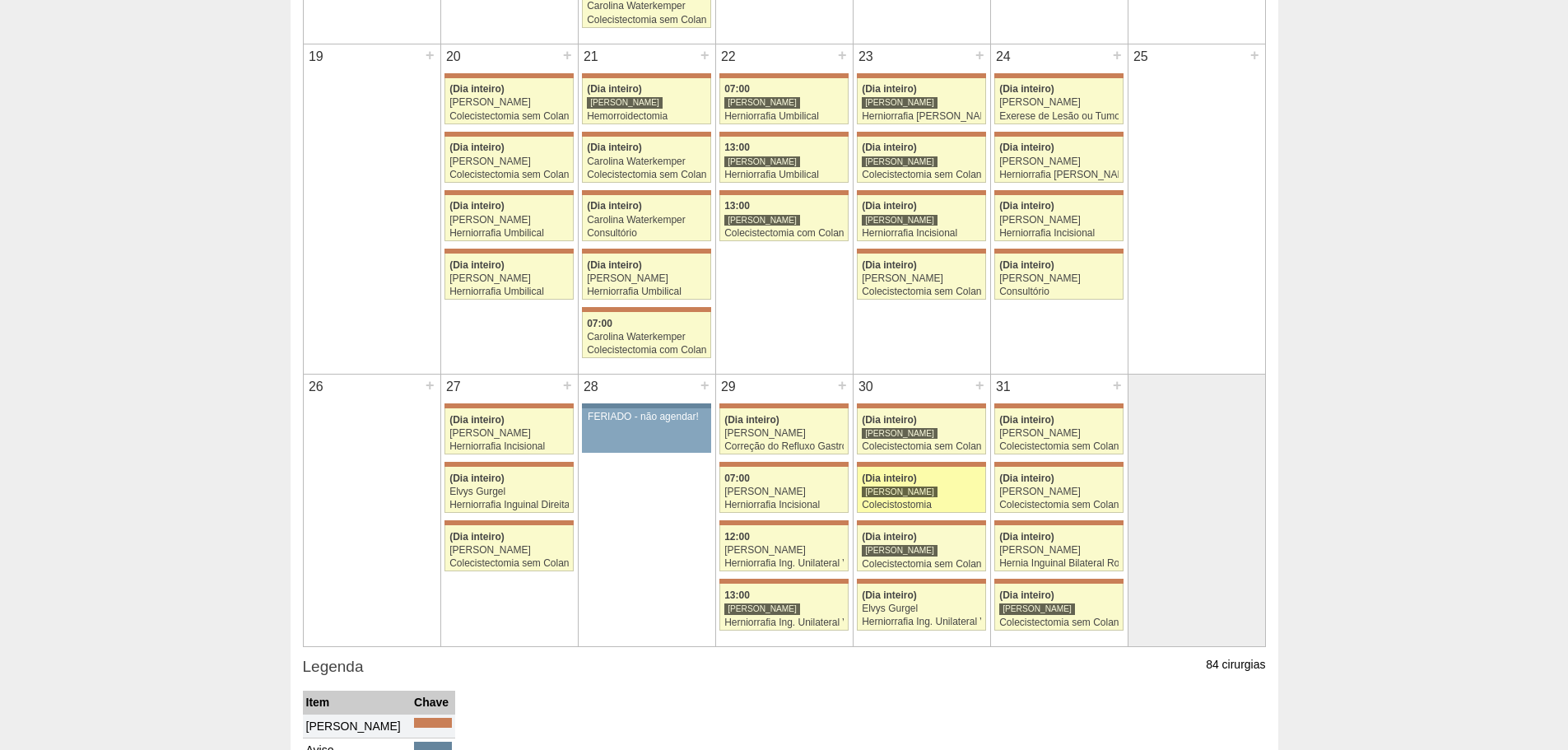
click at [921, 499] on link "71698 Bruno Bulisani (Dia inteiro) Bruno Bulisani Colecistostomia Hospital Mari…" at bounding box center [921, 489] width 128 height 47
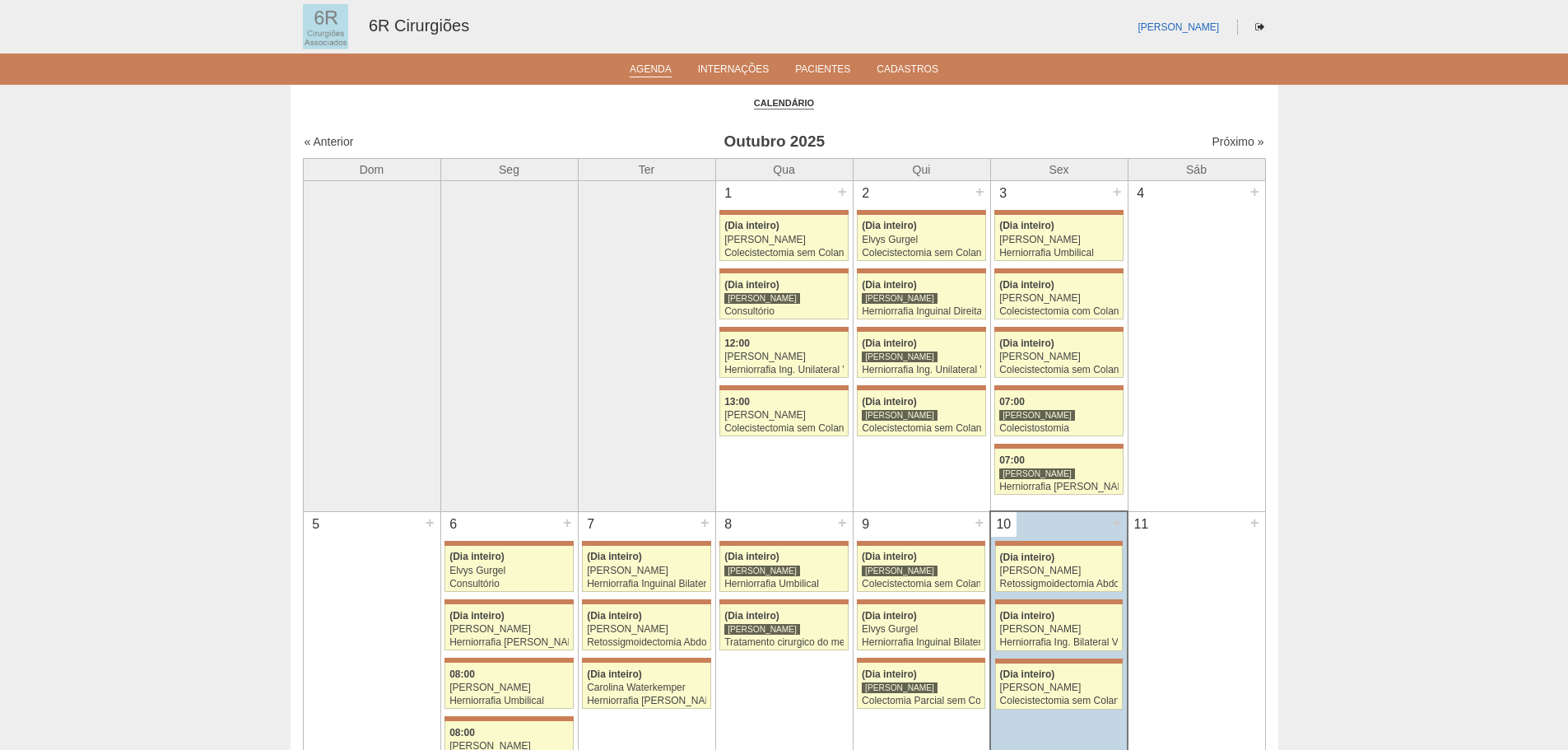
scroll to position [1070, 0]
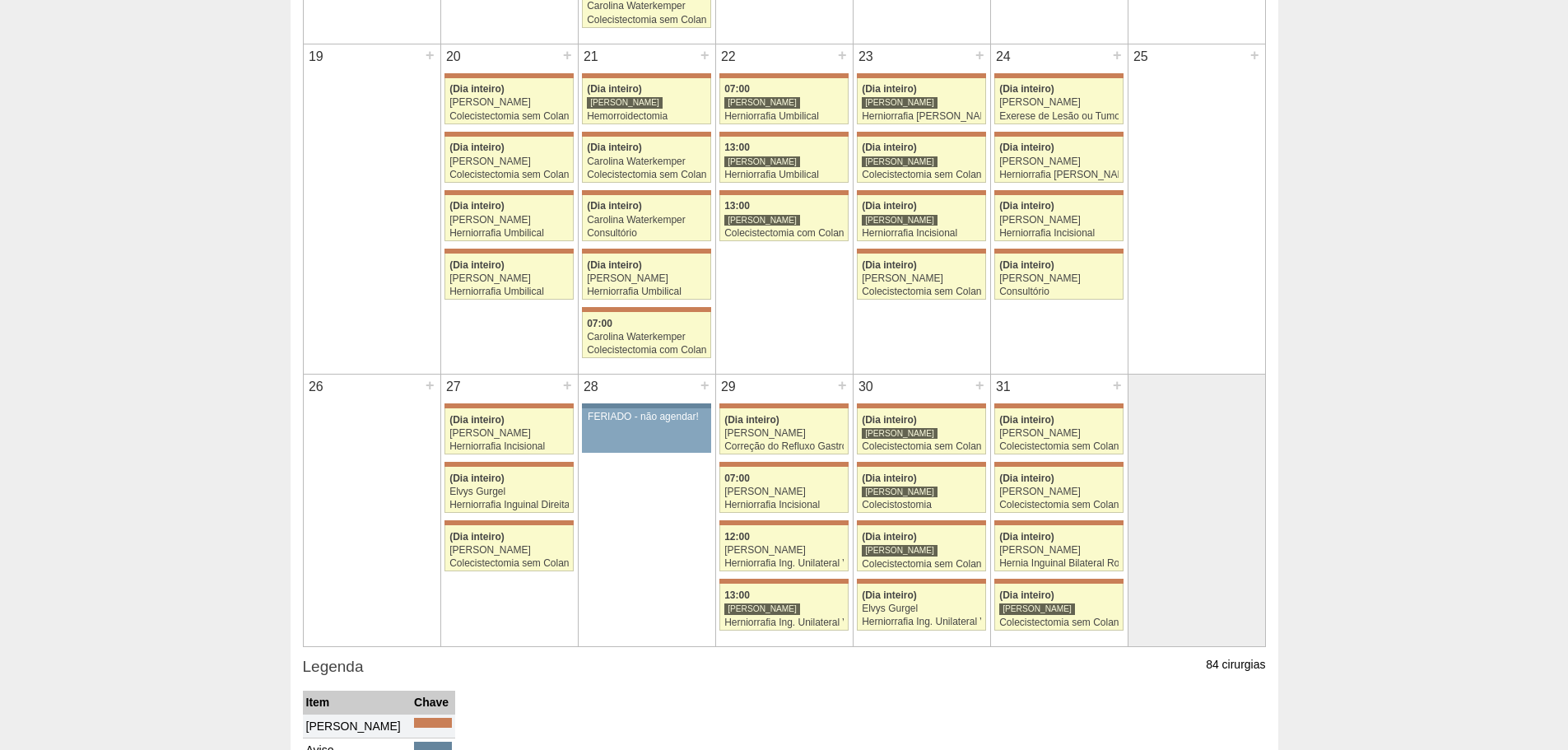
click at [945, 576] on div "30 + 71579 Bruno Bulisani (Dia inteiro) Bruno Bulisani Colecistectomia sem Cola…" at bounding box center [921, 502] width 137 height 255
click at [929, 557] on link "71795 Bruno Bulisani (Dia inteiro) Bruno Bulisani Colecistectomia sem Colangiog…" at bounding box center [921, 548] width 128 height 47
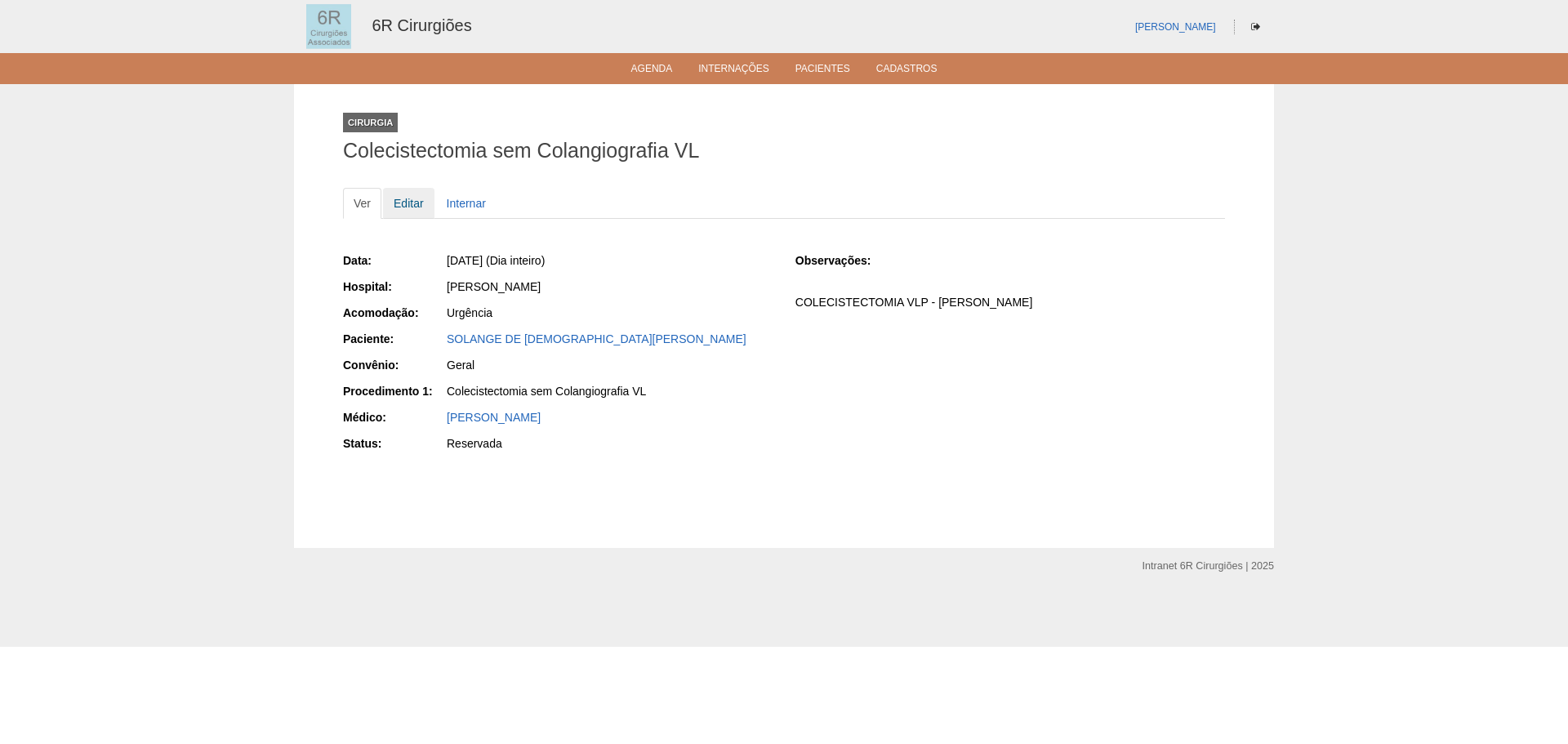
click at [425, 206] on link "Editar" at bounding box center [409, 203] width 52 height 31
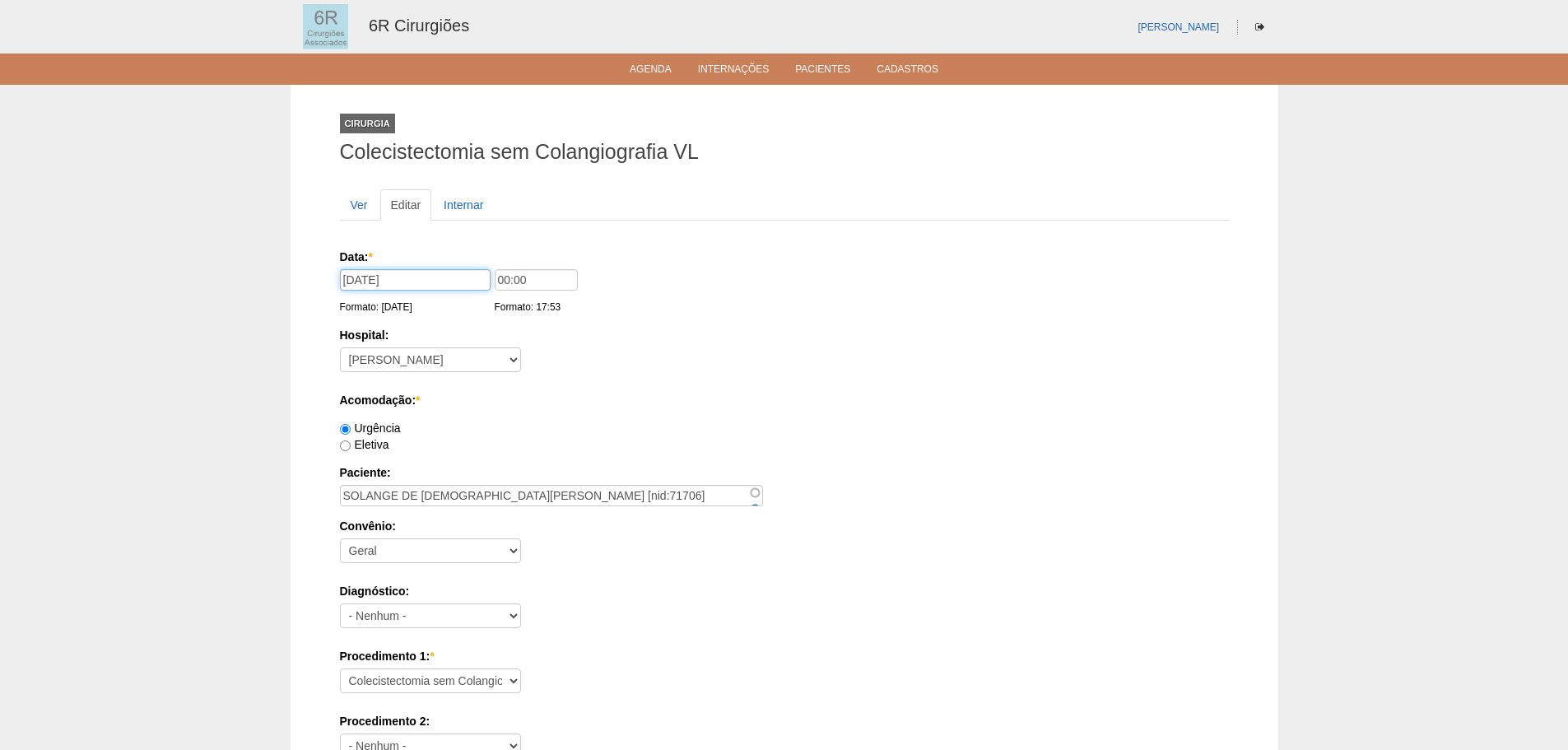
click at [459, 277] on input "30/10/2025" at bounding box center [415, 279] width 151 height 21
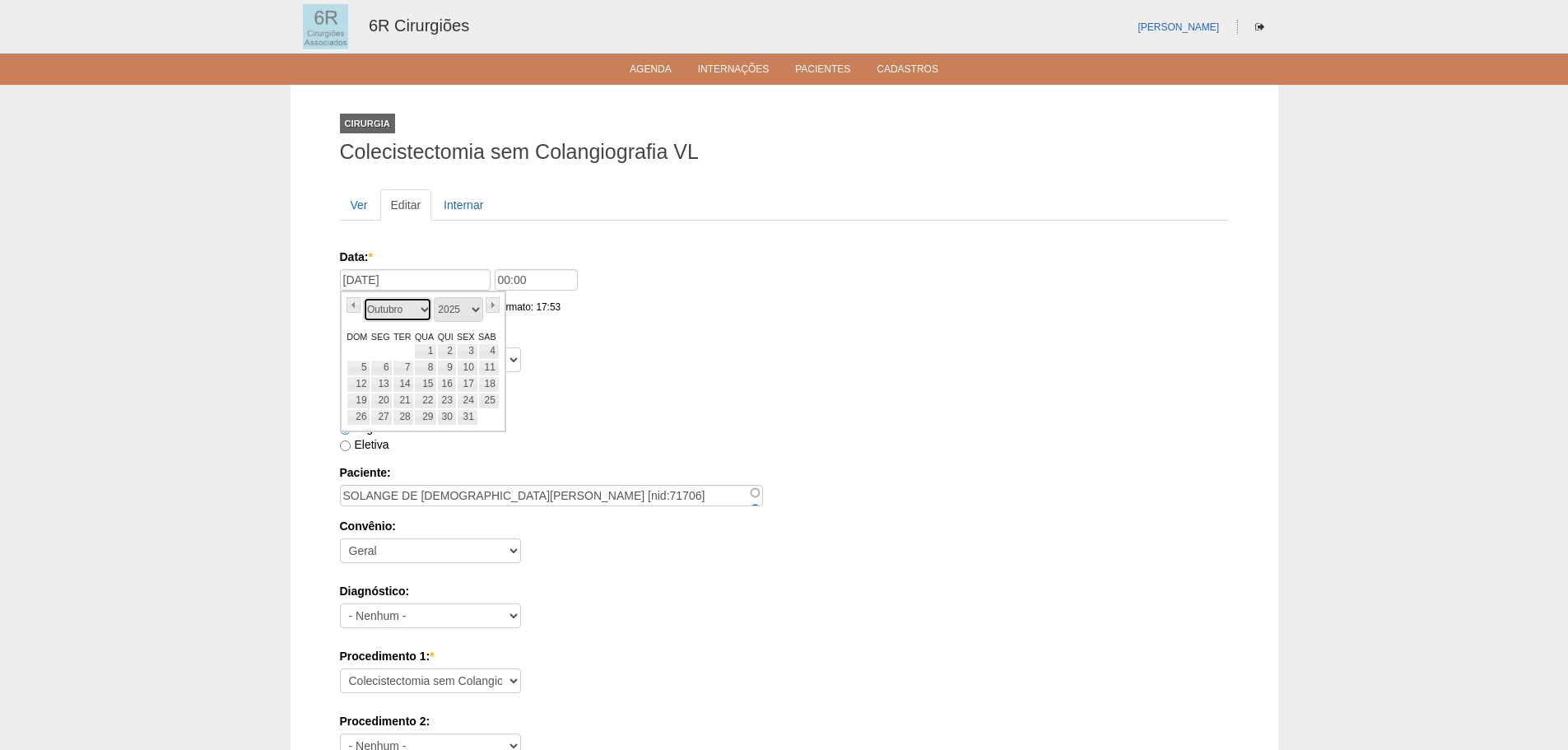
click at [414, 308] on select "Janeiro Fevereiro Março Abril Maio Junho Julho Agosto Setembro Outubro Novembro…" at bounding box center [397, 309] width 69 height 25
click at [448, 370] on link "11" at bounding box center [447, 368] width 19 height 17
type input "11/12/2025"
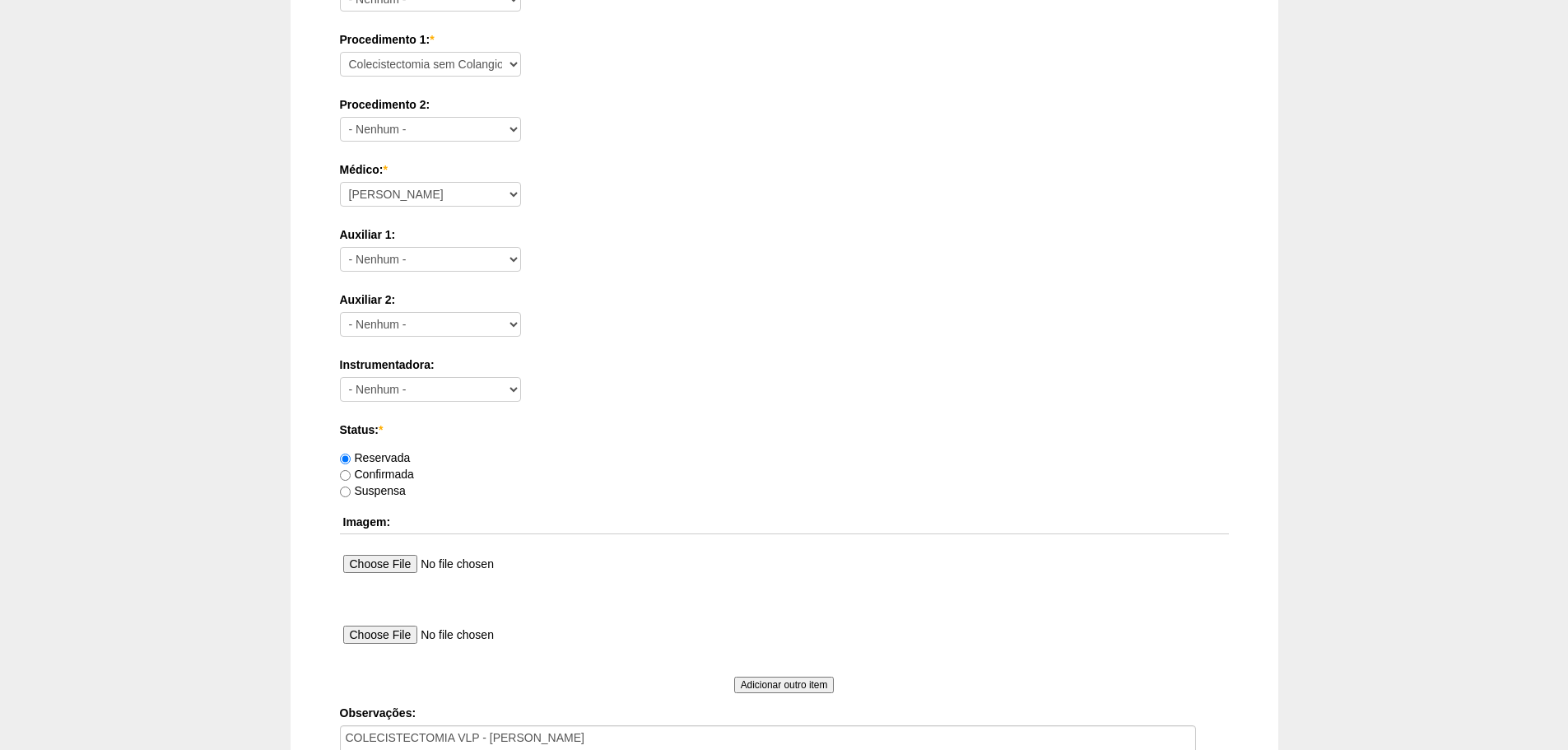
scroll to position [823, 0]
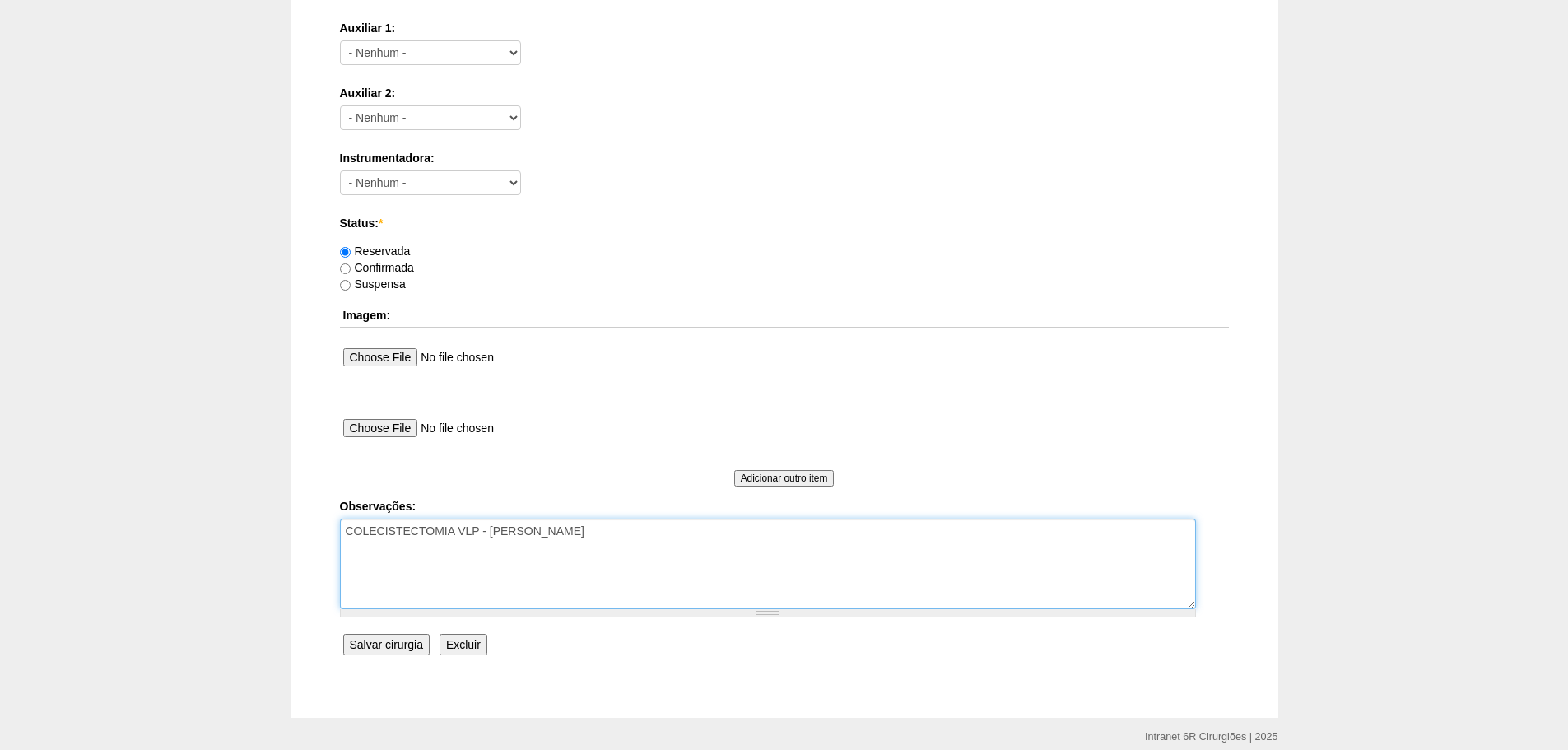
click at [584, 573] on textarea "COLECISTECTOMIA VLP - PEDRO" at bounding box center [768, 563] width 856 height 90
type textarea "COLECISTECTOMIA VLP - PEDRO REMARCADO 11/12/2025 POR ONCOLOGICA"
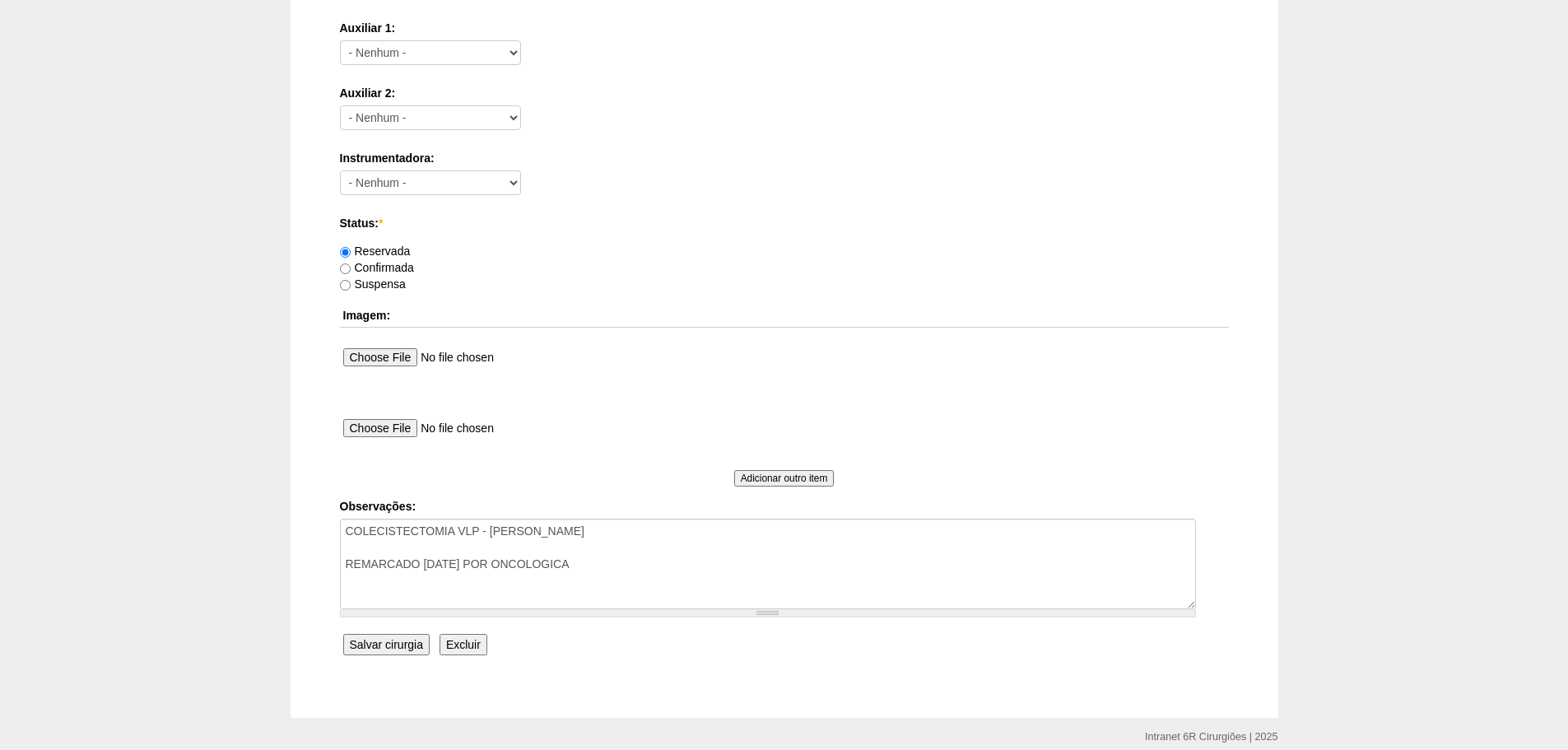
click at [405, 644] on input "Salvar cirurgia" at bounding box center [386, 644] width 87 height 21
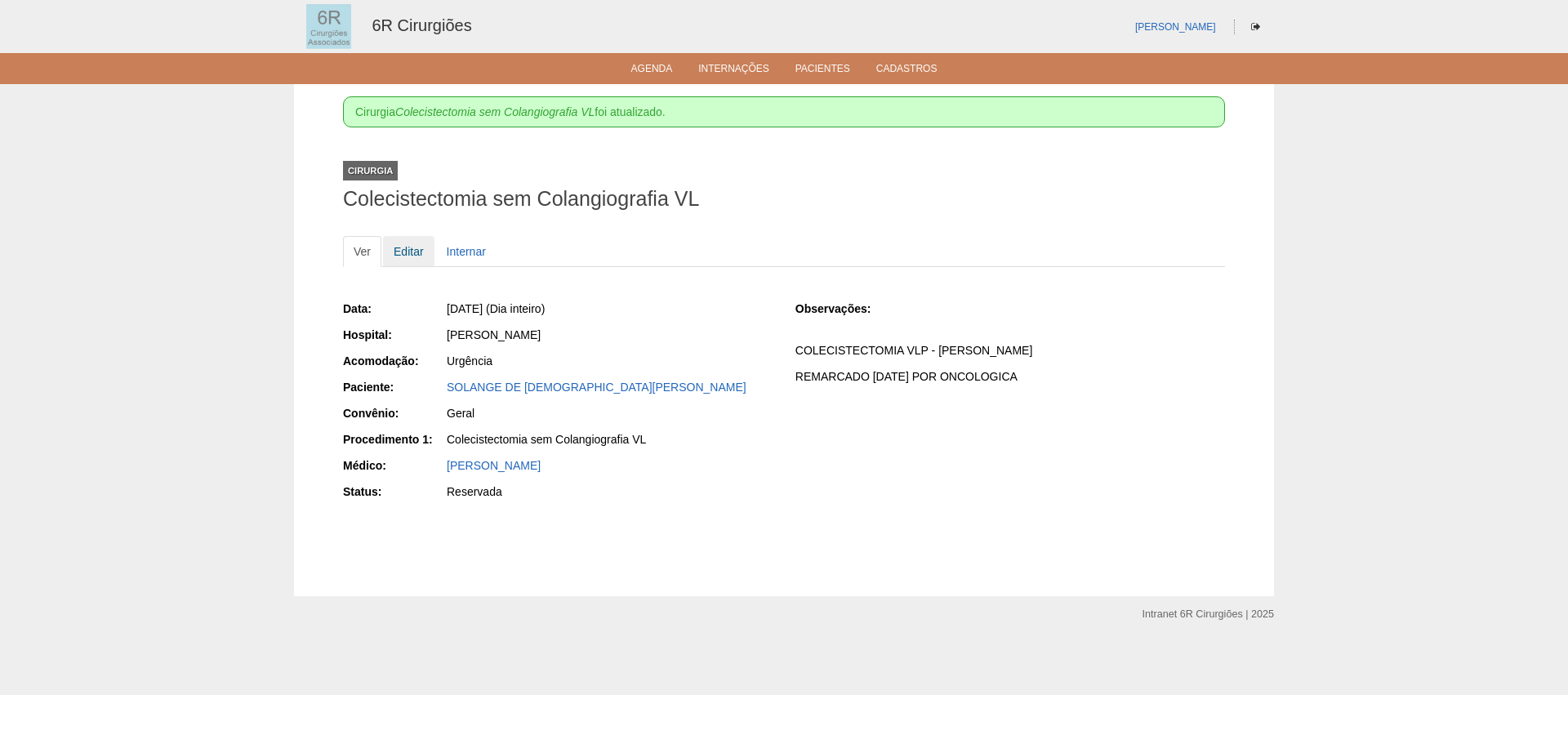
click at [416, 256] on link "Editar" at bounding box center [409, 252] width 52 height 31
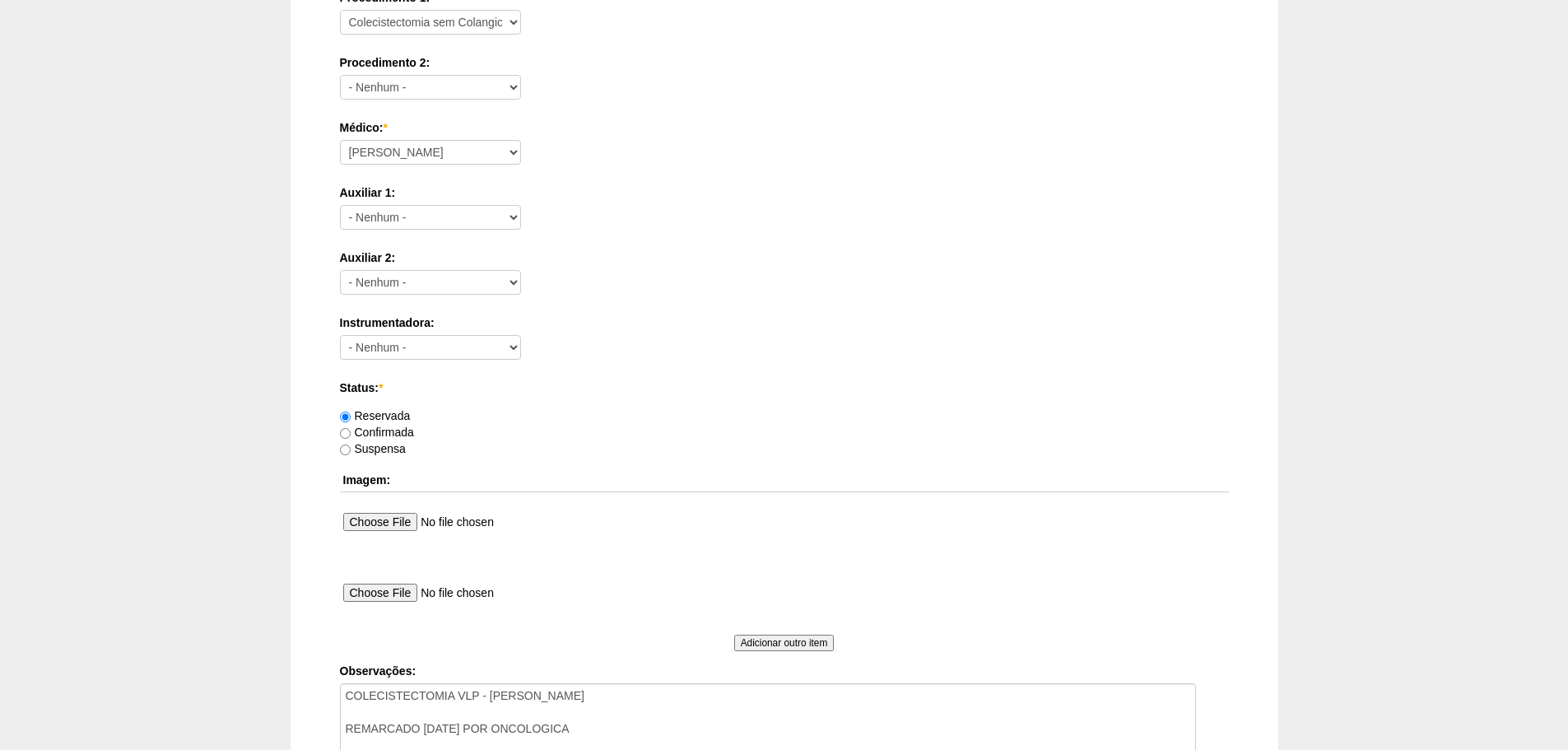
scroll to position [891, 0]
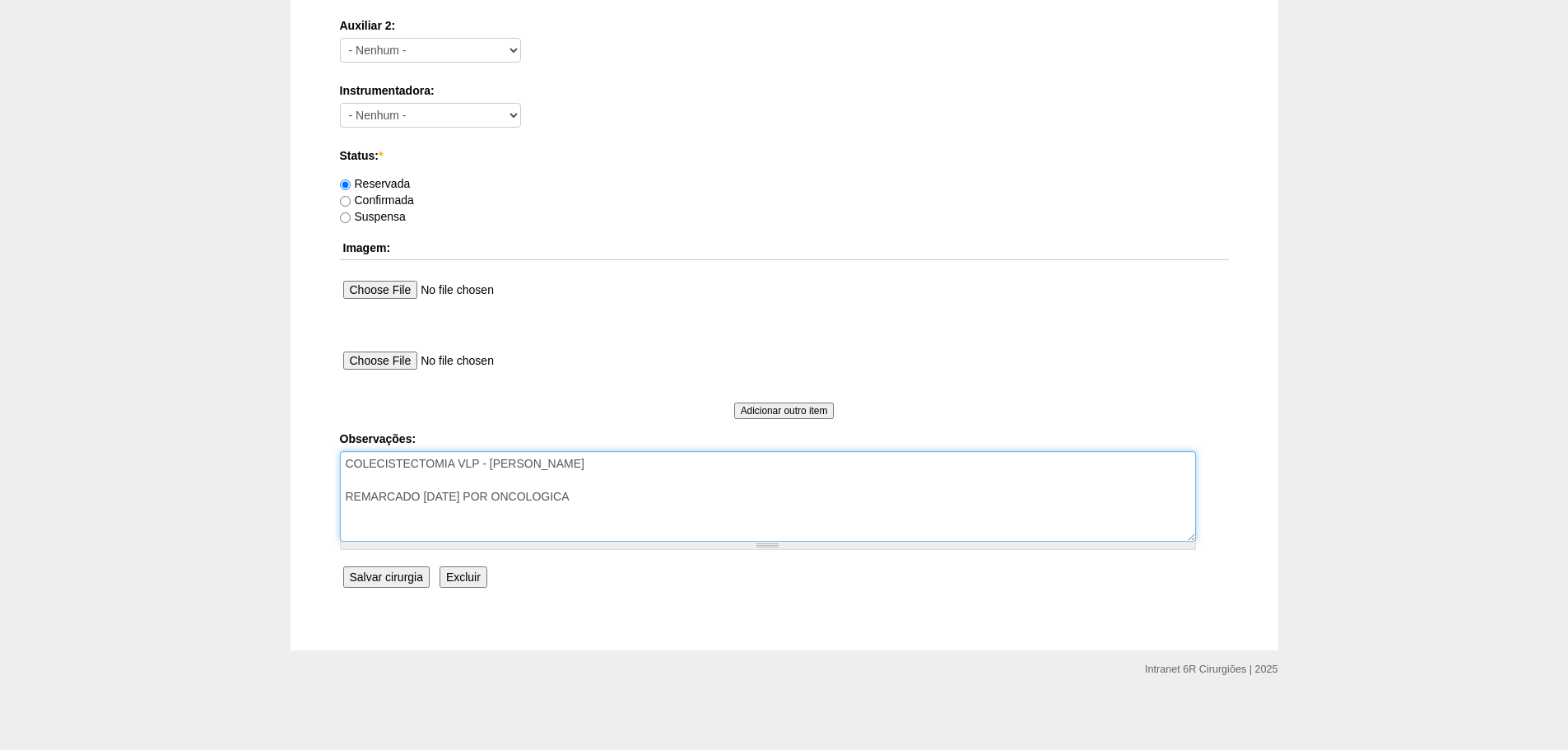
drag, startPoint x: 427, startPoint y: 493, endPoint x: 477, endPoint y: 493, distance: 50.0
click at [477, 493] on textarea "COLECISTECTOMIA VLP - PEDRO REMARCADO 11/12/2025 POR ONCOLOGICA" at bounding box center [768, 496] width 856 height 90
type textarea "COLECISTECTOMIA VLP - PEDRO REMARCADO DO 30/10/25 POR ONCOLOGICA"
click at [395, 569] on input "Salvar cirurgia" at bounding box center [386, 576] width 87 height 21
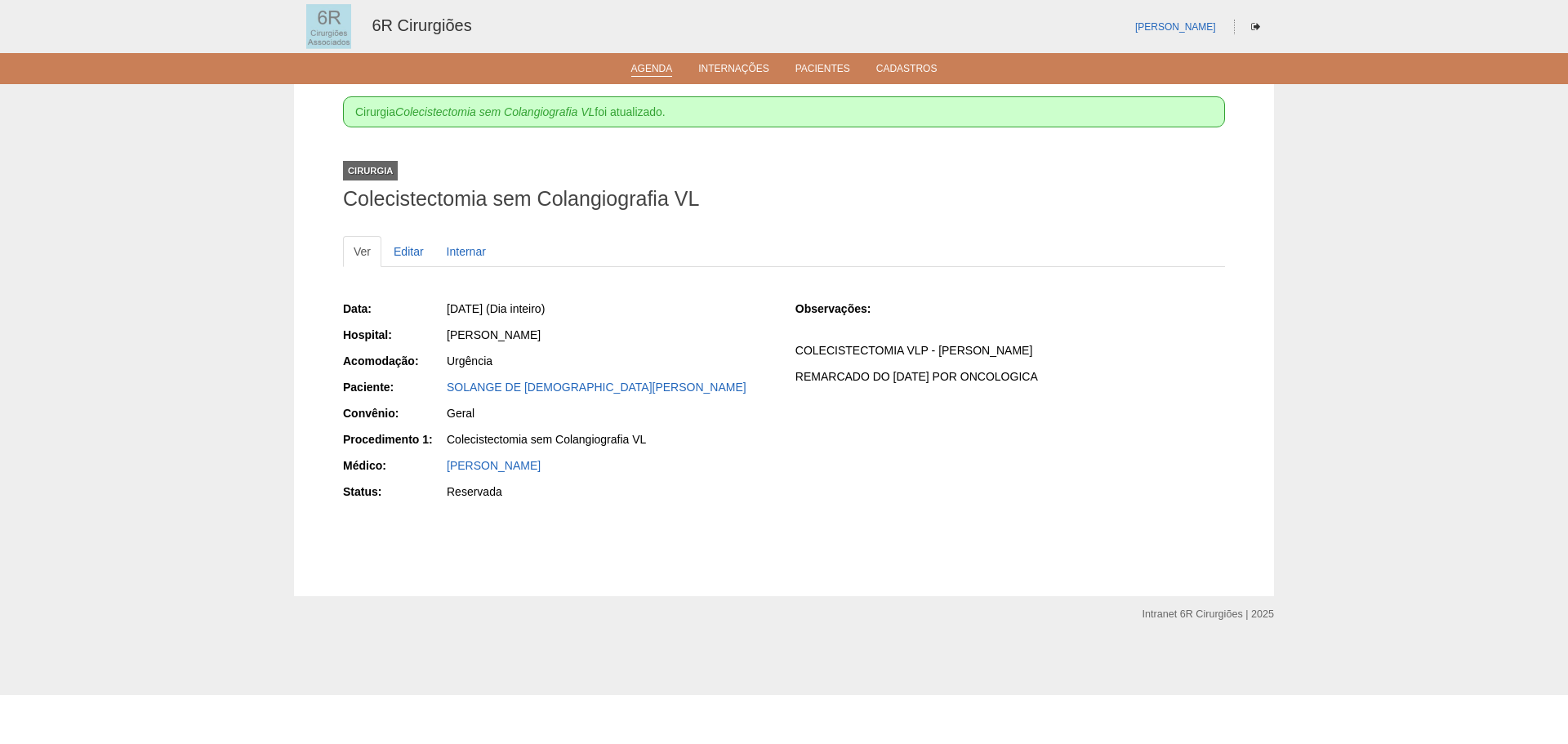
click at [651, 66] on link "Agenda" at bounding box center [652, 69] width 42 height 14
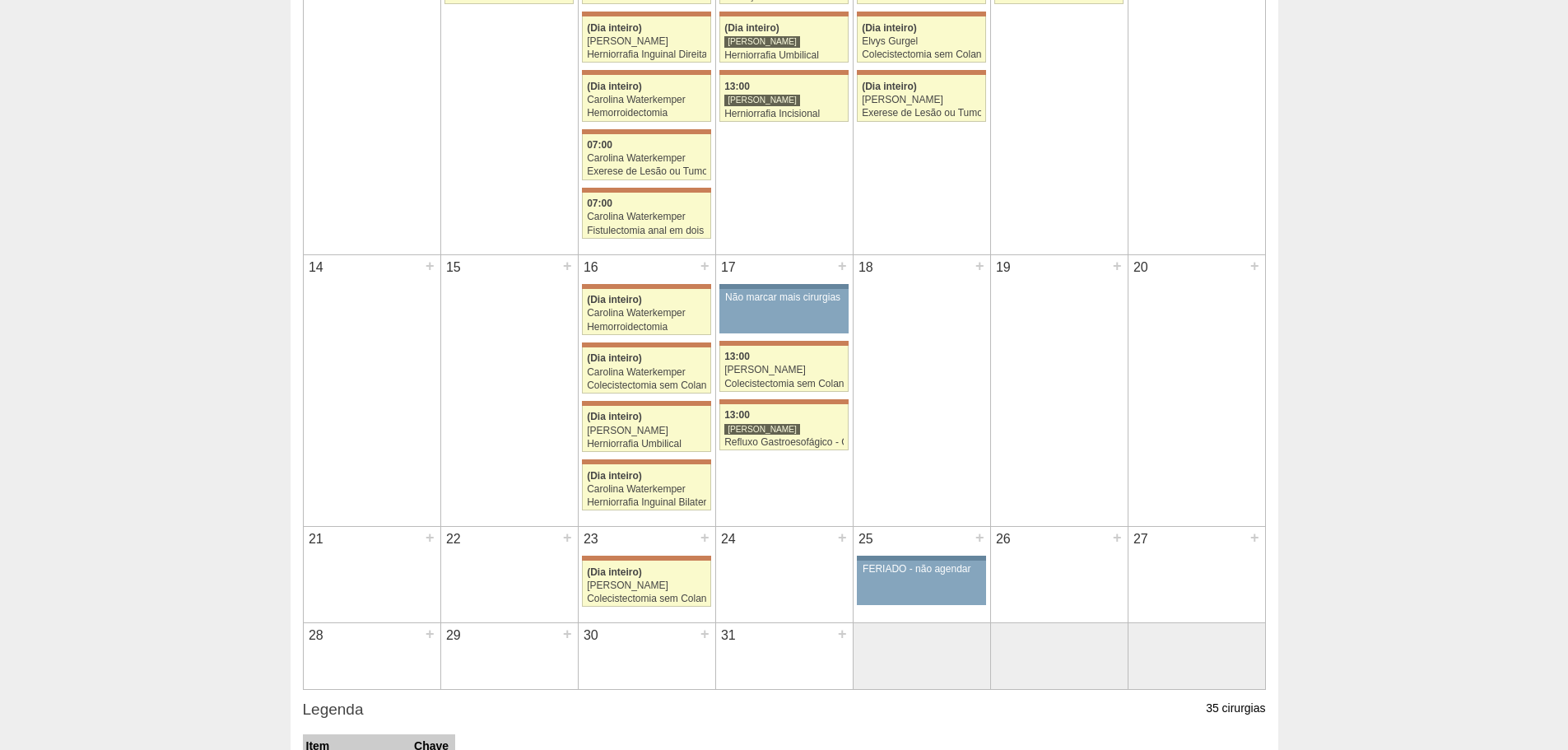
scroll to position [82, 0]
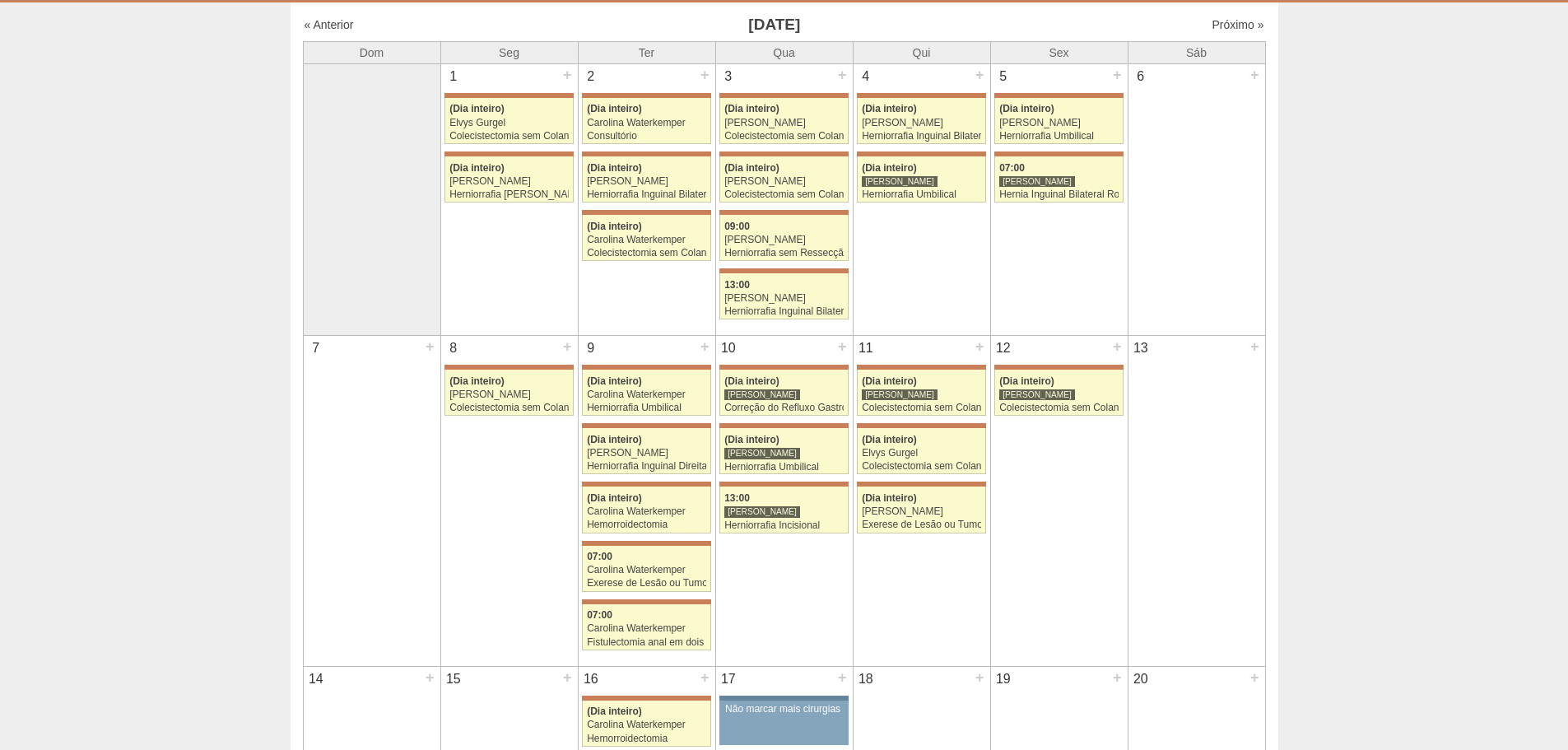
click at [1193, 33] on div "« Anterior Dezembro 2025 Próximo »" at bounding box center [784, 28] width 963 height 26
click at [1213, 26] on link "Próximo »" at bounding box center [1238, 24] width 52 height 13
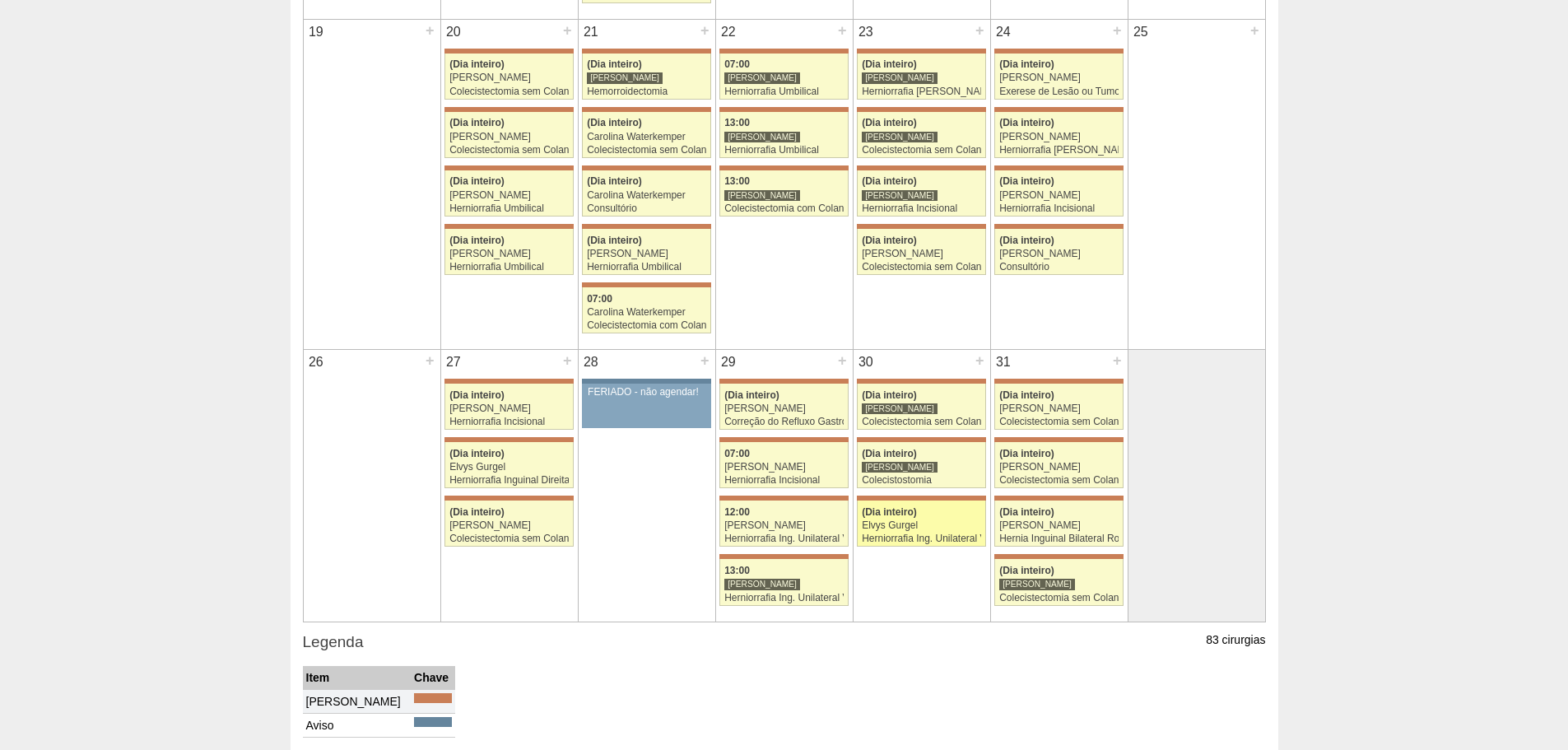
scroll to position [1223, 0]
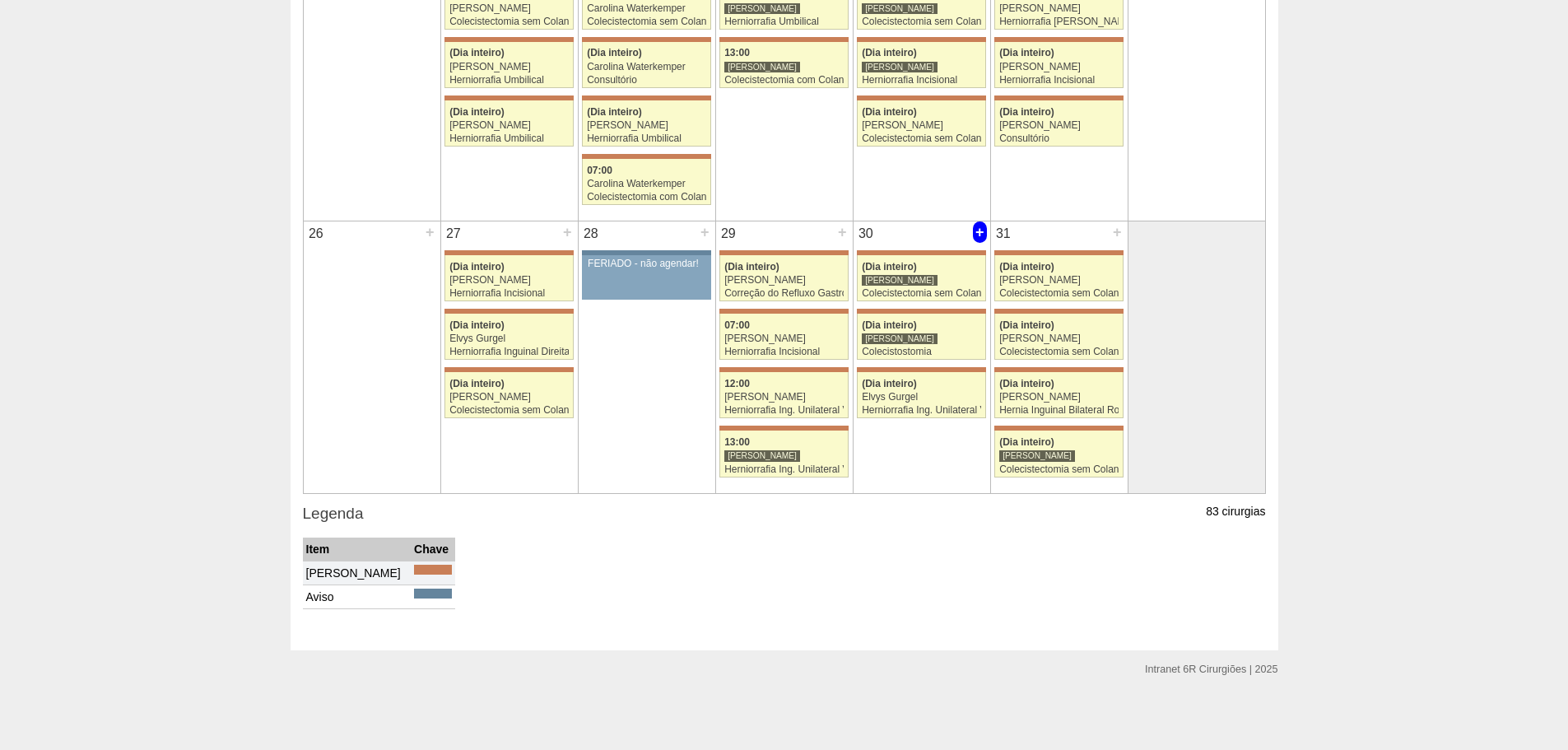
click at [980, 234] on div "+" at bounding box center [979, 232] width 14 height 21
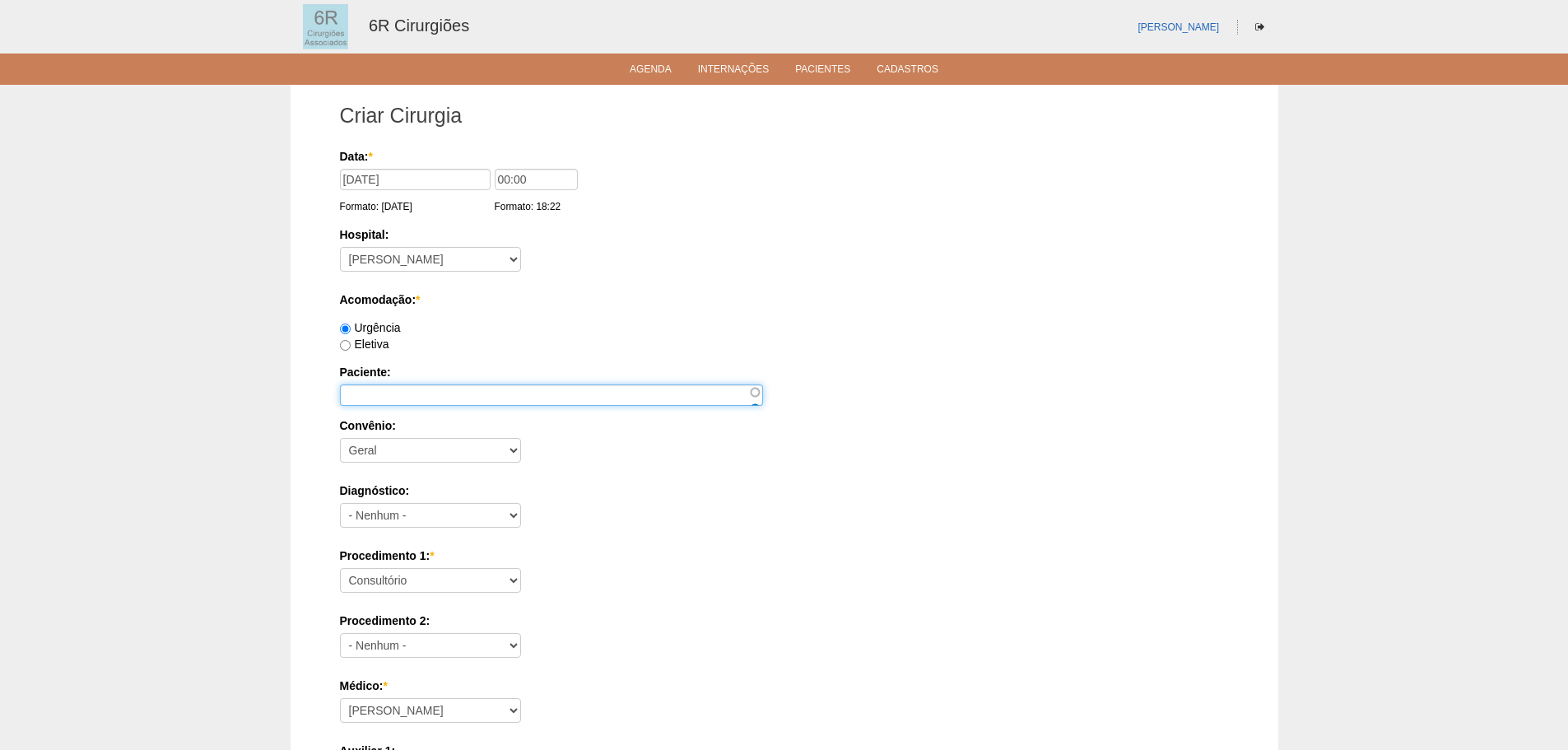
click at [542, 394] on input "Paciente:" at bounding box center [551, 395] width 423 height 21
paste input "DIRCE CORDEIRO D [PERSON_NAME]"
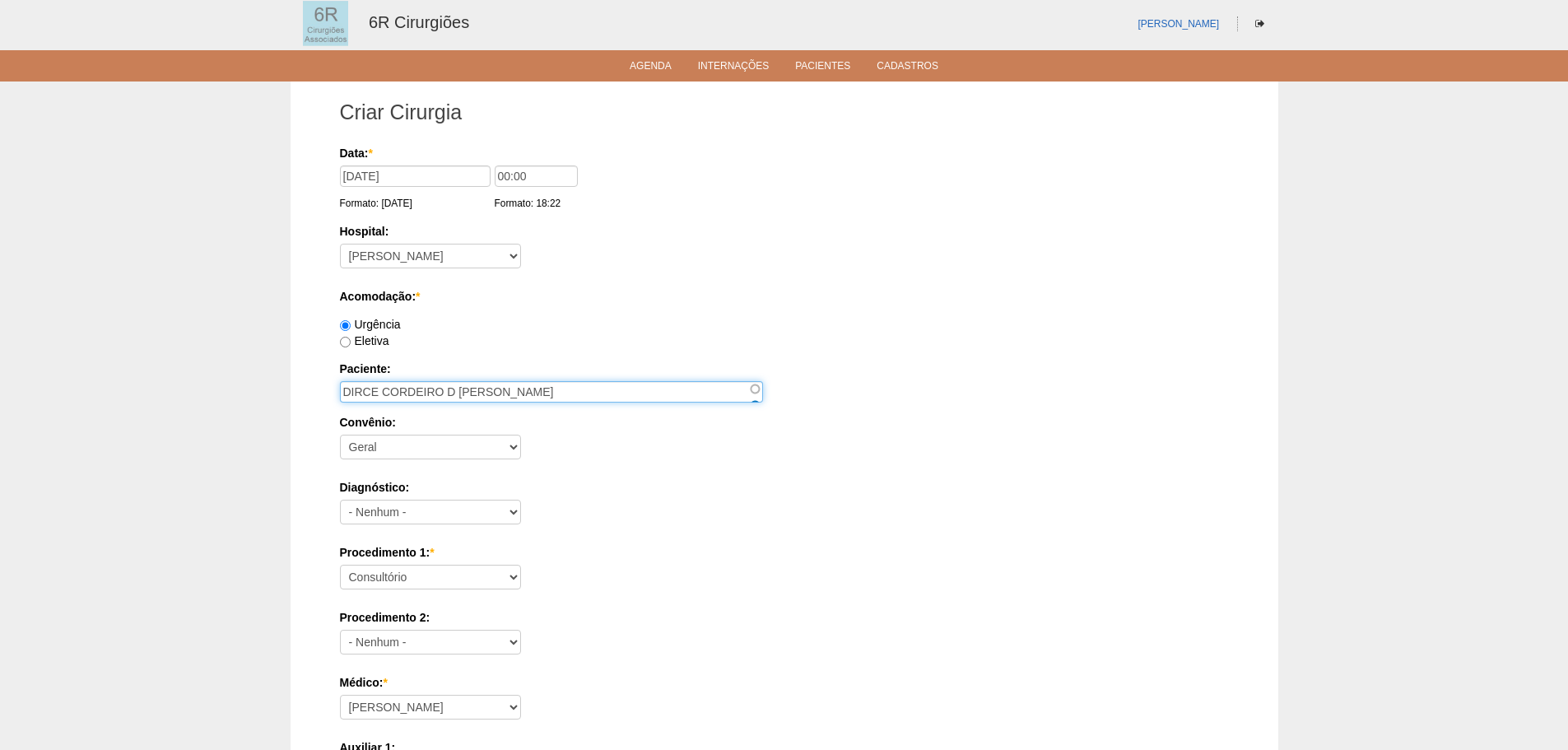
scroll to position [494, 0]
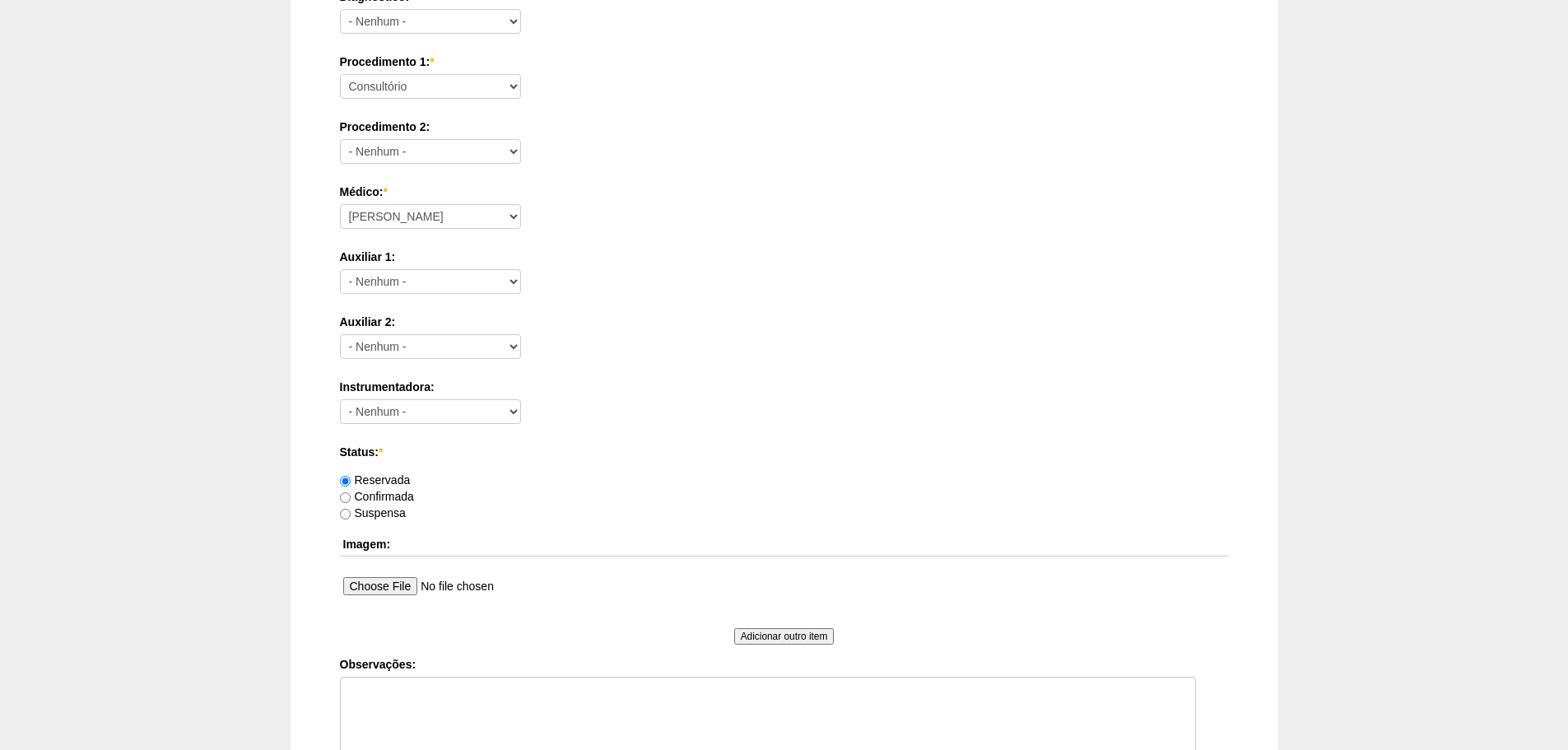
type input "DIRCE CORDEIRO D [PERSON_NAME]"
click at [442, 78] on select "Consultório Abscesso Hepático - Drenagem Abscesso perianal Amputação Abdômino P…" at bounding box center [430, 87] width 181 height 25
click at [340, 74] on select "Consultório Abscesso Hepático - Drenagem Abscesso perianal Amputação Abdômino P…" at bounding box center [430, 87] width 181 height 25
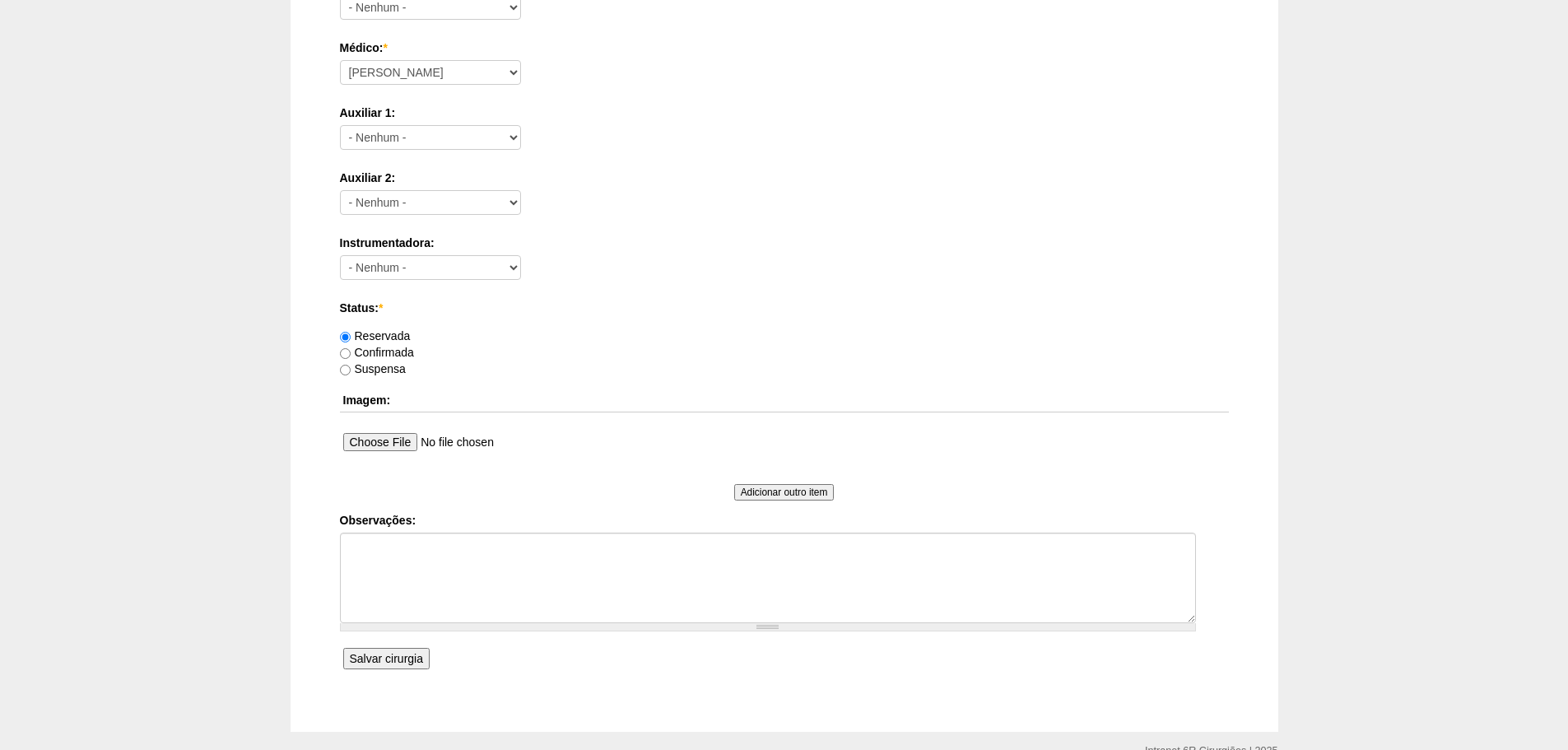
scroll to position [473, 0]
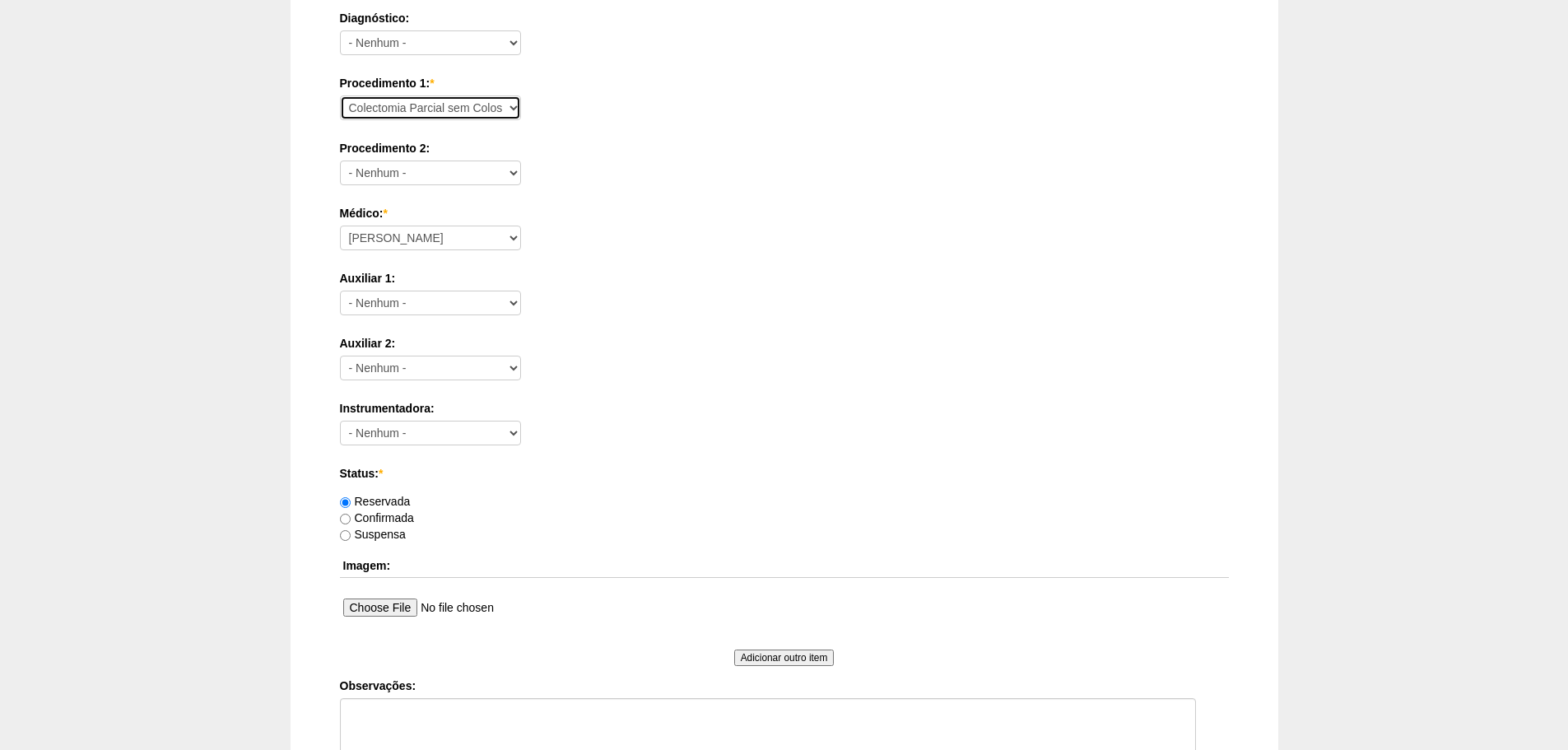
click at [474, 112] on select "Consultório Abscesso Hepático - Drenagem Abscesso perianal Amputação Abdômino P…" at bounding box center [430, 108] width 181 height 25
select select "66622"
click at [340, 96] on select "Consultório Abscesso Hepático - Drenagem Abscesso perianal Amputação Abdômino P…" at bounding box center [430, 108] width 181 height 25
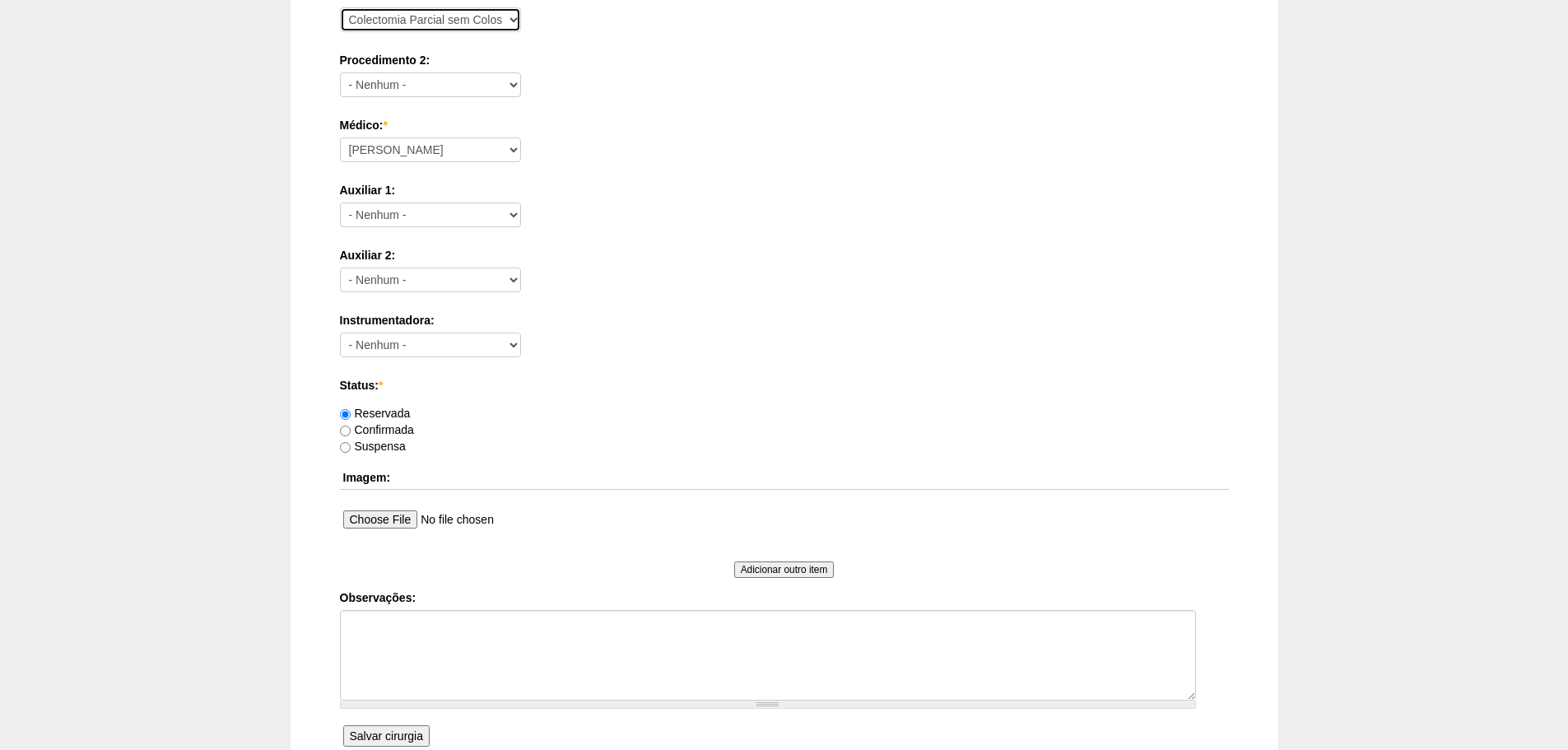
scroll to position [719, 0]
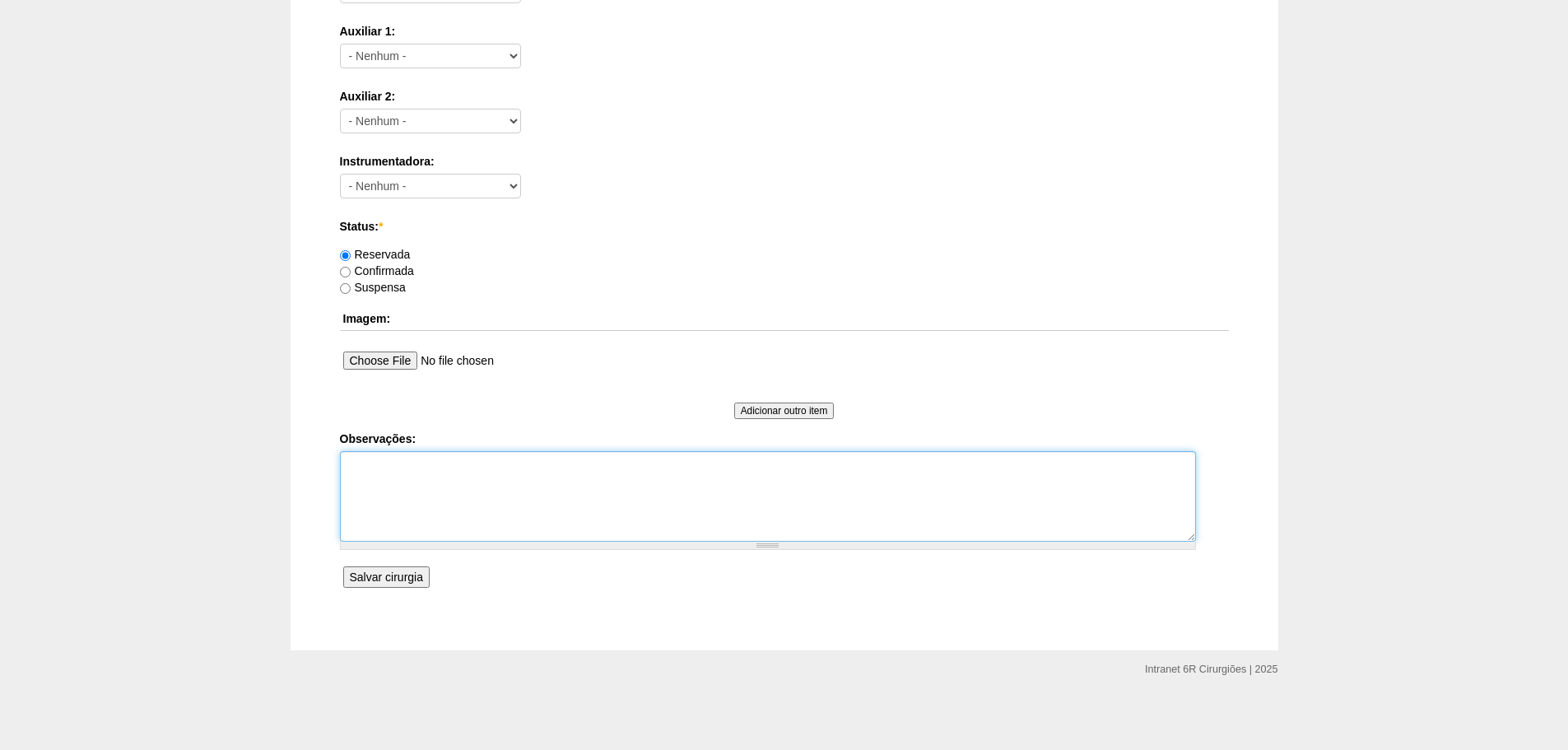
click at [570, 506] on textarea "Observações:" at bounding box center [768, 496] width 856 height 90
type textarea "DR PEDRO INTERNA DIA 28/10"
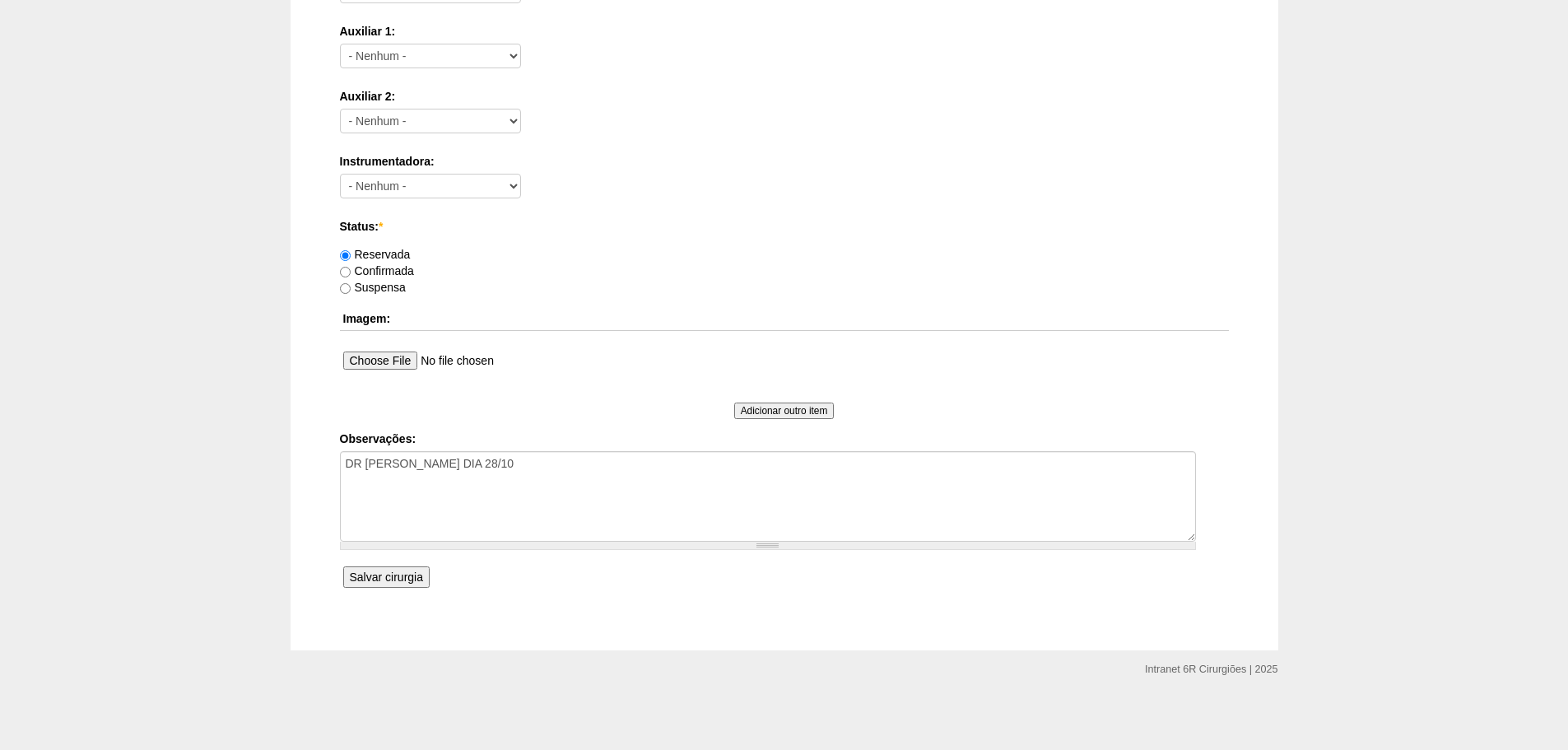
click at [420, 575] on input "Salvar cirurgia" at bounding box center [386, 576] width 87 height 21
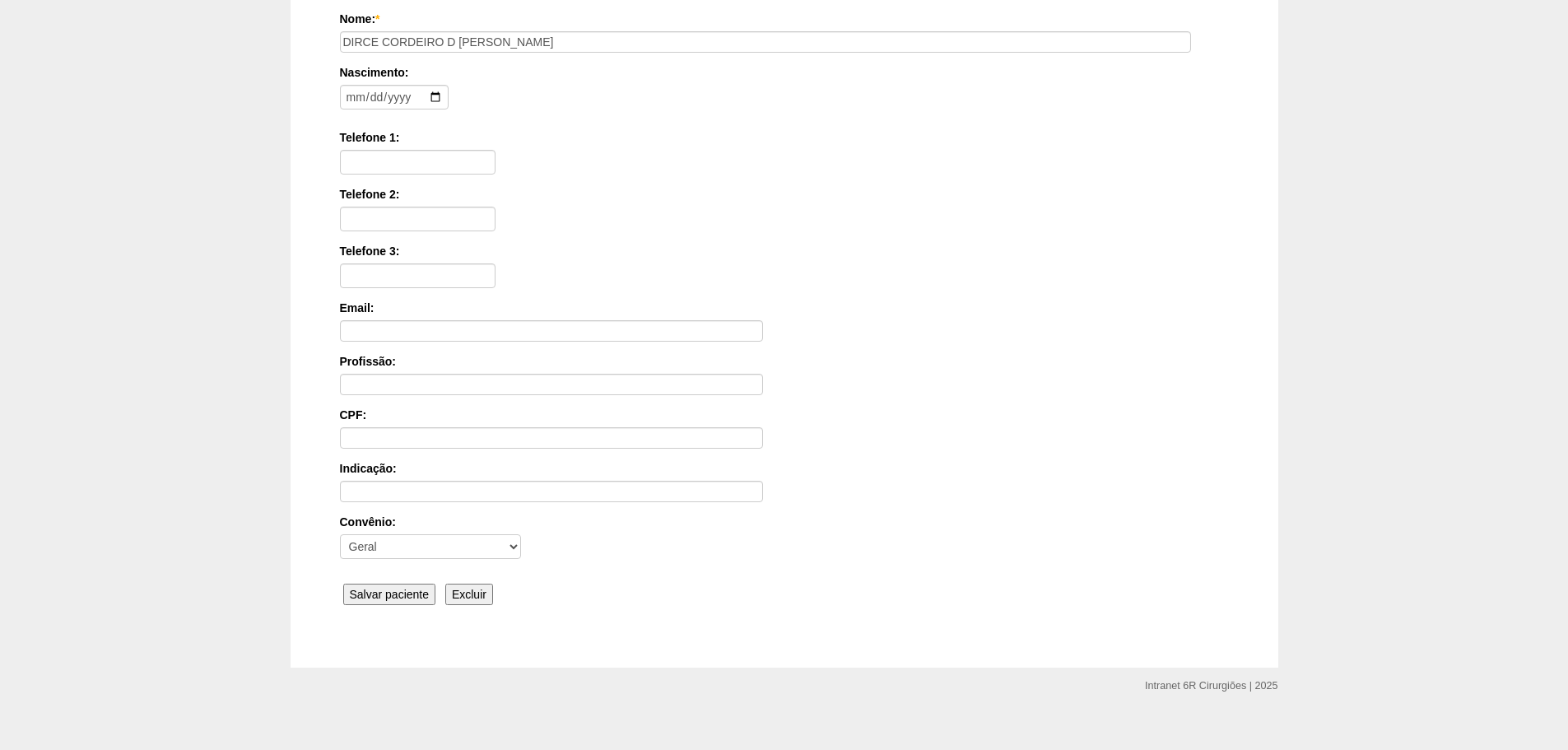
scroll to position [255, 0]
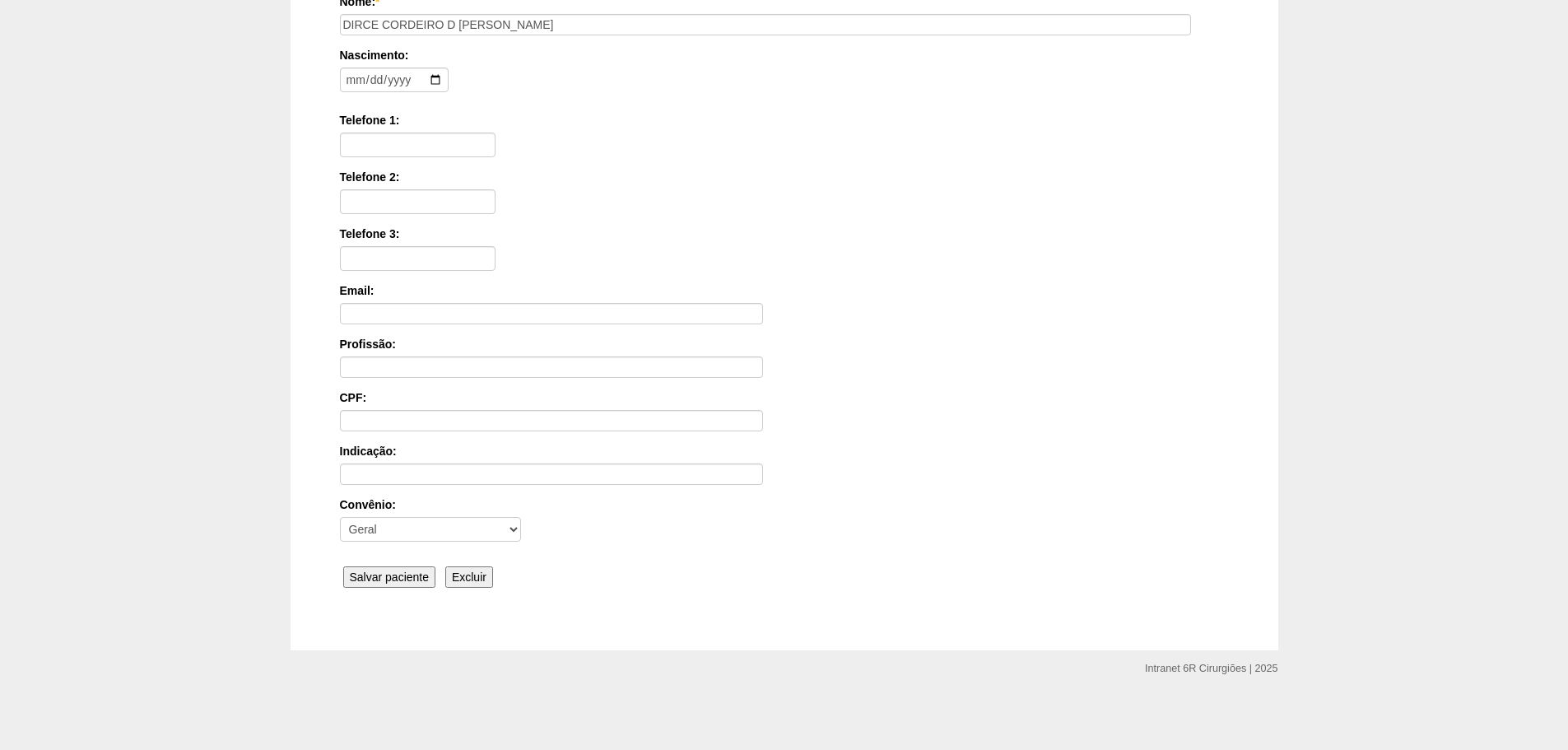
click at [394, 573] on input "Salvar paciente" at bounding box center [390, 576] width 93 height 21
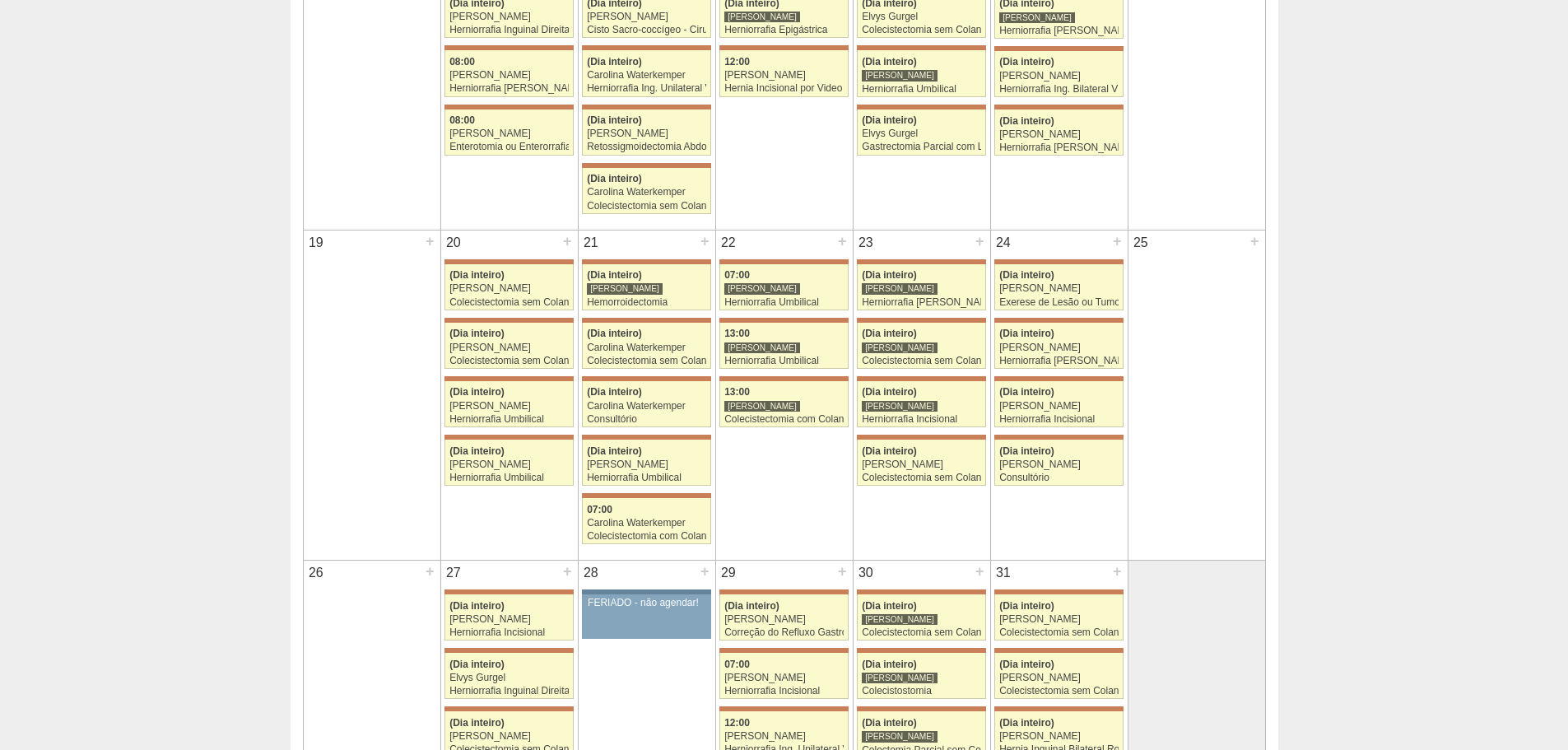
scroll to position [1152, 0]
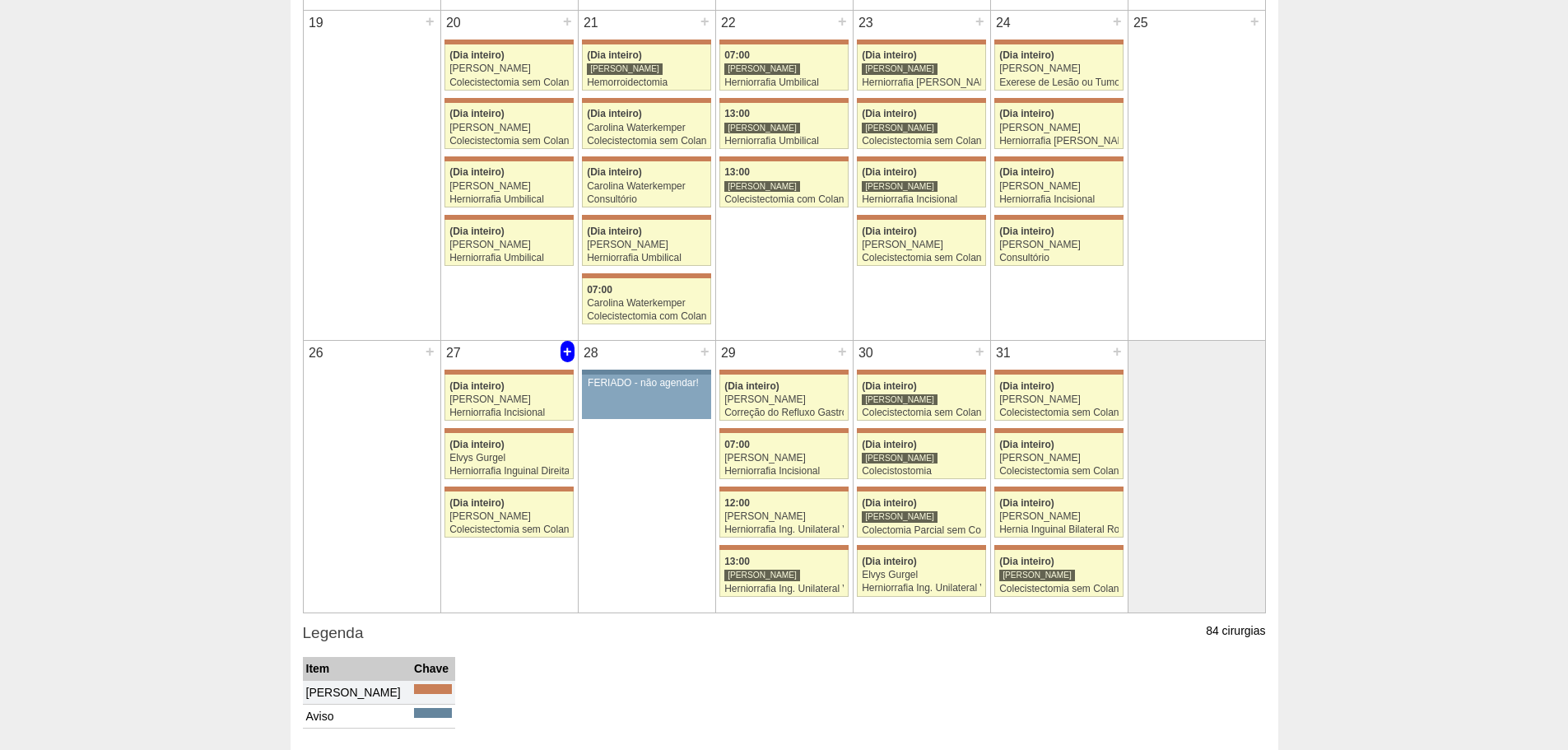
click at [566, 353] on div "+" at bounding box center [567, 351] width 14 height 21
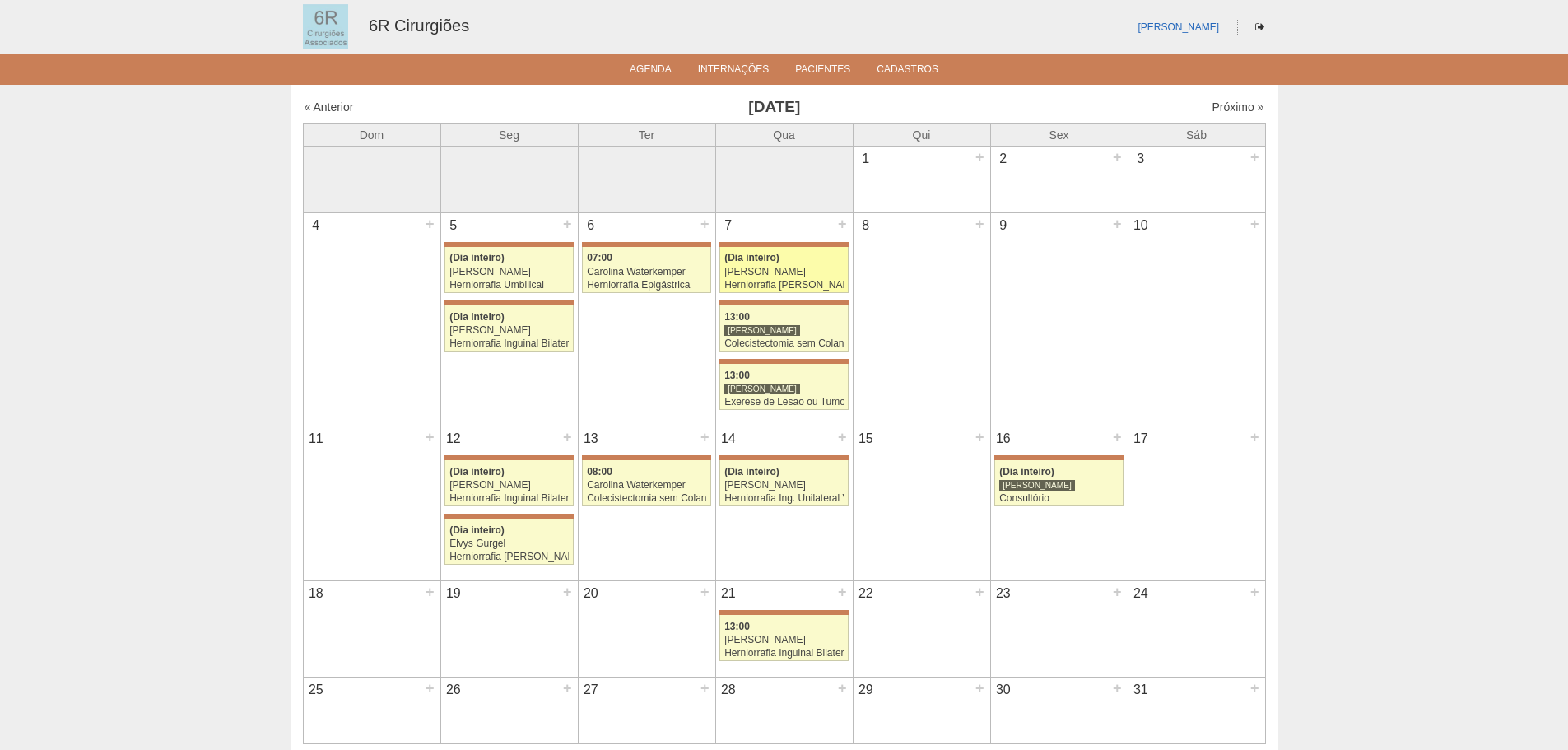
click at [784, 288] on div "Herniorrafia [PERSON_NAME]" at bounding box center [784, 285] width 119 height 10
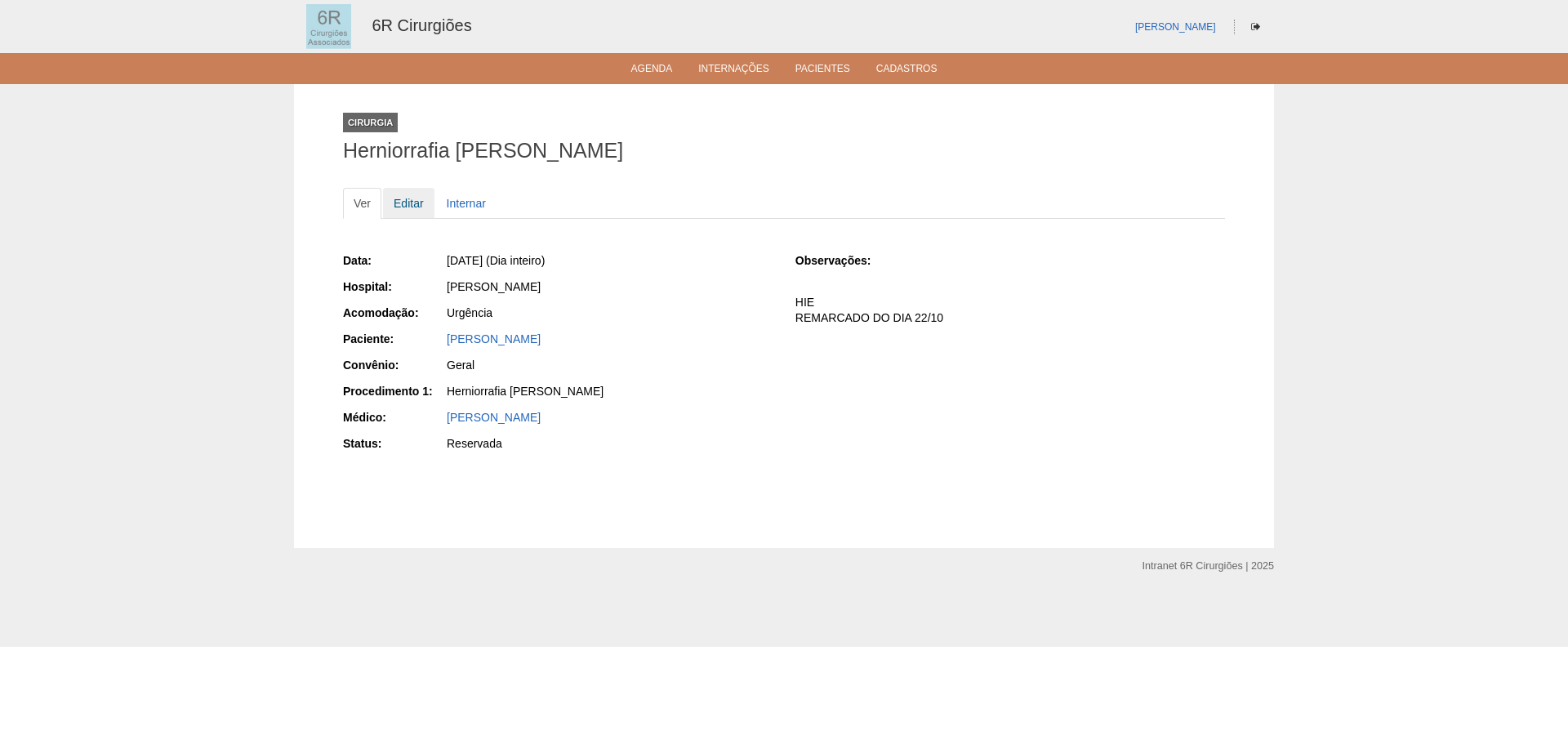
click at [416, 196] on link "Editar" at bounding box center [409, 203] width 52 height 31
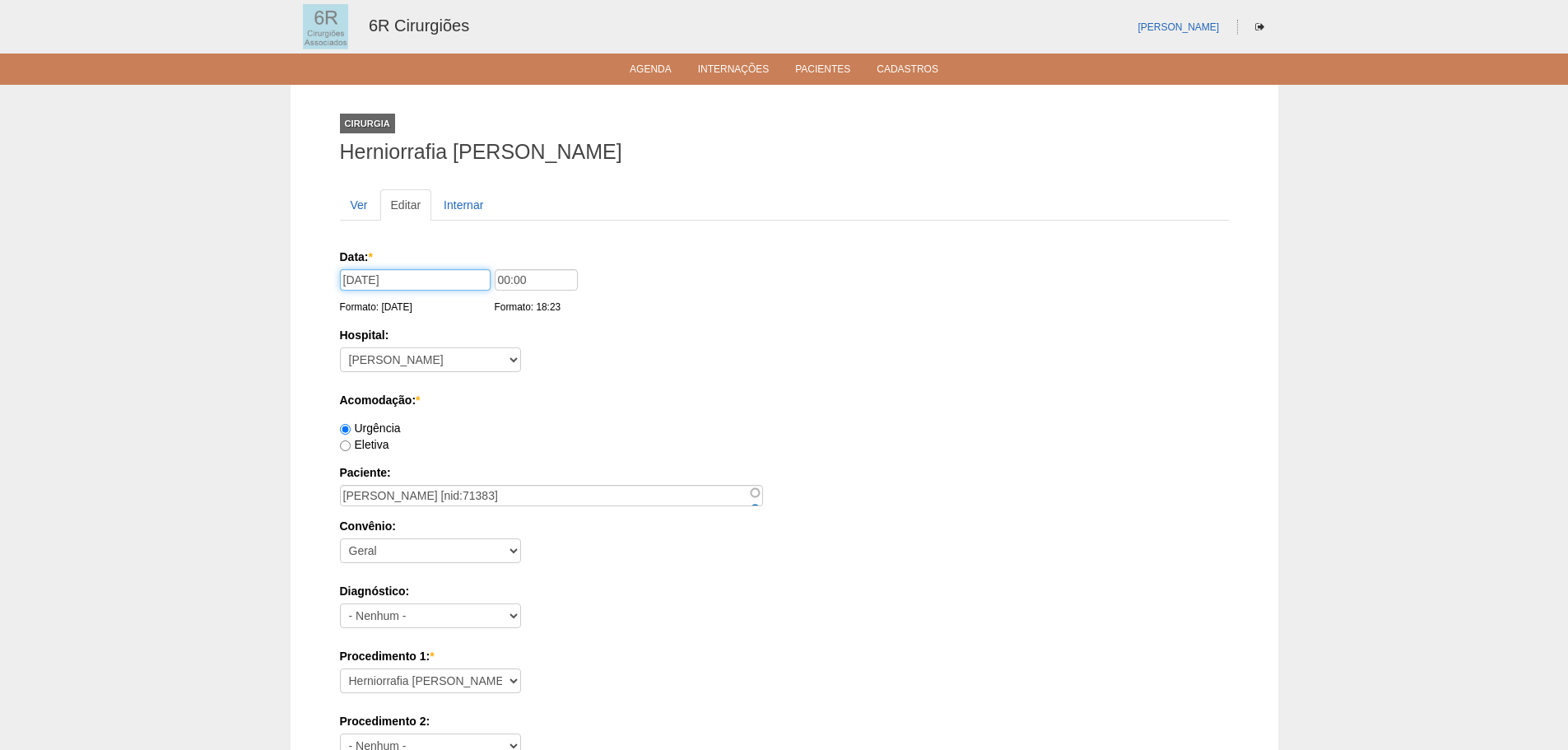
click at [392, 274] on input "[DATE]" at bounding box center [415, 279] width 151 height 21
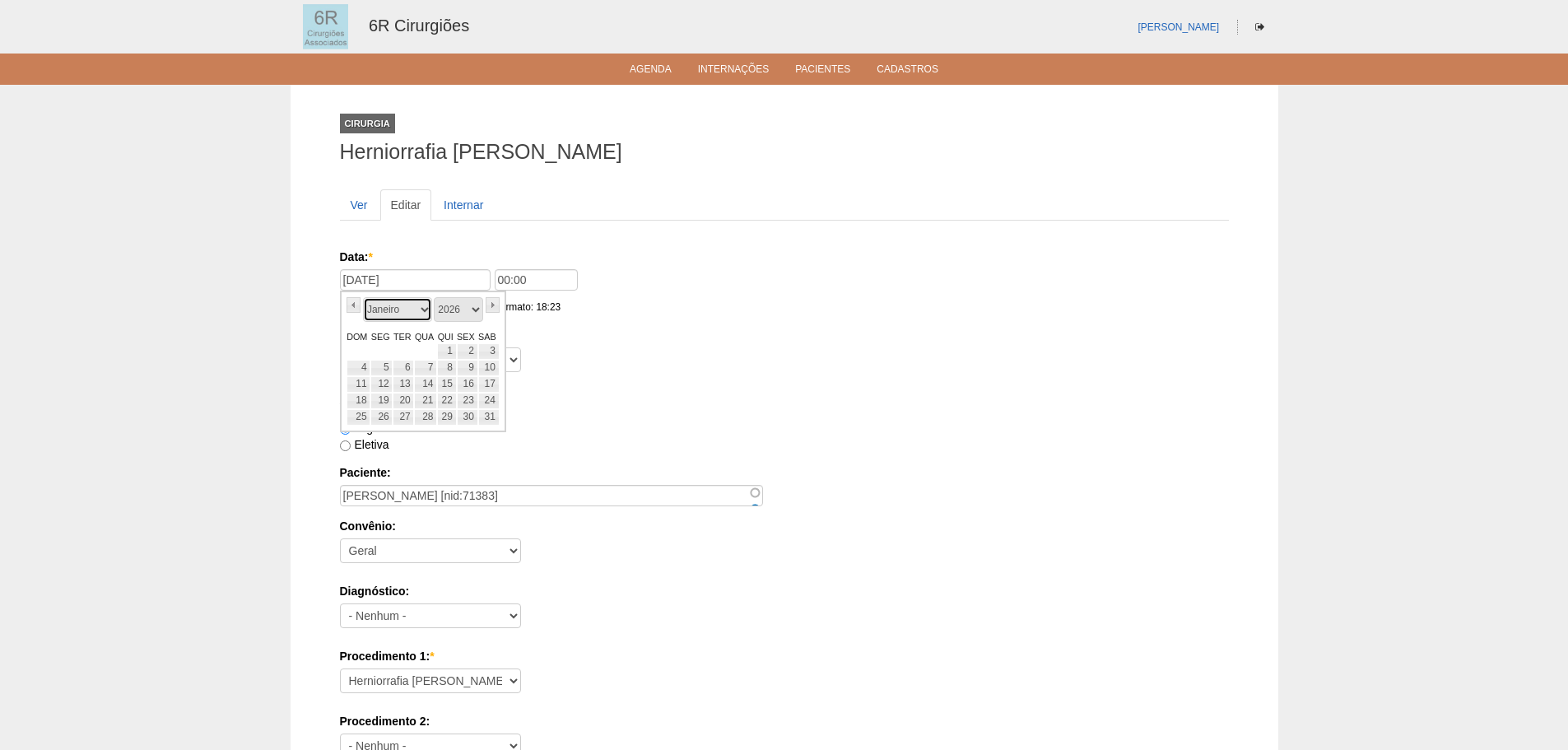
click at [409, 303] on select "Janeiro Fevereiro Março Abril Maio Junho Julho Agosto Setembro Outubro Novembro…" at bounding box center [397, 309] width 69 height 25
click at [452, 306] on select "2024 2025 2026" at bounding box center [458, 309] width 49 height 25
click at [450, 301] on select "2024 2025 2026" at bounding box center [458, 309] width 49 height 25
click at [419, 309] on select "Janeiro Fevereiro Março Abril Maio Junho Julho Agosto Setembro Outubro Novembro…" at bounding box center [397, 309] width 69 height 25
click at [378, 422] on link "27" at bounding box center [382, 418] width 22 height 17
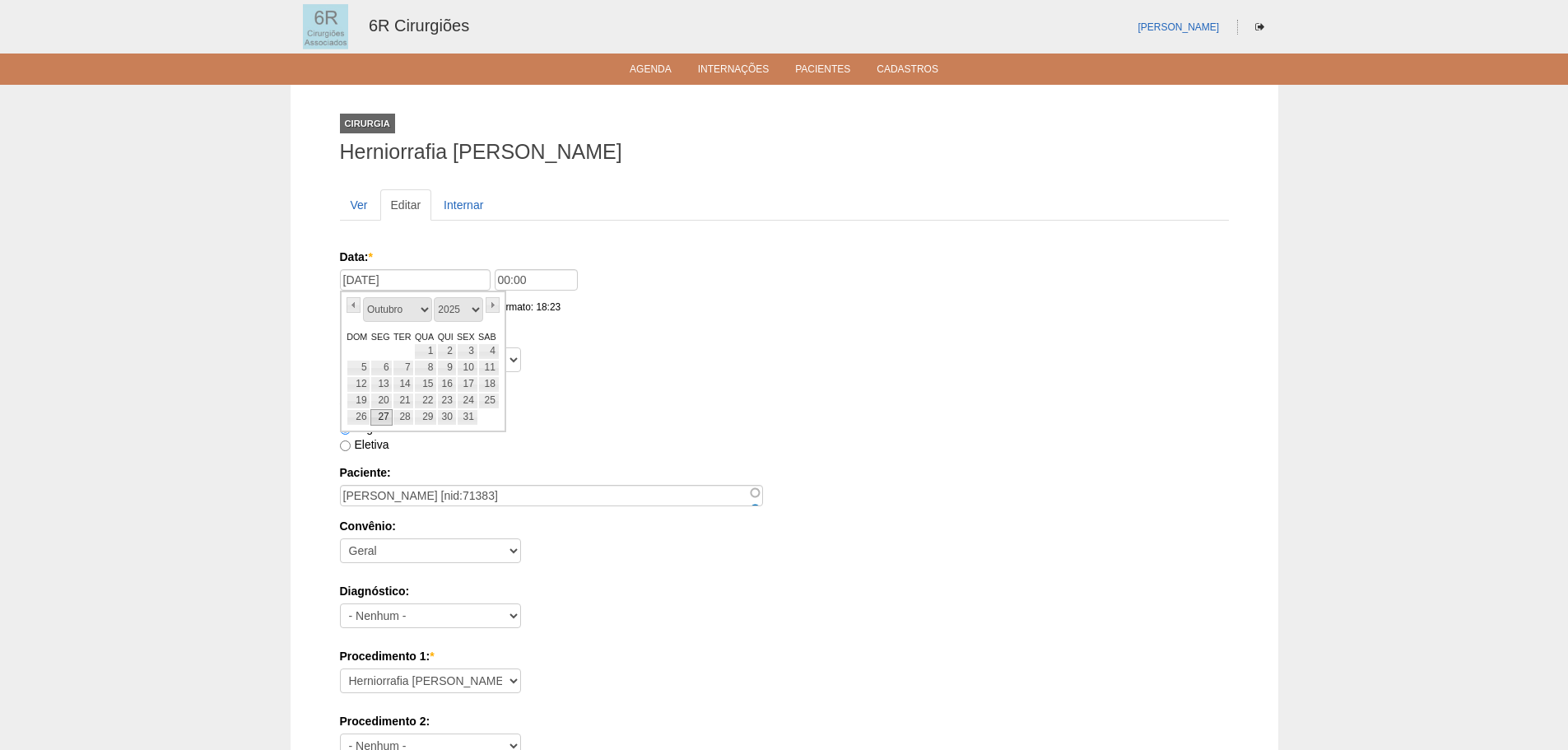
type input "27/10/2025"
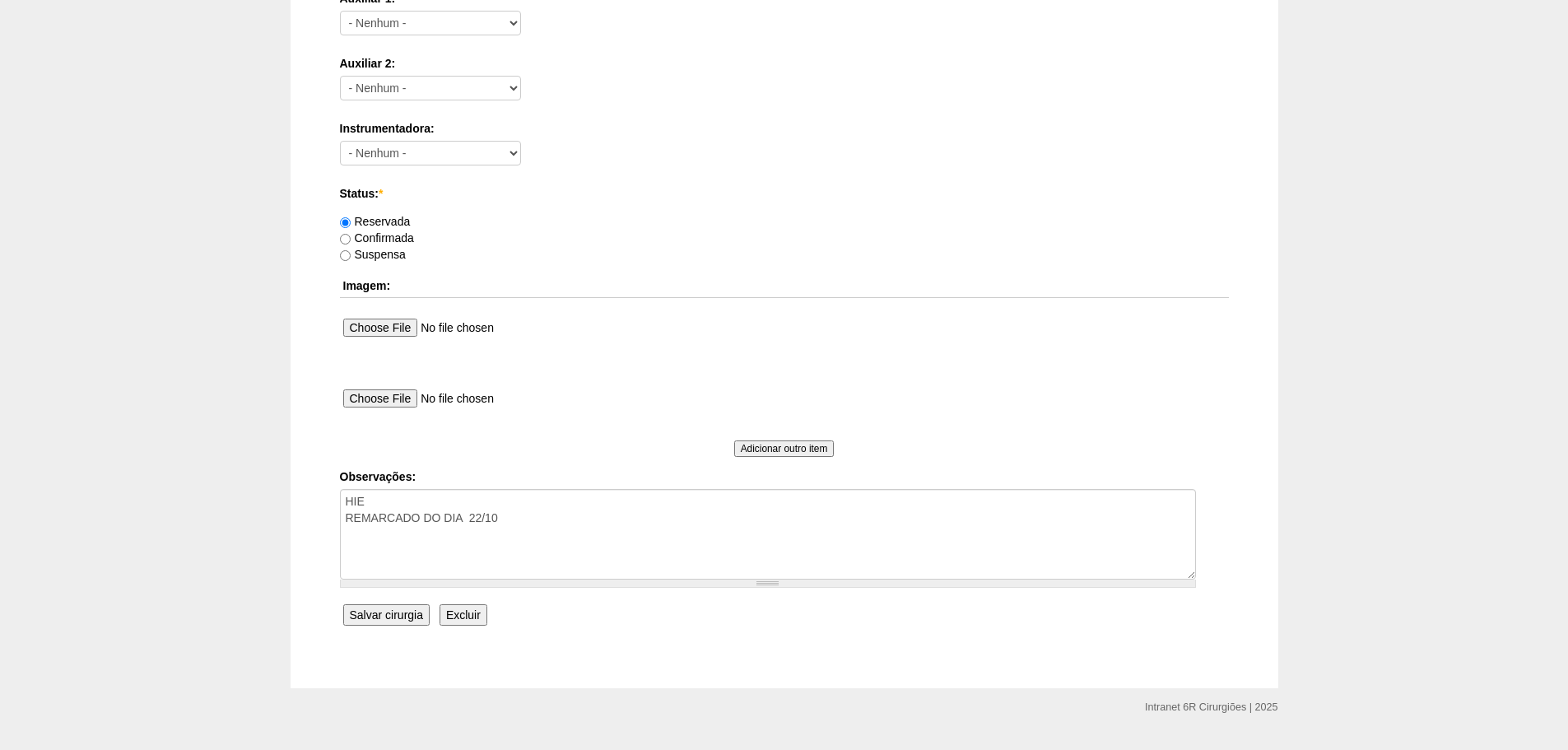
scroll to position [891, 0]
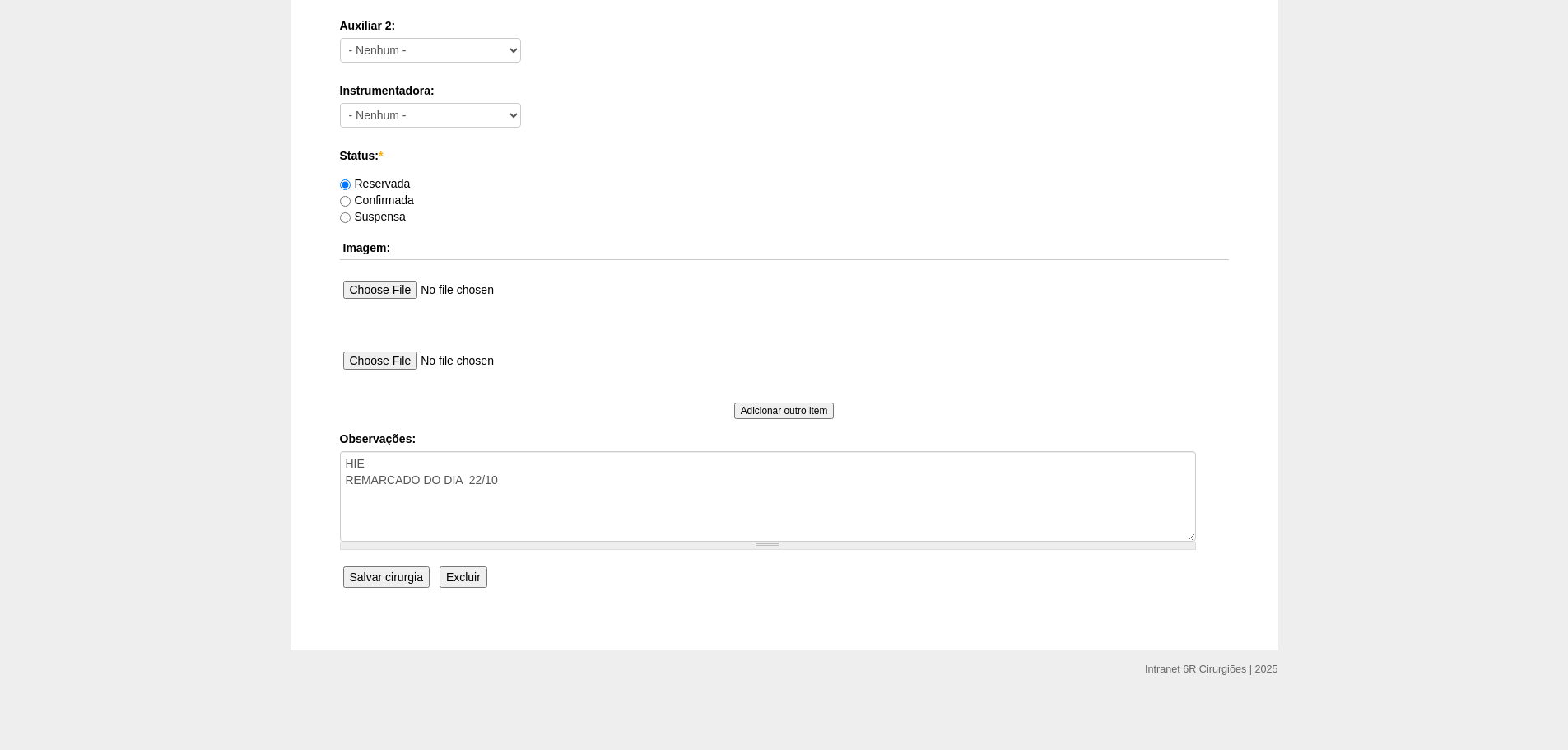
click at [408, 569] on input "Salvar cirurgia" at bounding box center [386, 576] width 87 height 21
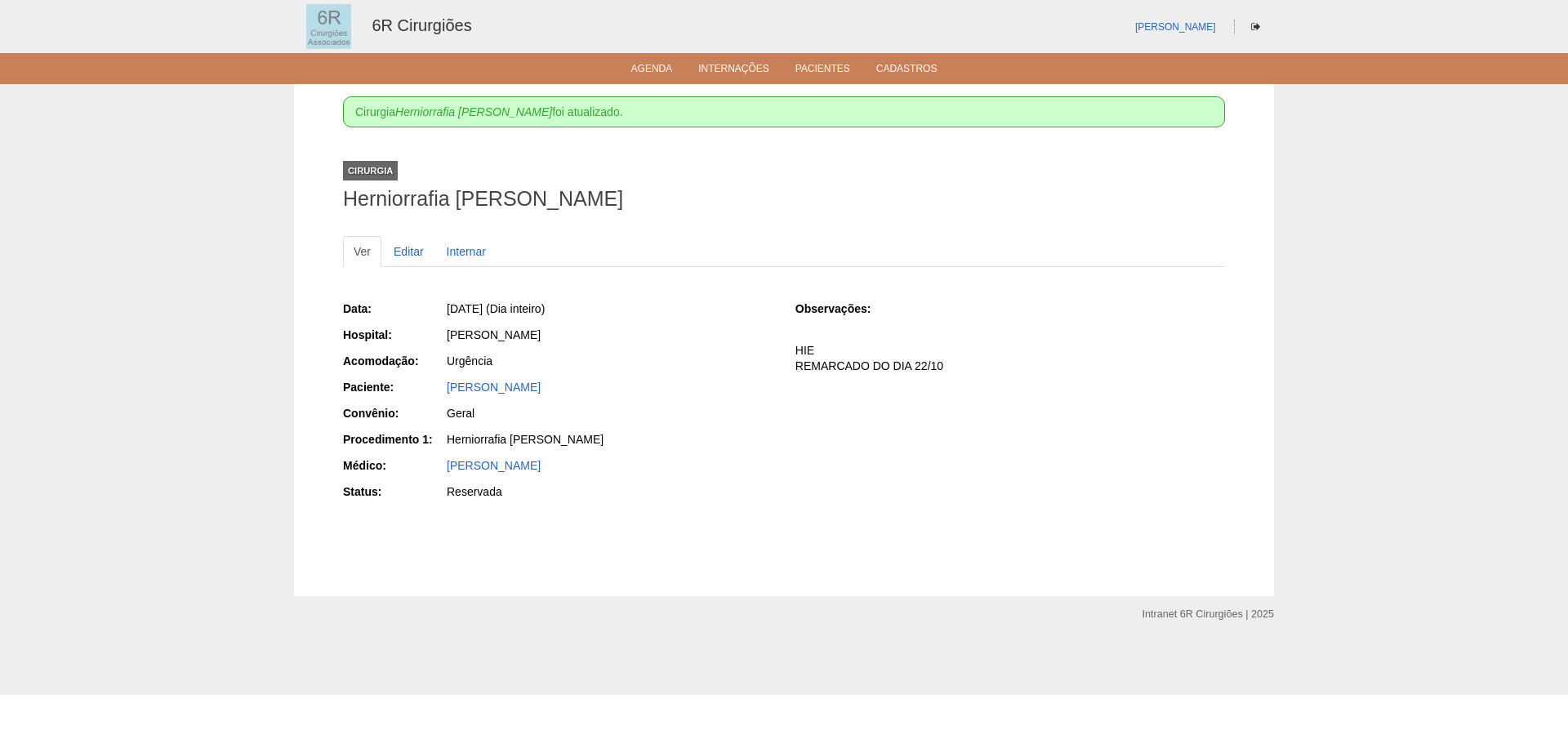
drag, startPoint x: 660, startPoint y: 390, endPoint x: 444, endPoint y: 384, distance: 216.1
click at [444, 384] on div "Paciente: FRANCISCO CLAUDIO DOS SANTOS" at bounding box center [557, 389] width 429 height 20
copy div "Paciente: FRANCISCO CLAUDIO DOS SANTOS"
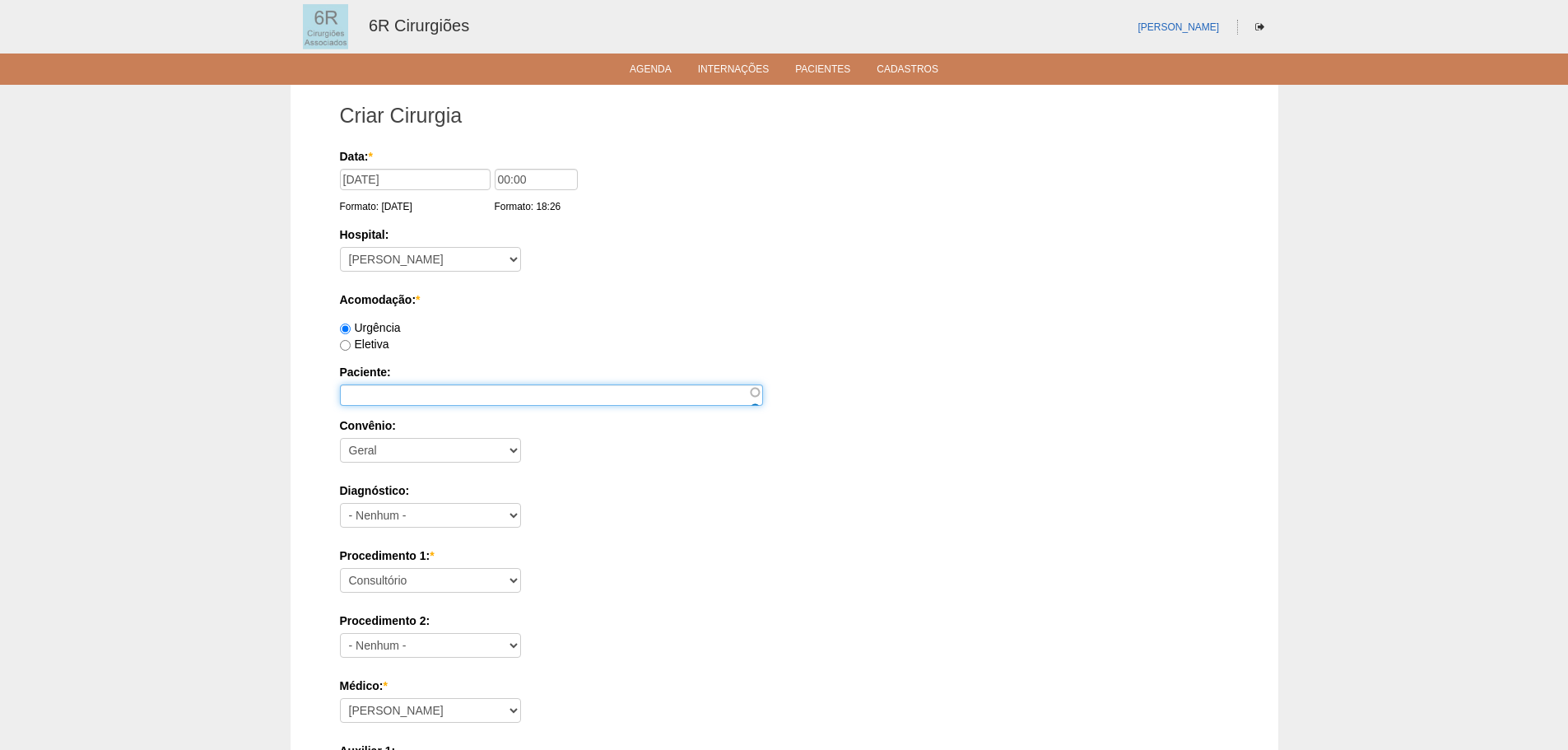
click at [466, 392] on input "Paciente:" at bounding box center [551, 395] width 423 height 21
paste input "REMANEJAMENTO DE CIRURGIAS DO DIA 27/10"
type input "REMANEJAMENTO DE CIRURGIAS DO DIA 27/10"
click at [691, 167] on div "Data: * 27/10/2025 Formato: 10/10/2025 00:00 Formato: 18:26" at bounding box center [781, 181] width 883 height 67
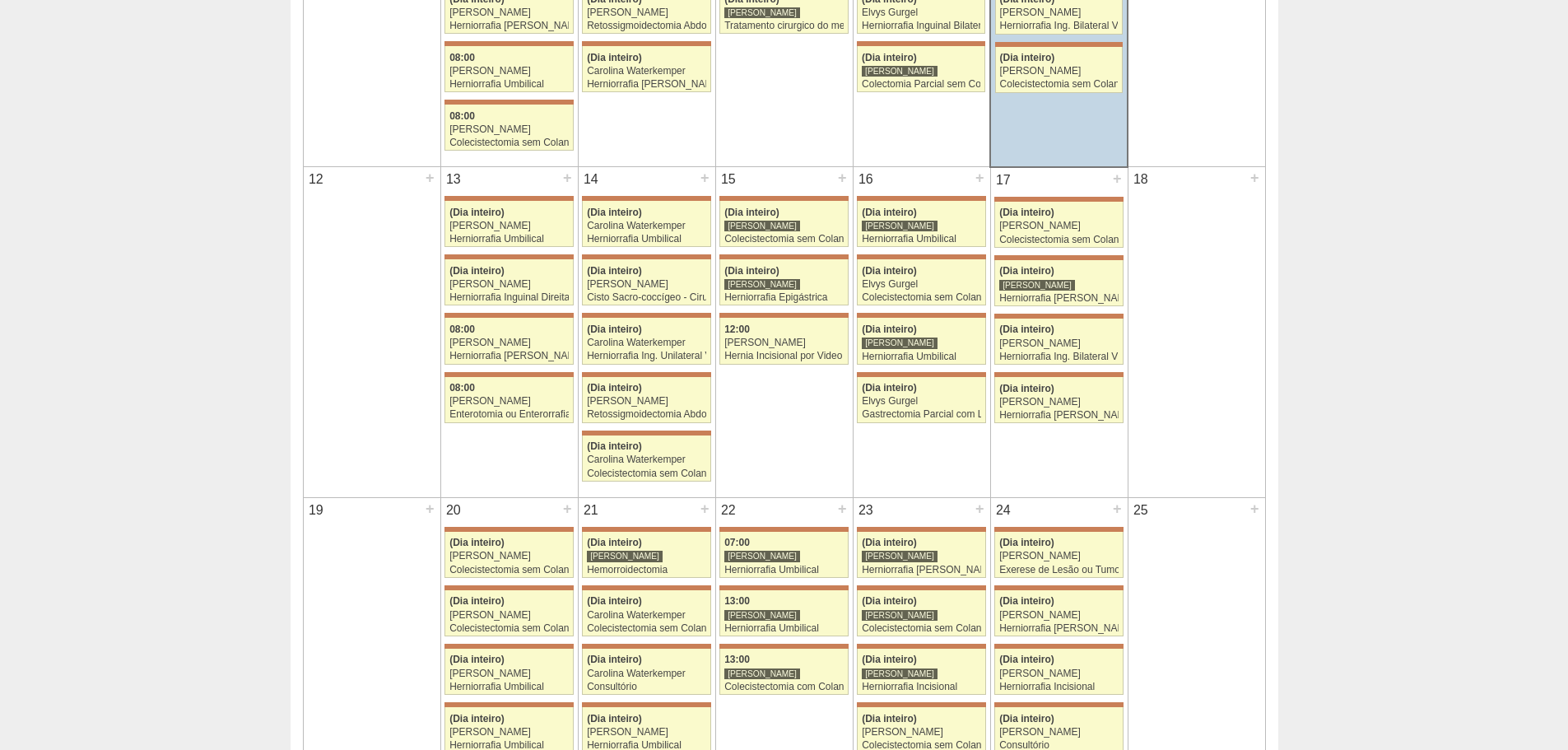
scroll to position [658, 0]
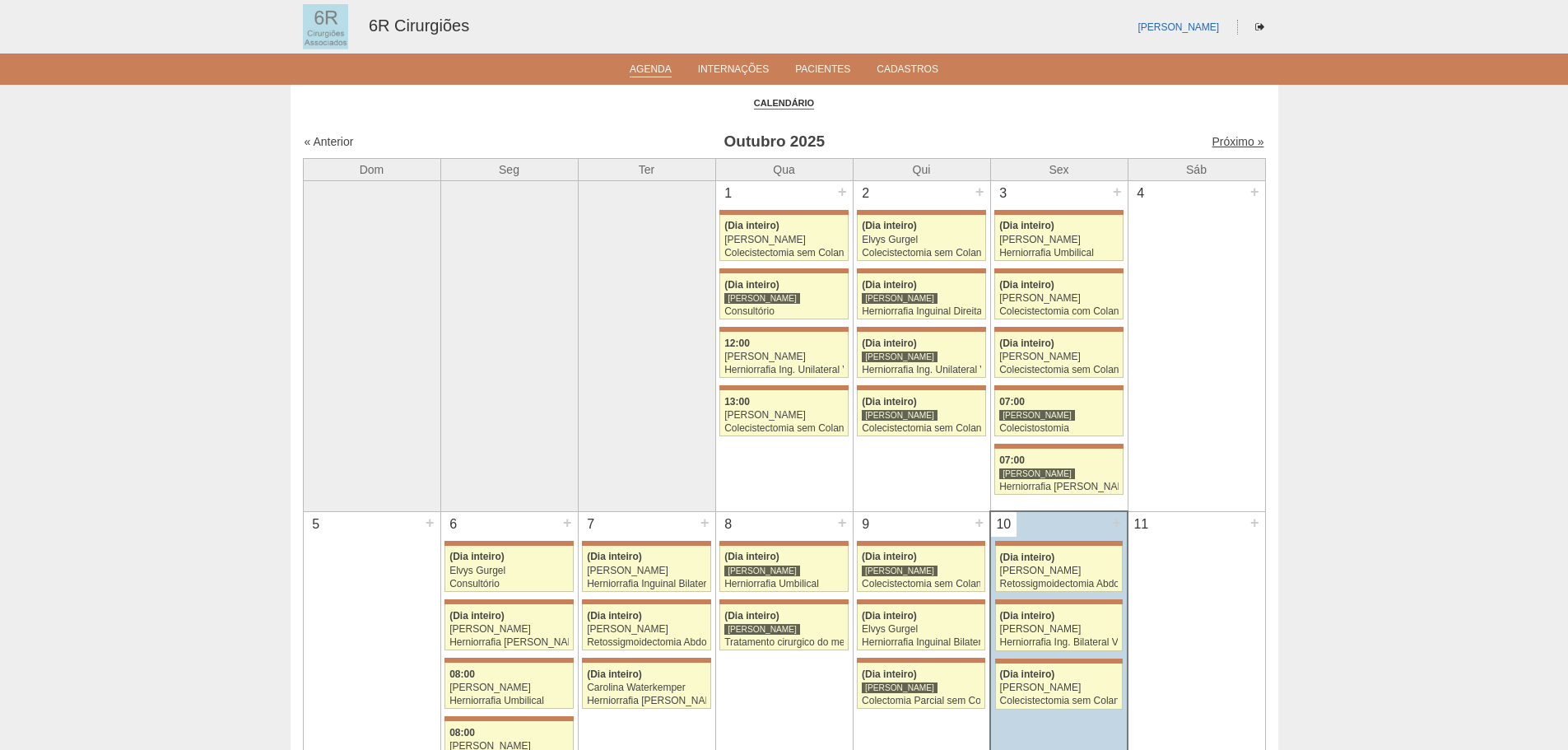
click at [1212, 143] on link "Próximo »" at bounding box center [1238, 141] width 52 height 13
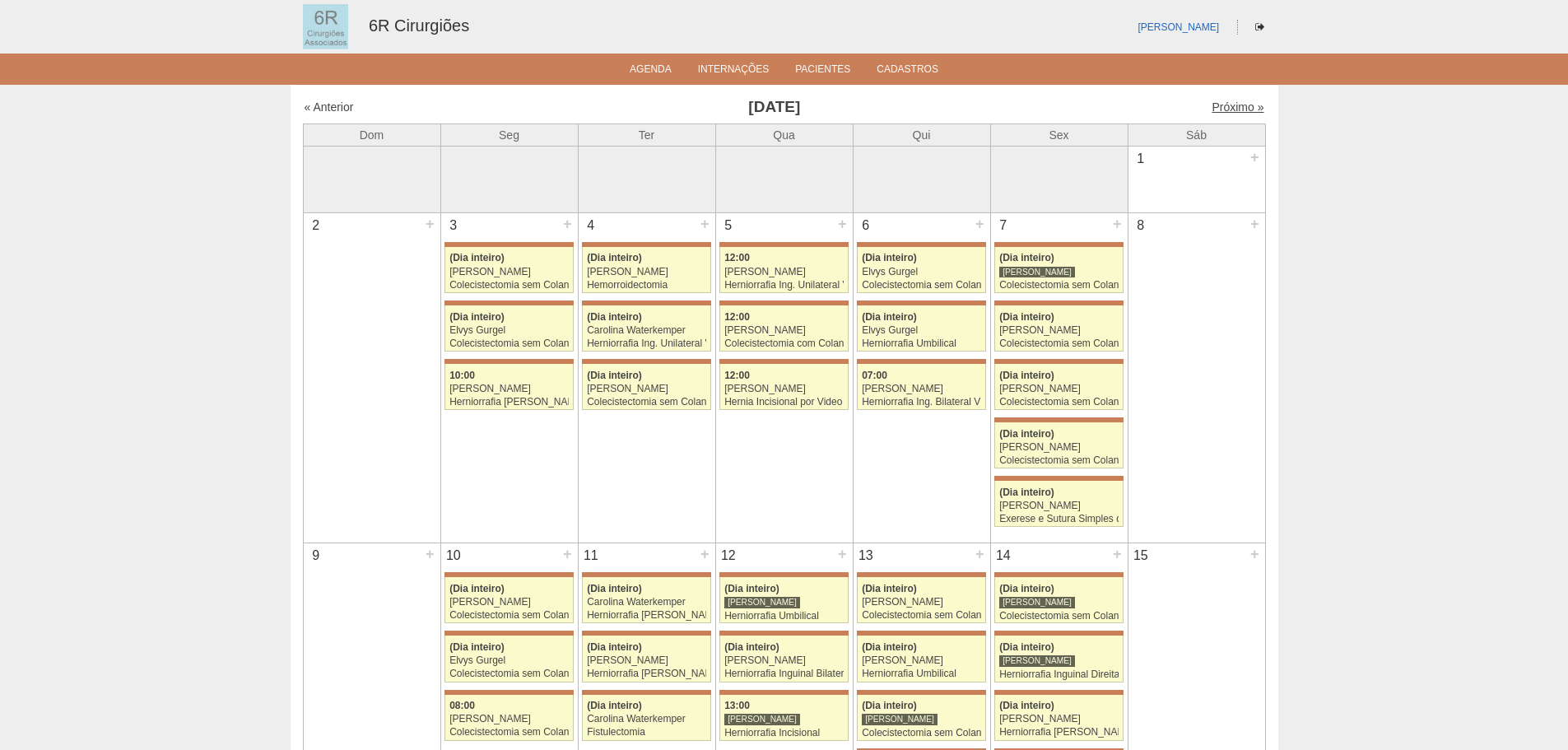
click at [1212, 105] on link "Próximo »" at bounding box center [1238, 107] width 52 height 13
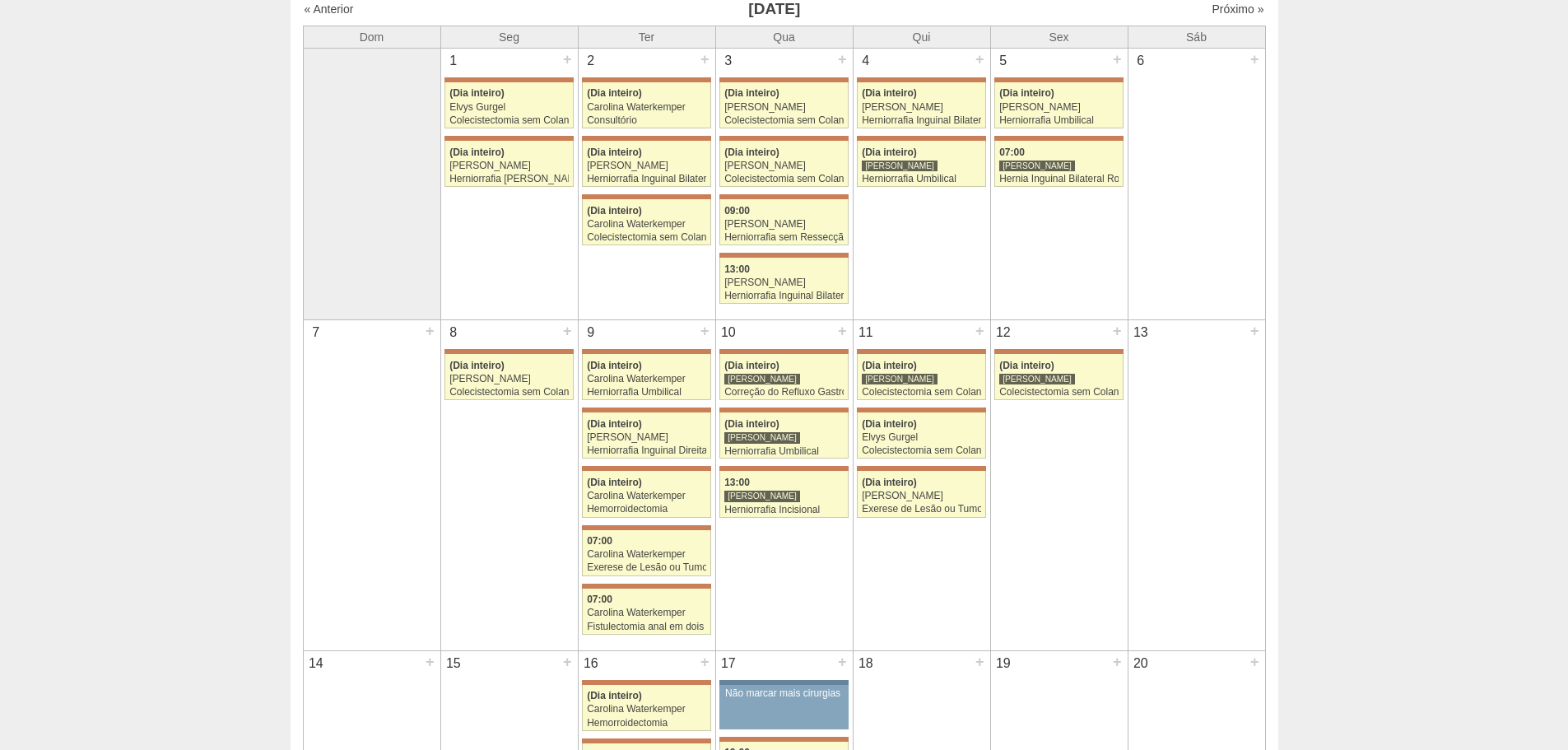
scroll to position [82, 0]
